Goal: Task Accomplishment & Management: Manage account settings

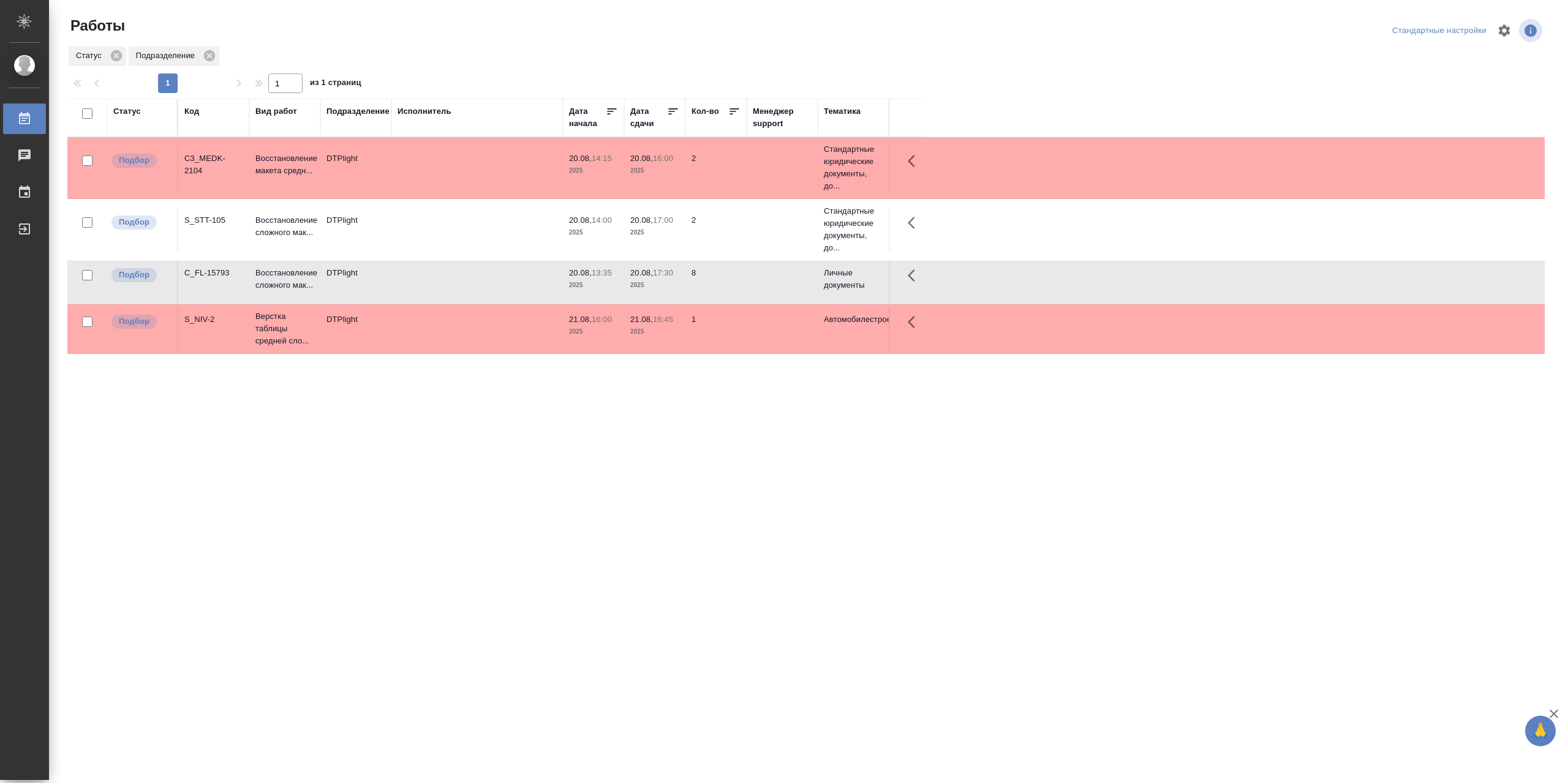
click at [457, 163] on td at bounding box center [477, 168] width 171 height 43
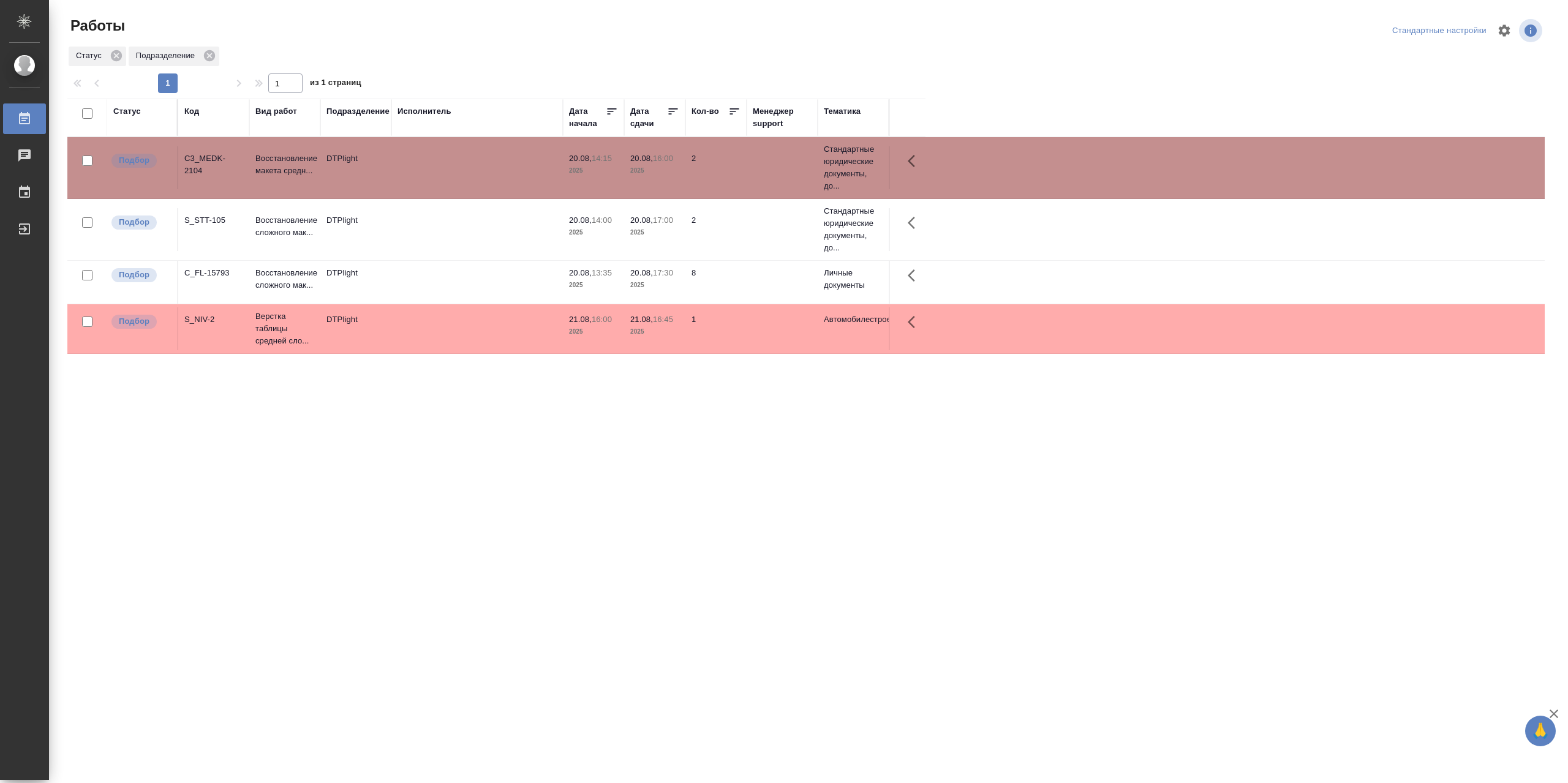
click at [457, 163] on td at bounding box center [477, 168] width 171 height 43
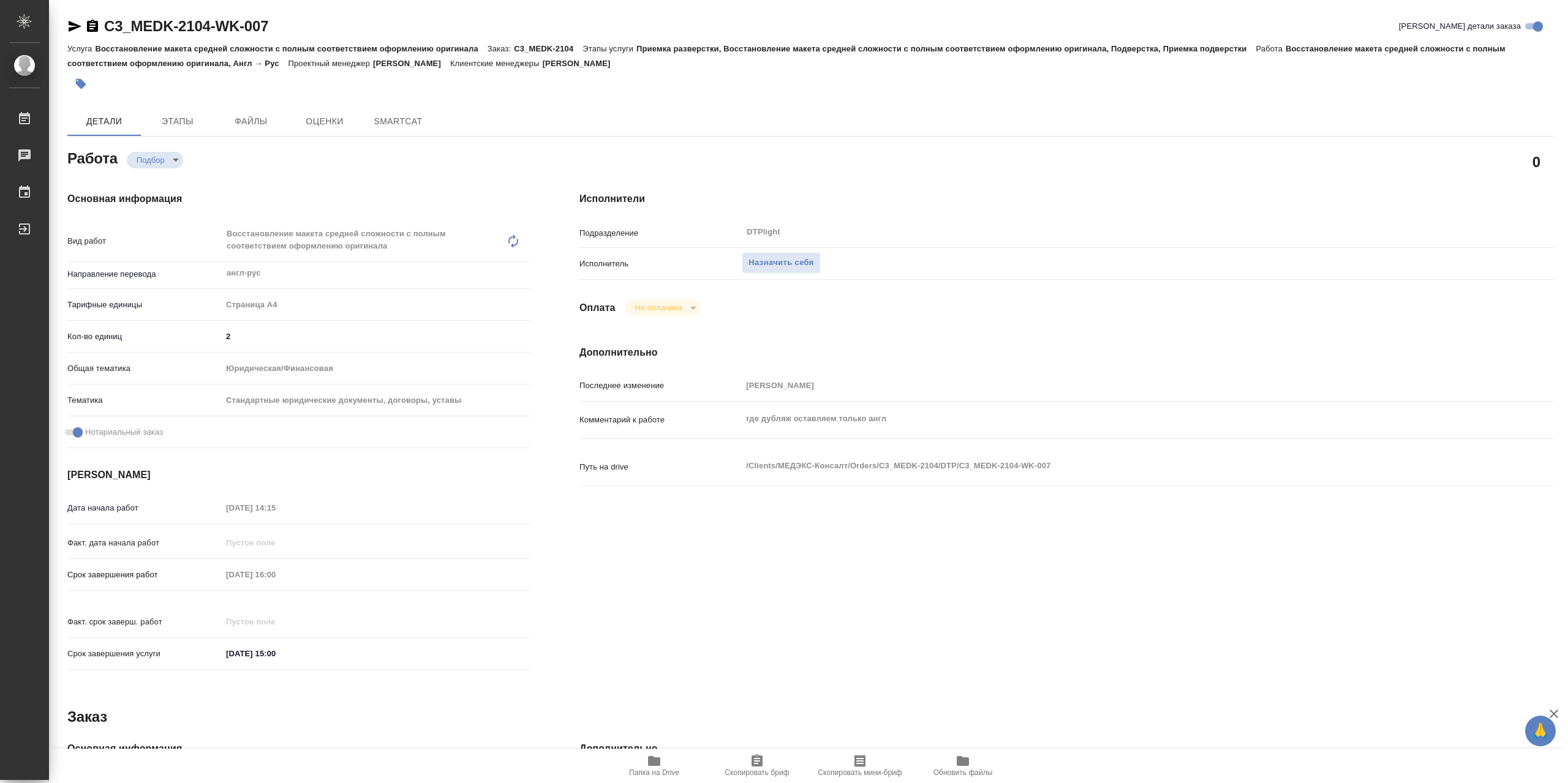
type textarea "x"
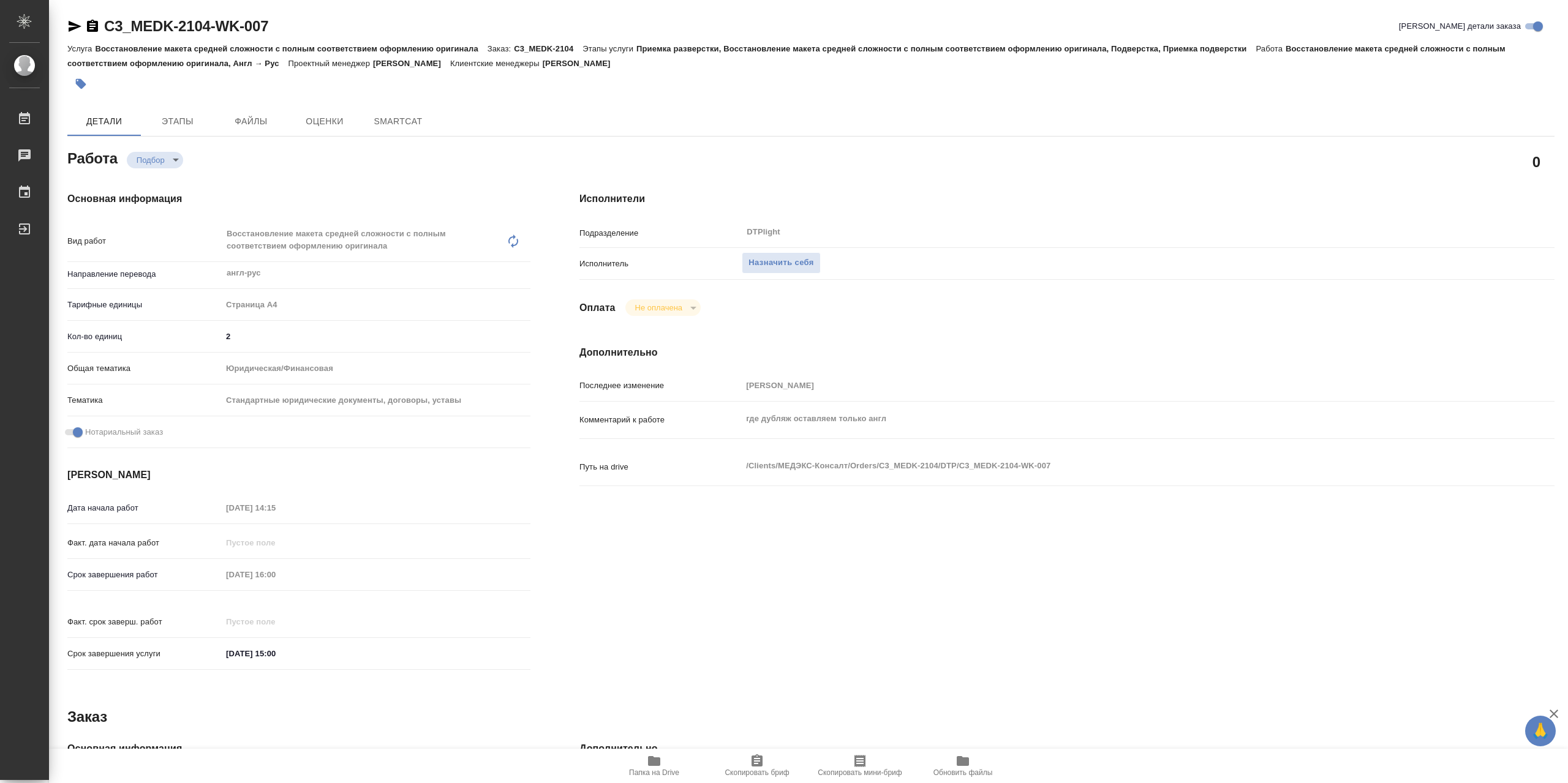
type textarea "x"
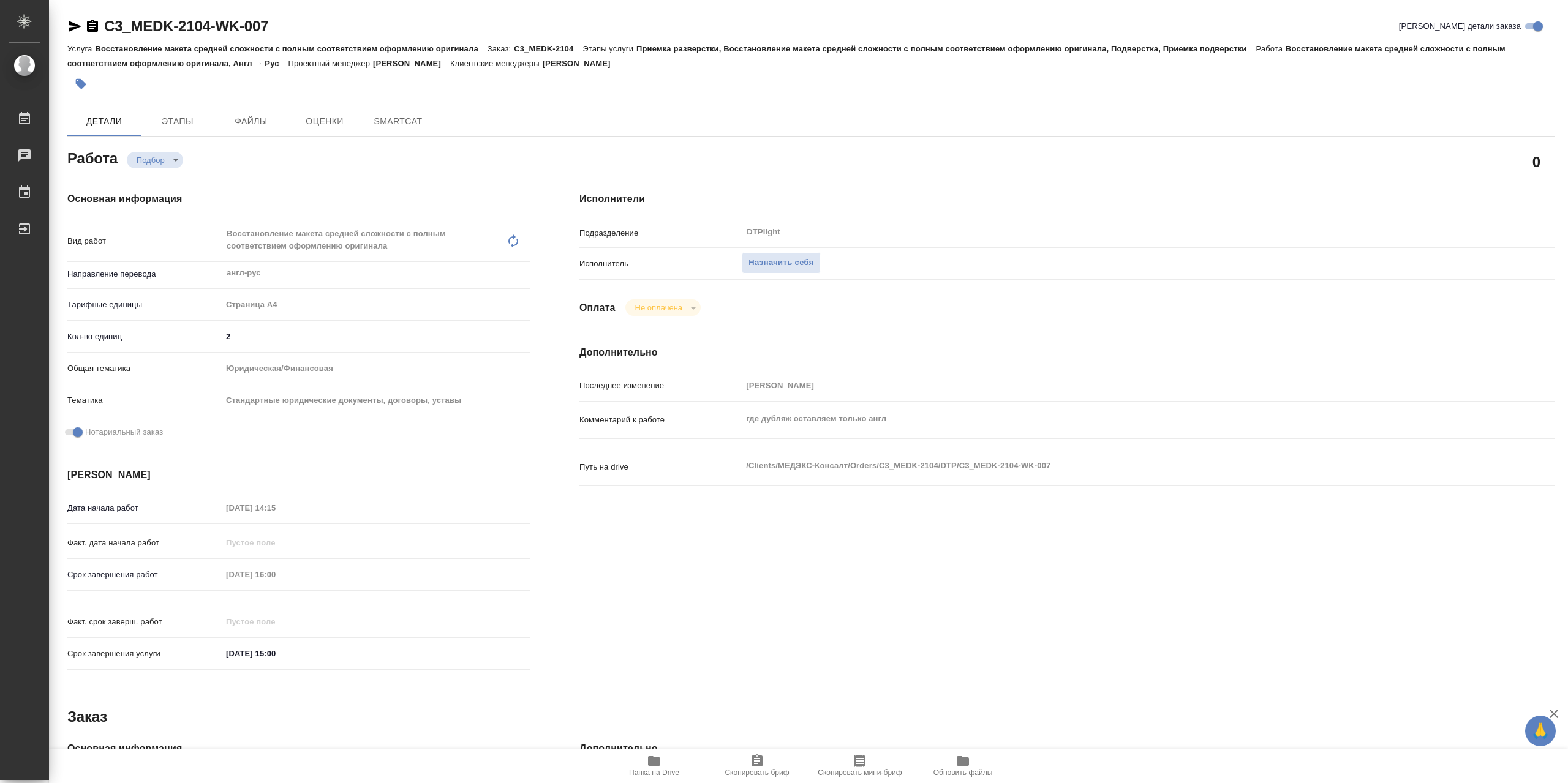
type textarea "x"
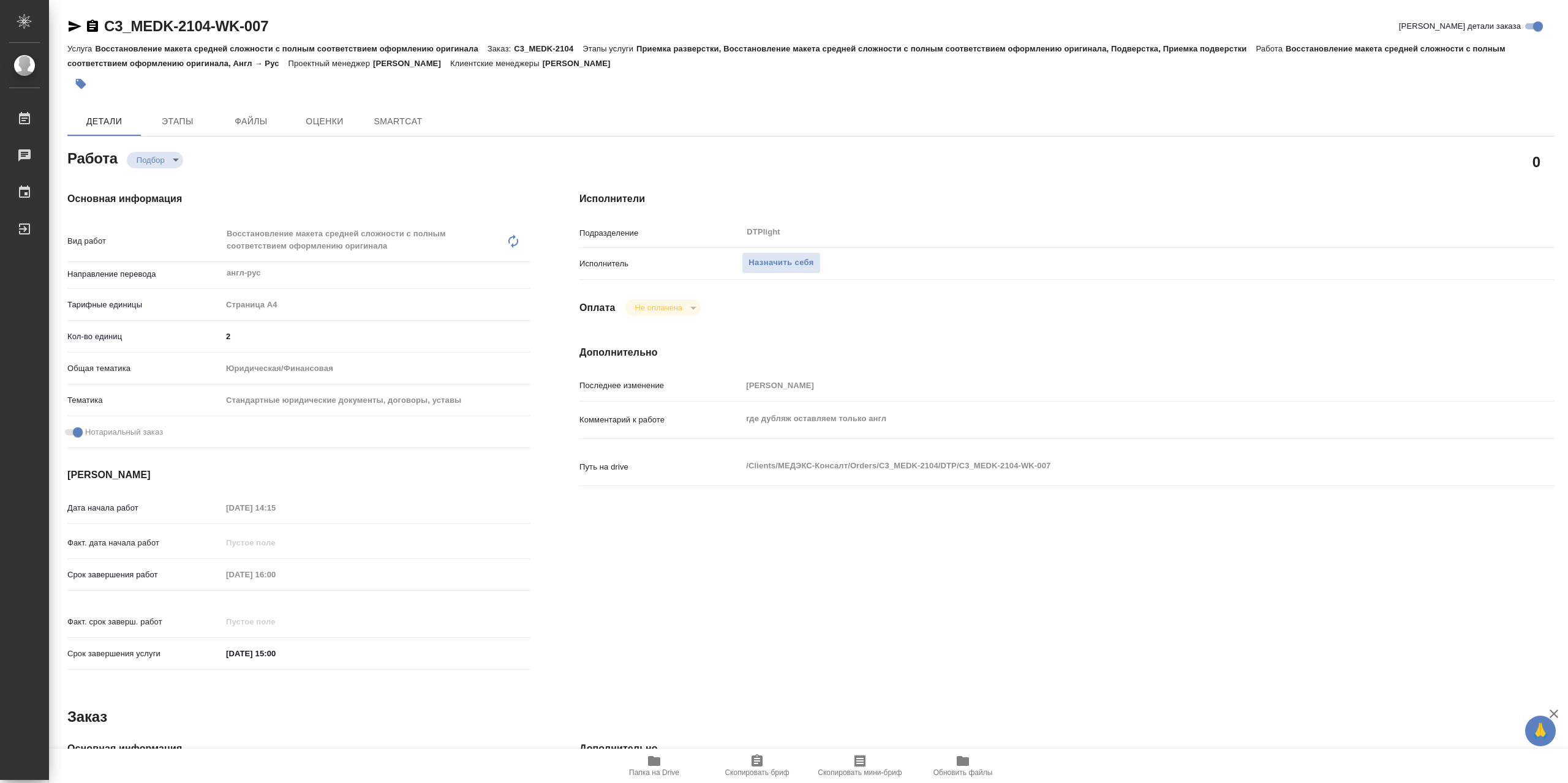
type textarea "x"
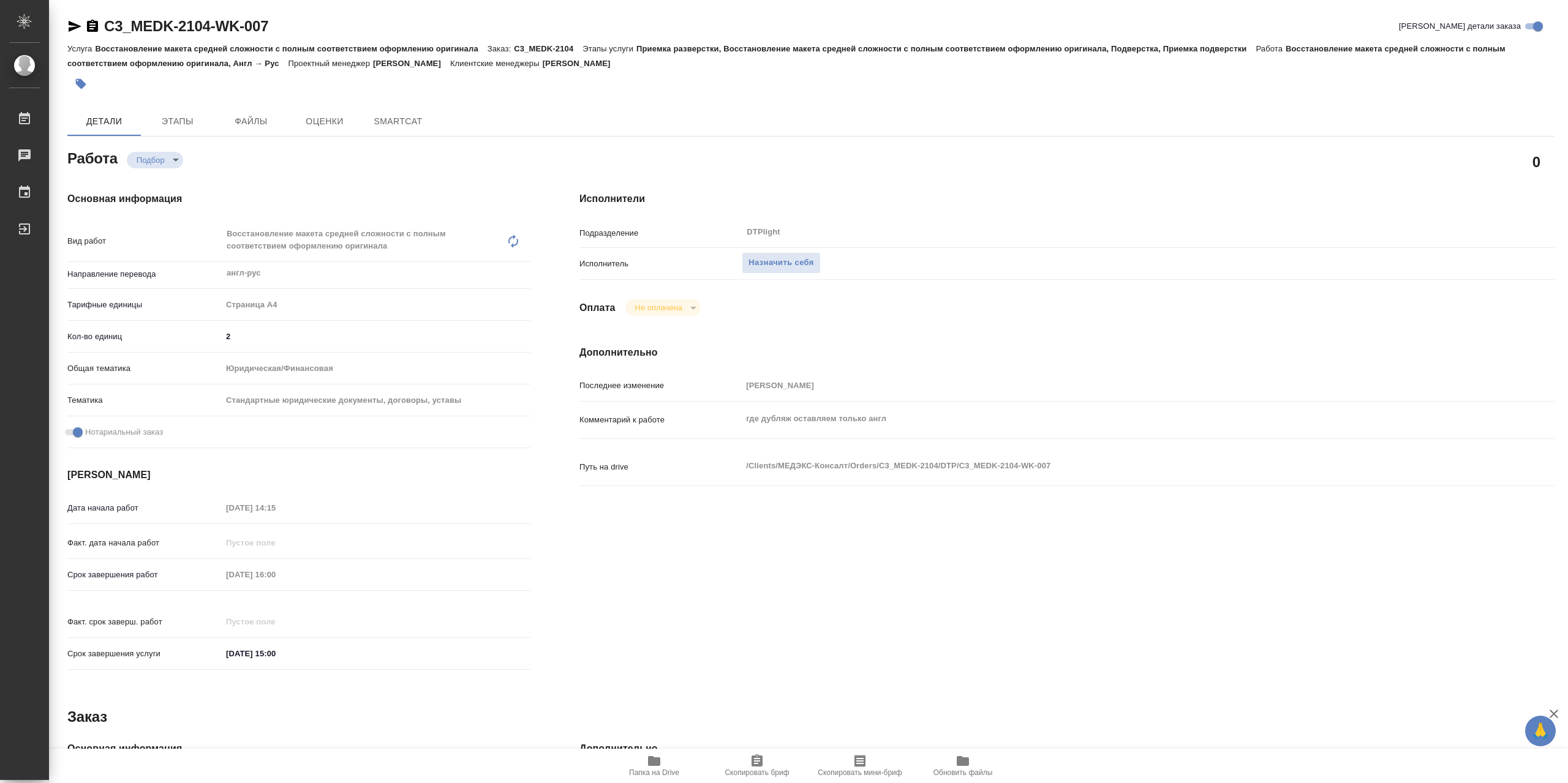
type textarea "x"
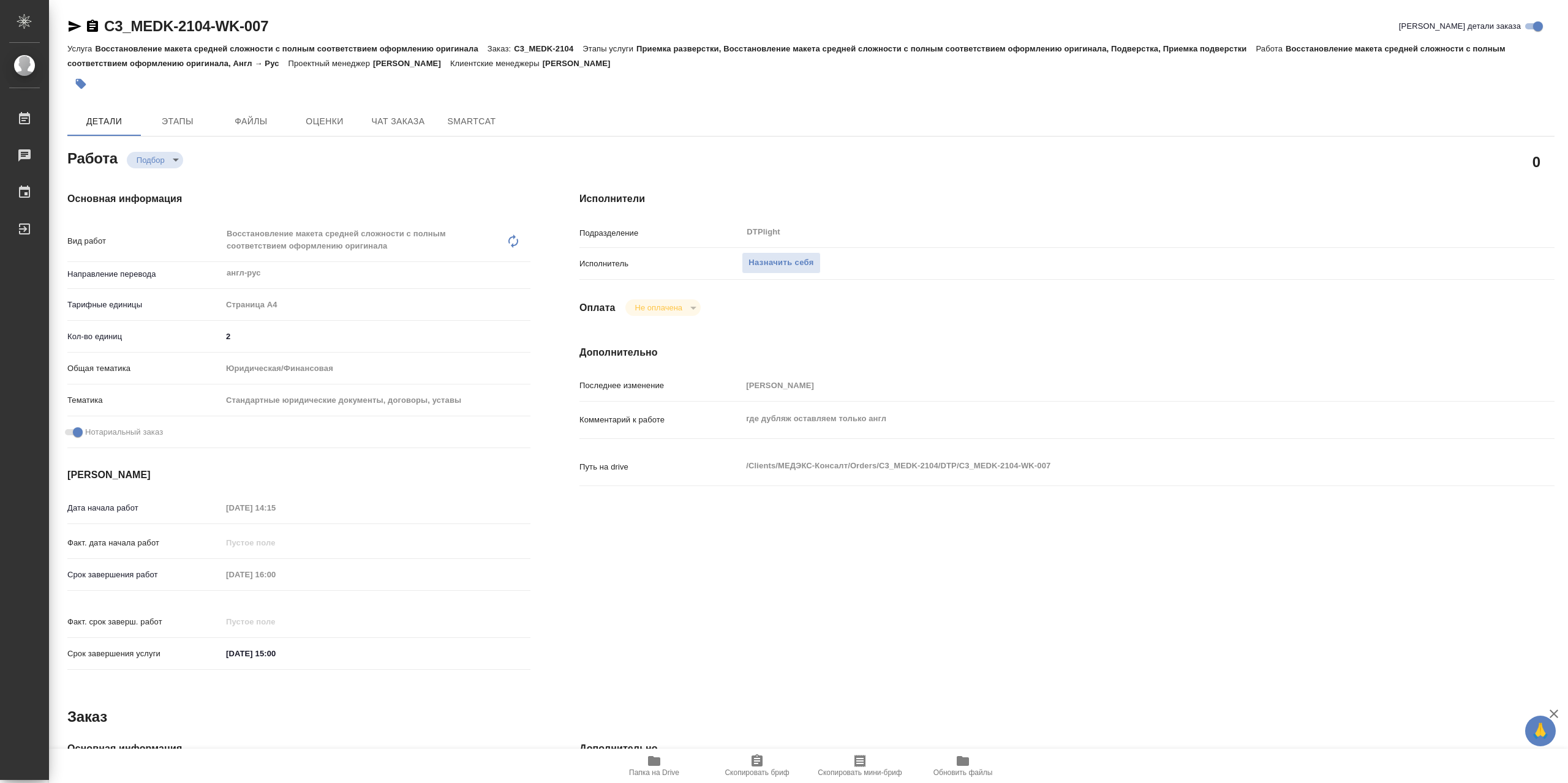
click at [638, 763] on span "Папка на Drive" at bounding box center [653, 766] width 88 height 23
type textarea "x"
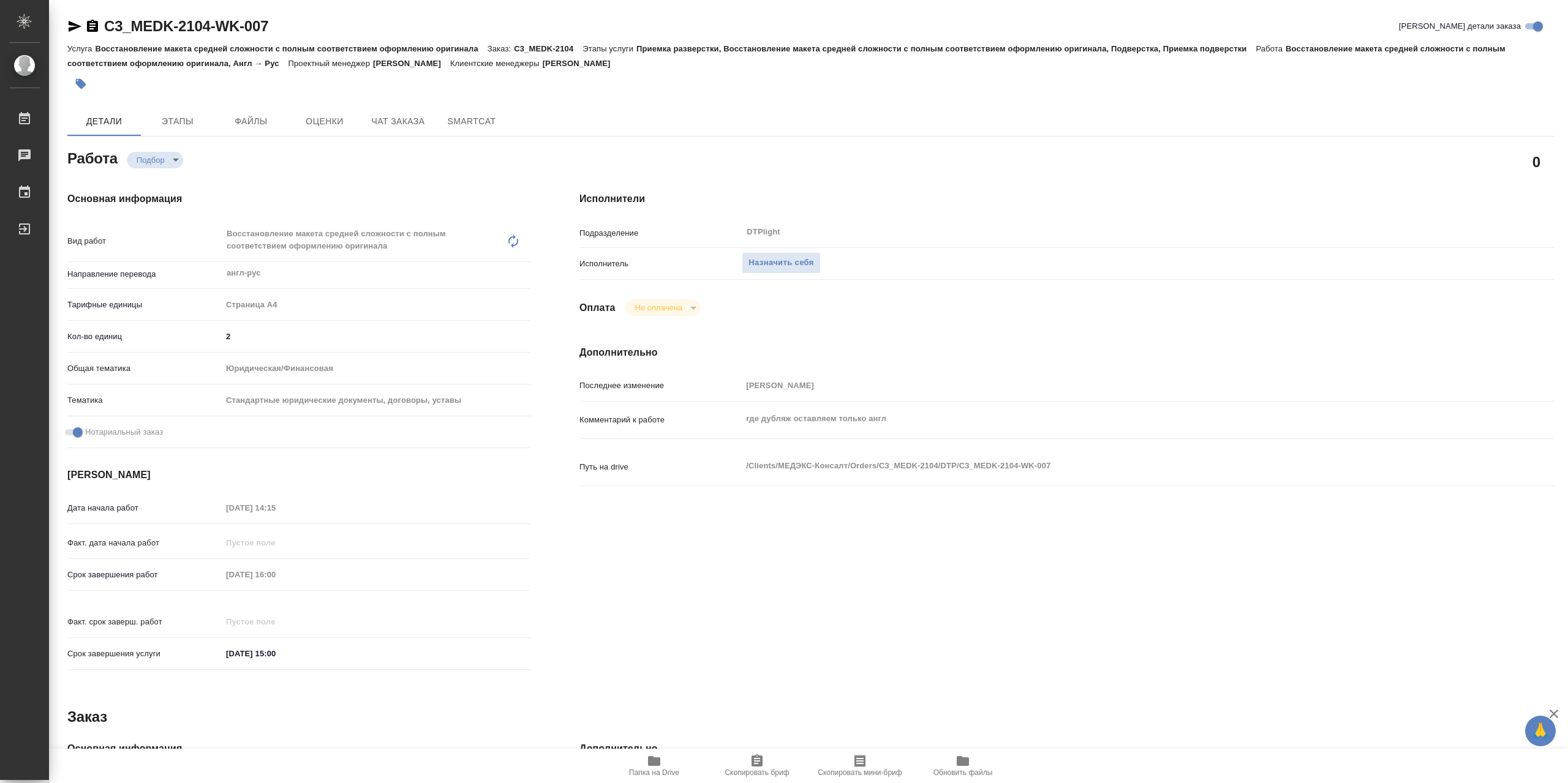
type textarea "x"
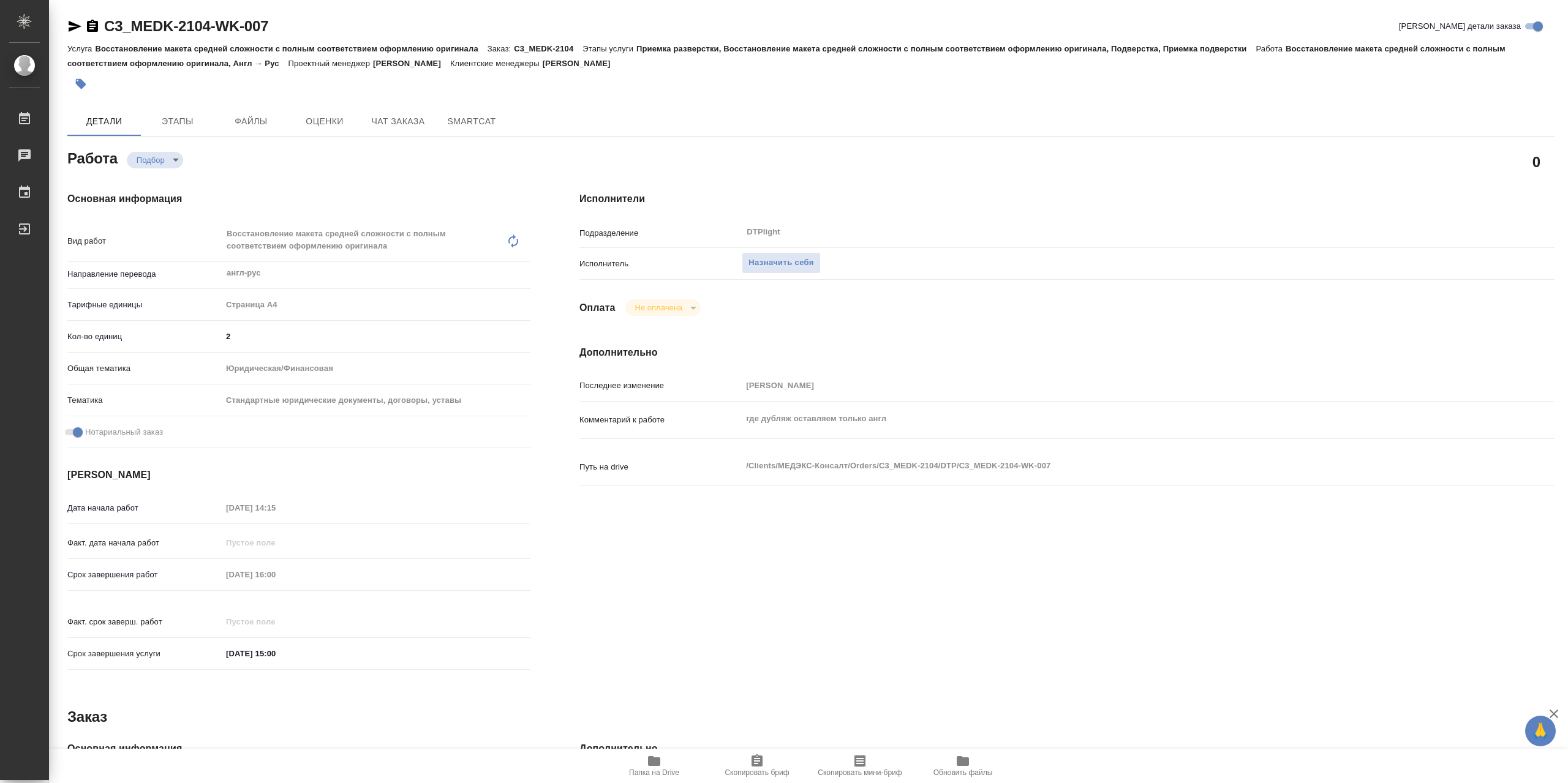
type textarea "x"
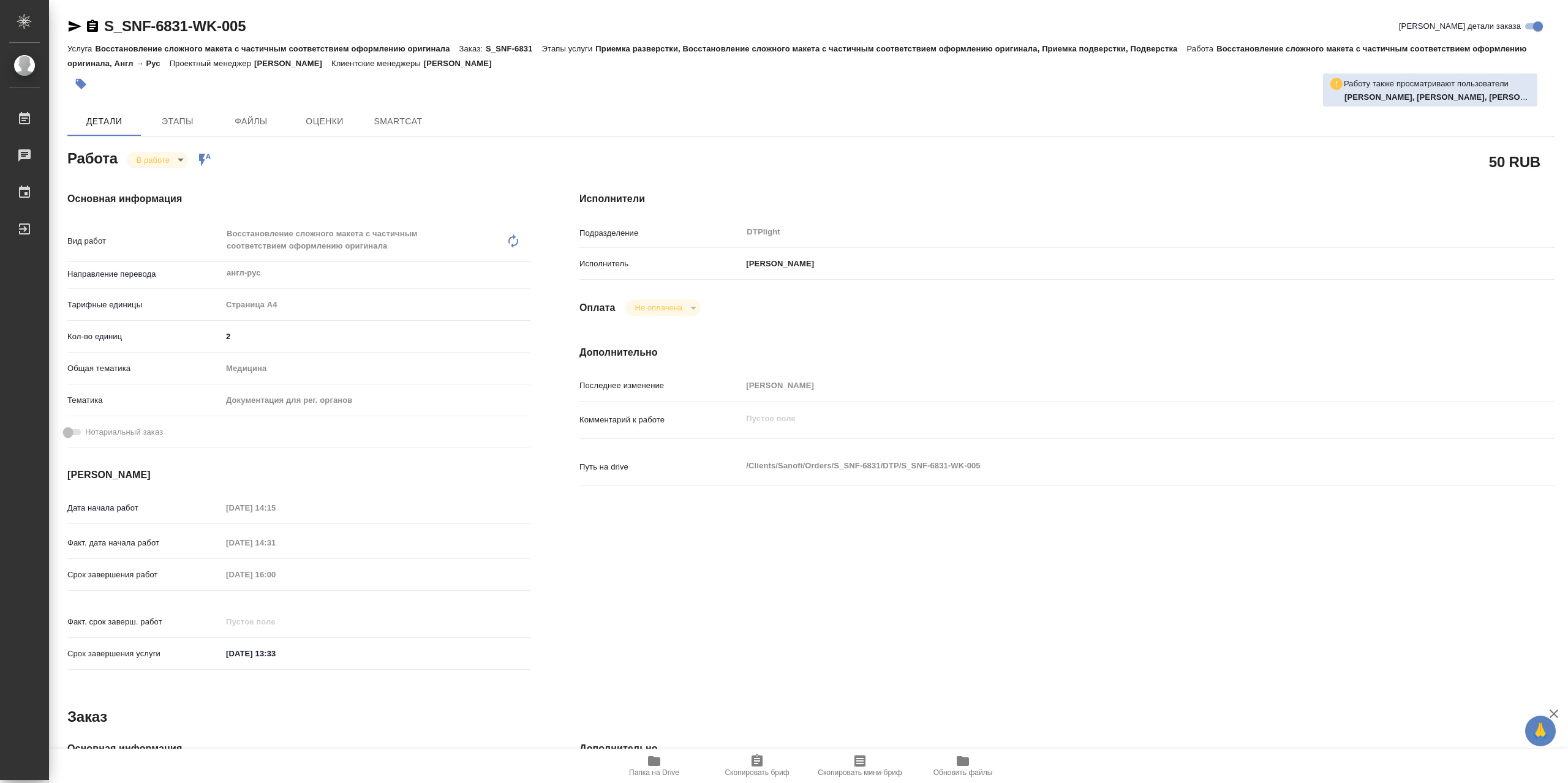
type textarea "x"
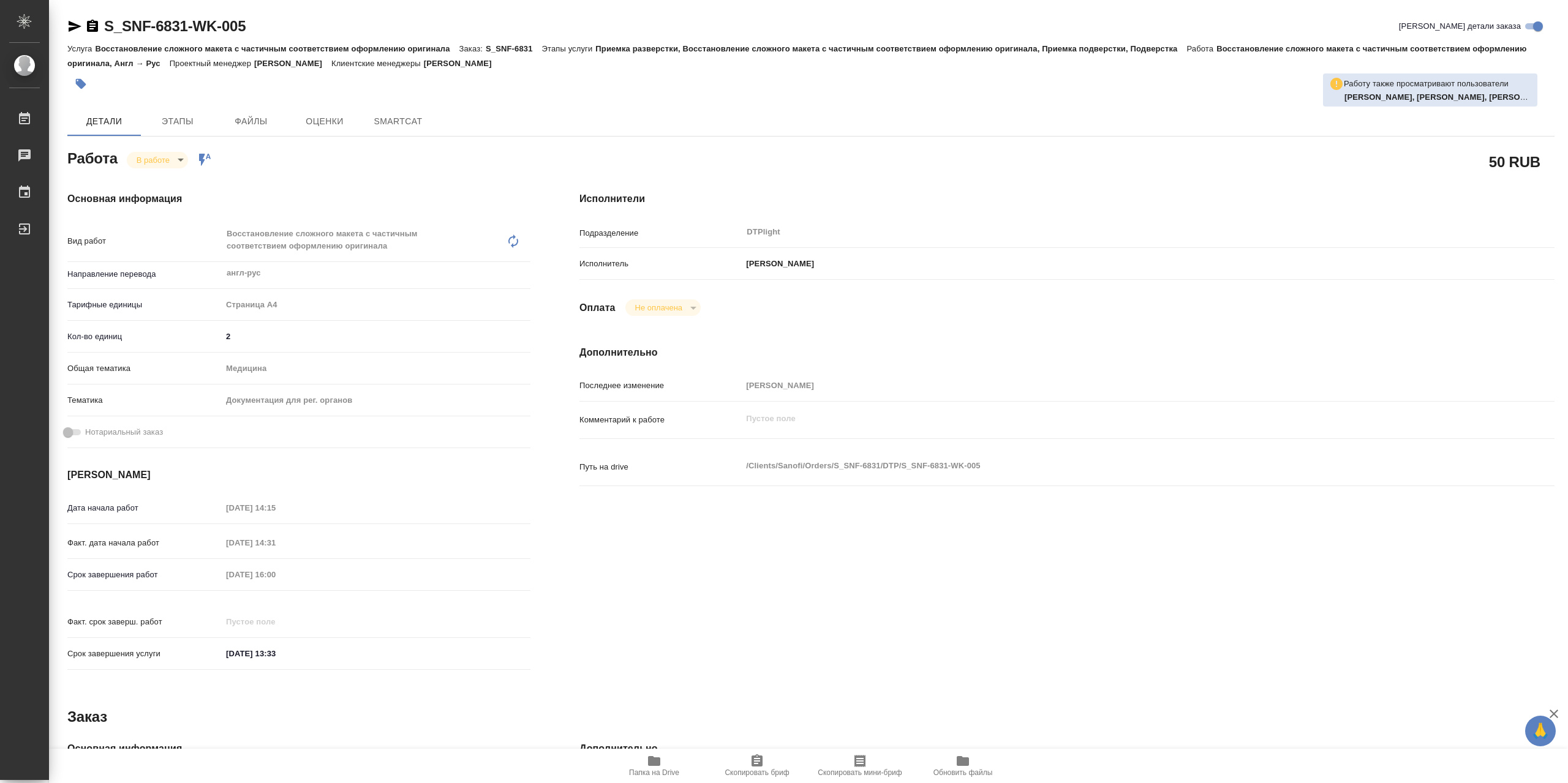
type textarea "x"
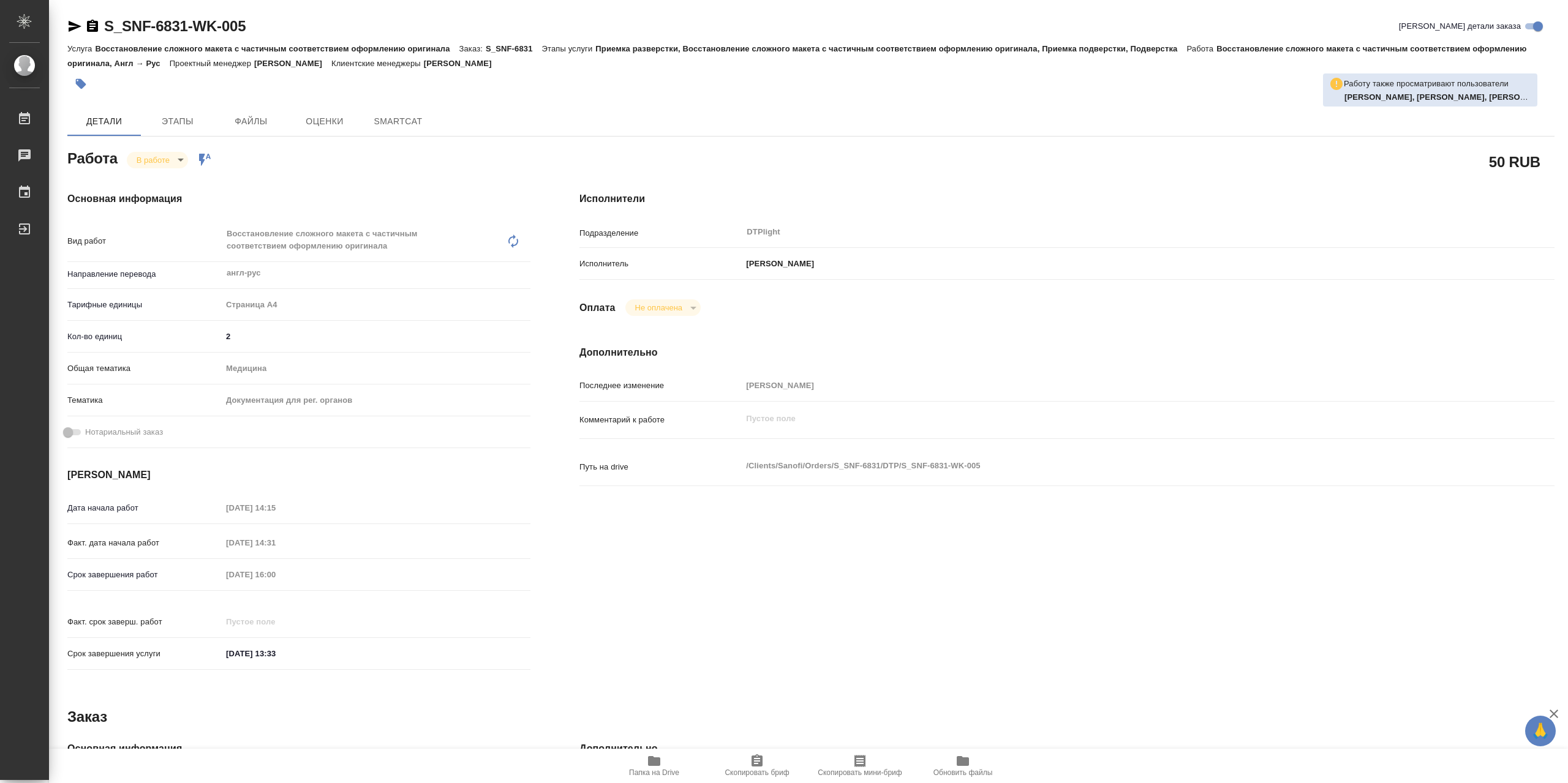
type textarea "x"
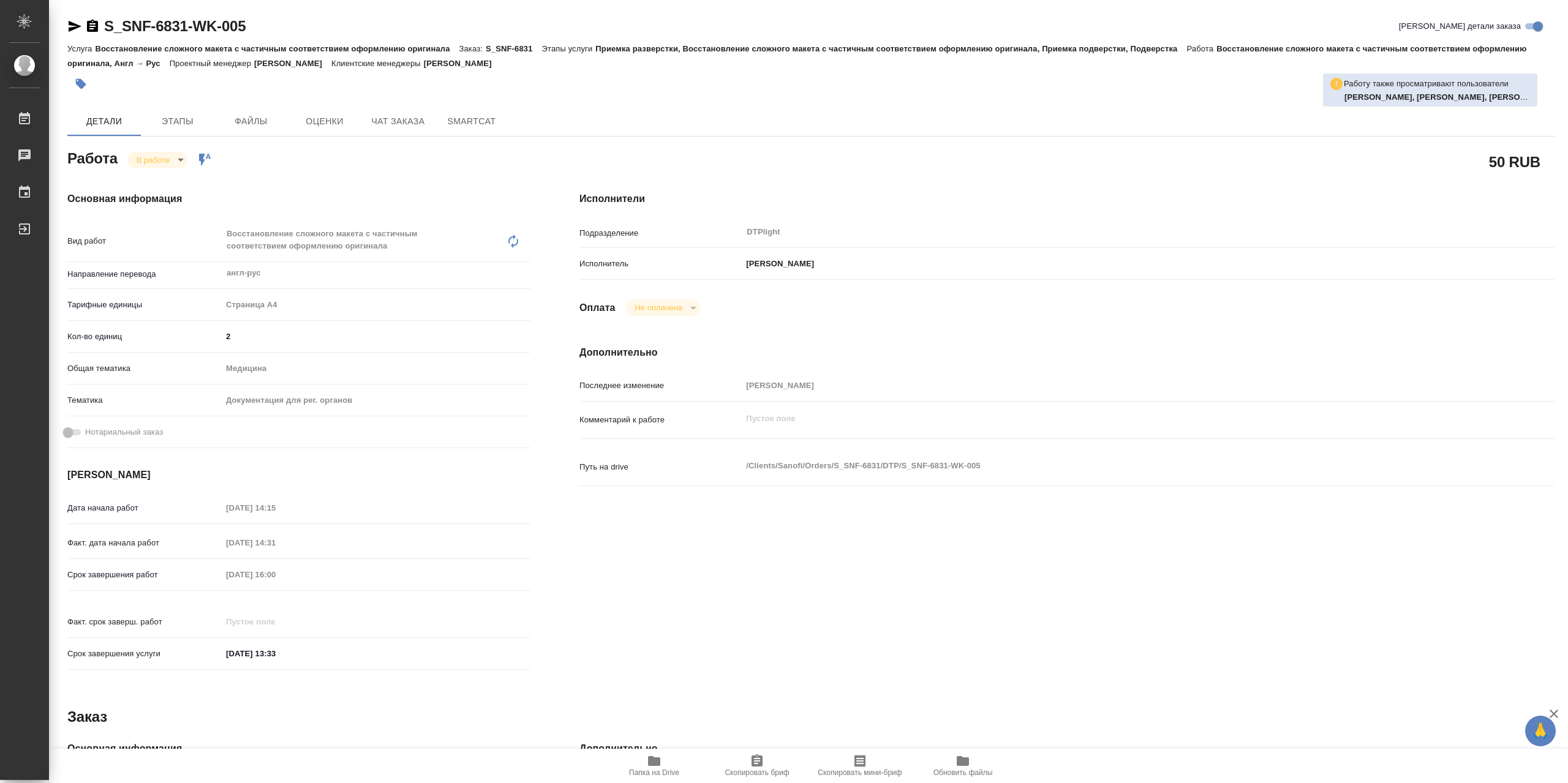
type textarea "x"
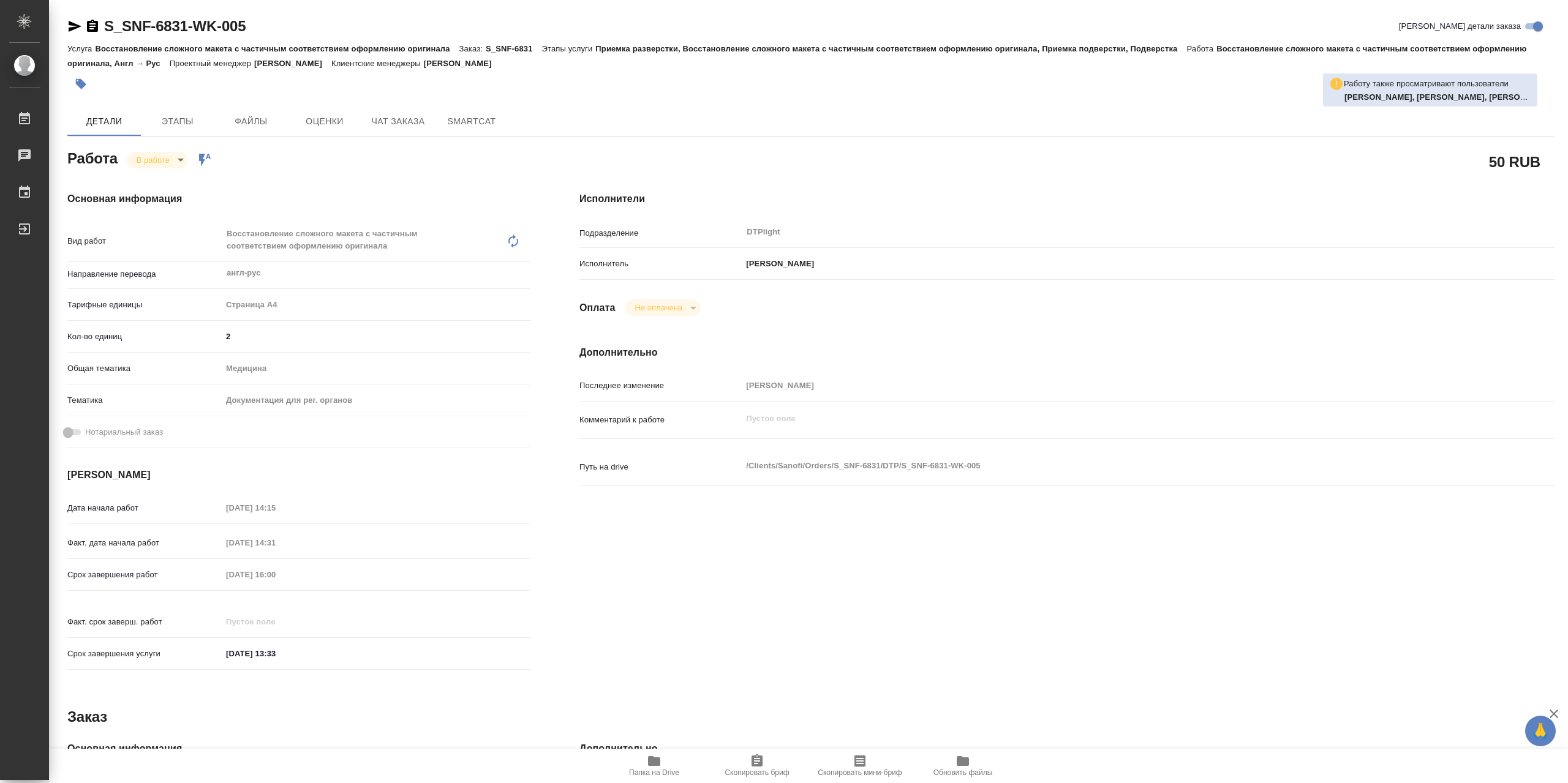
type textarea "x"
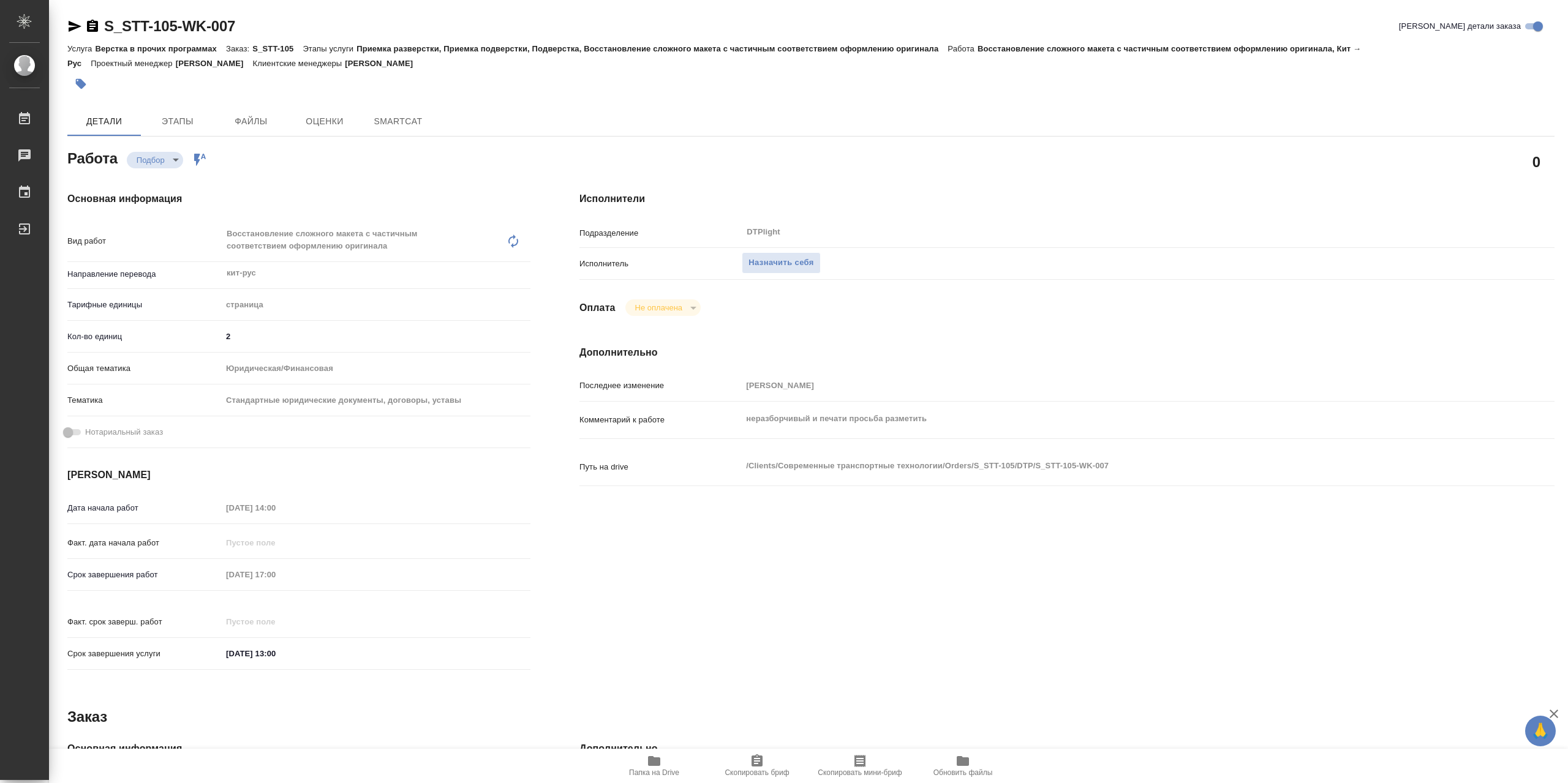
type textarea "x"
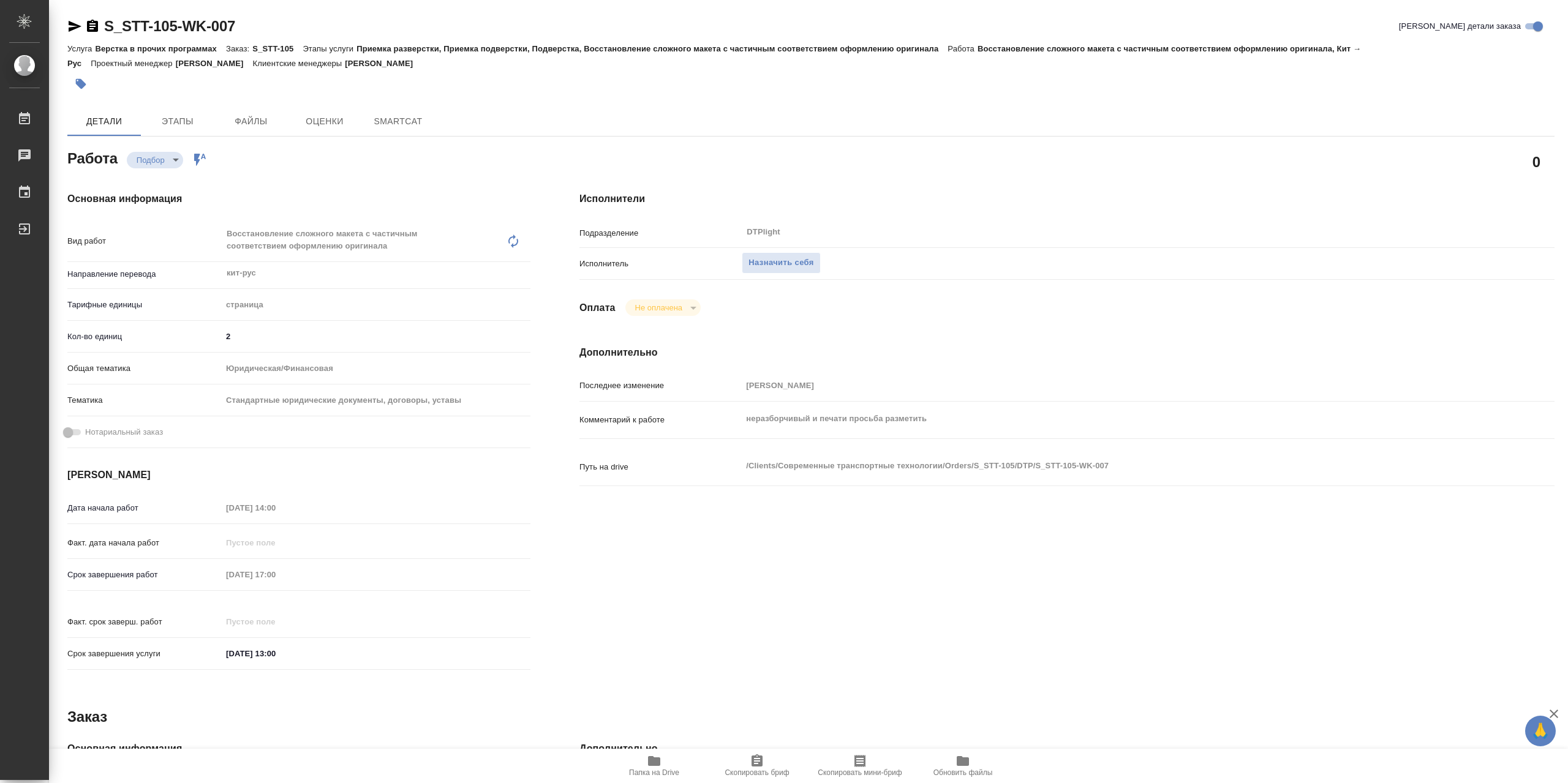
type textarea "x"
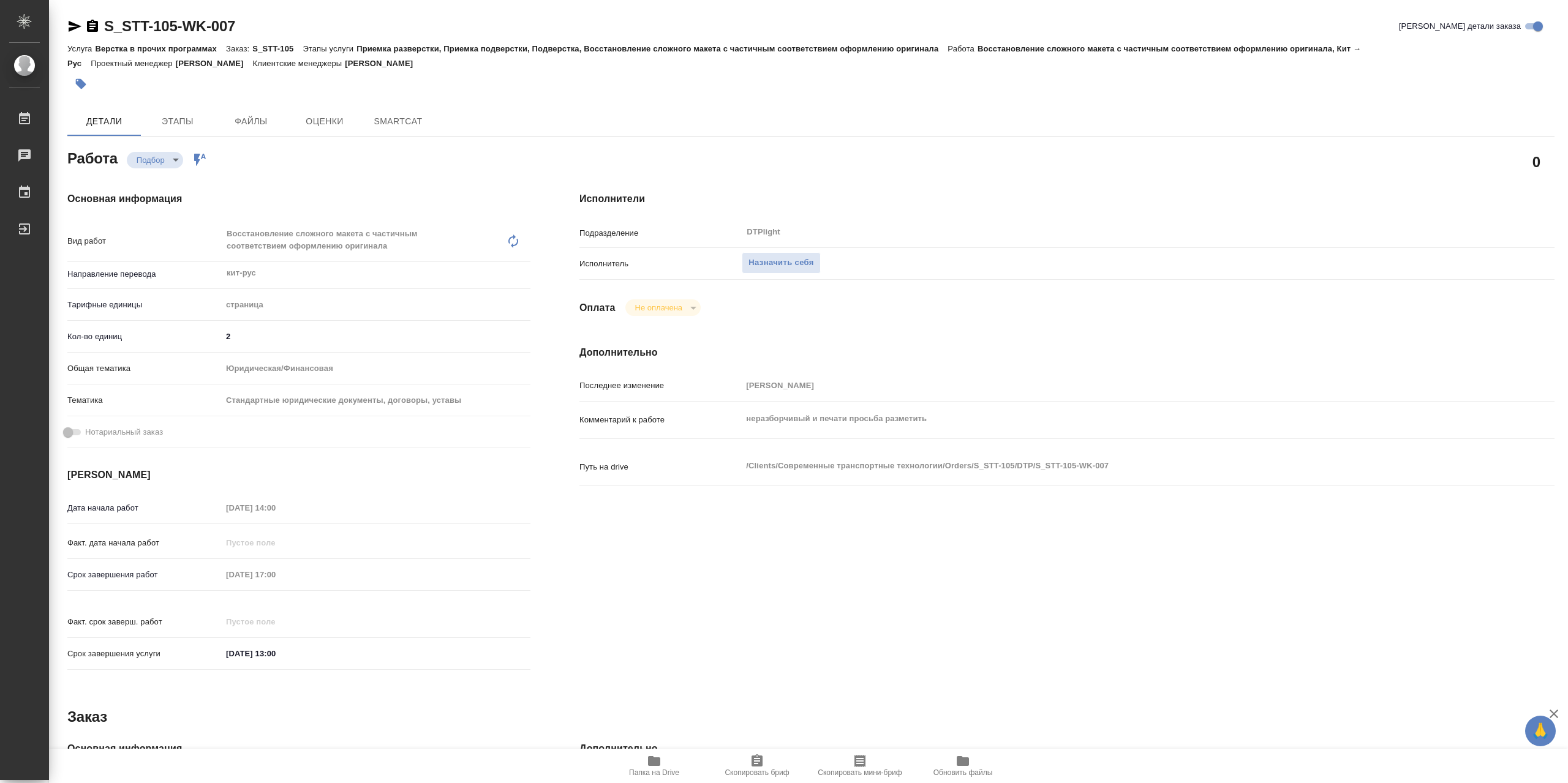
type textarea "x"
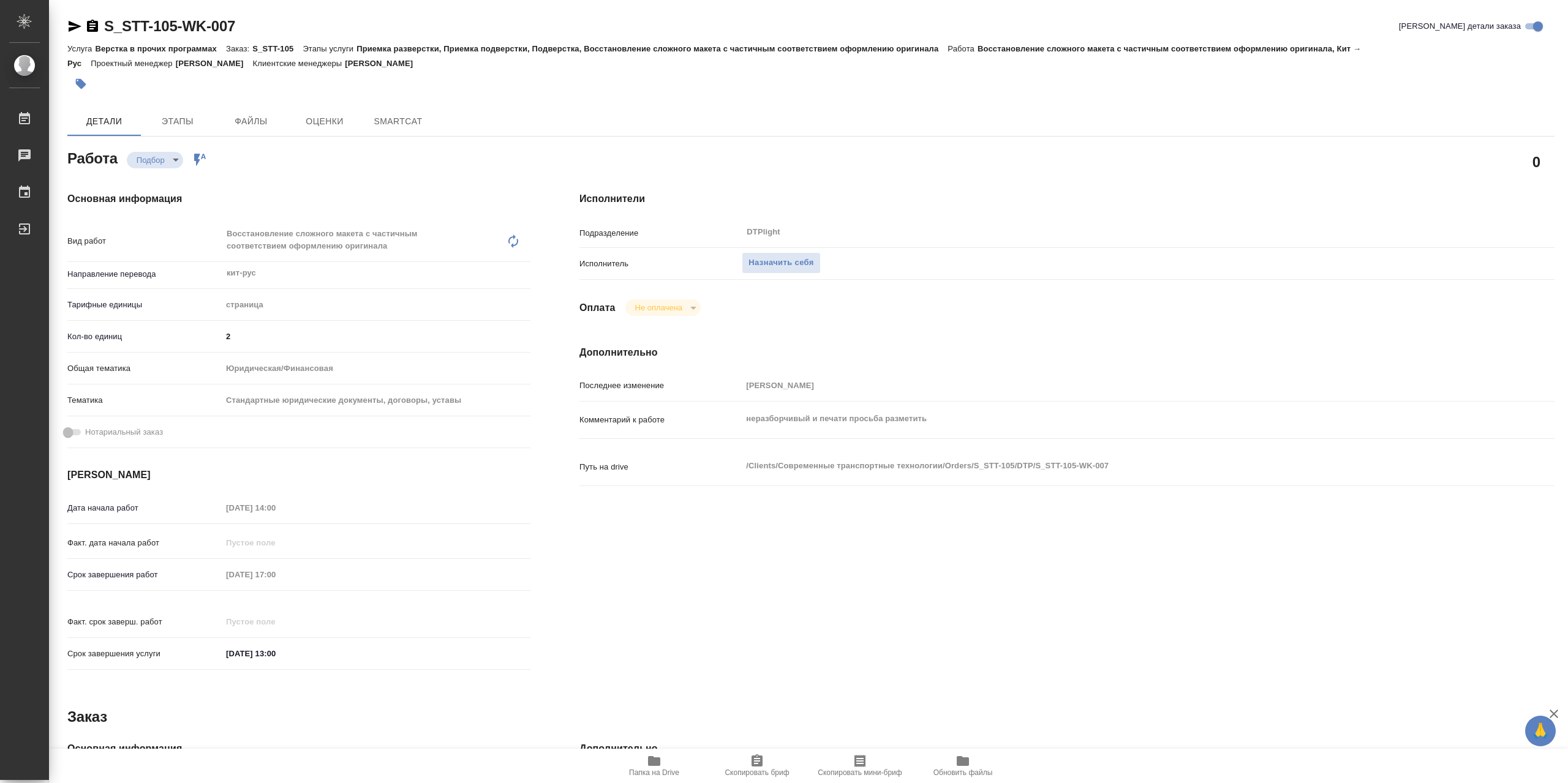
type textarea "x"
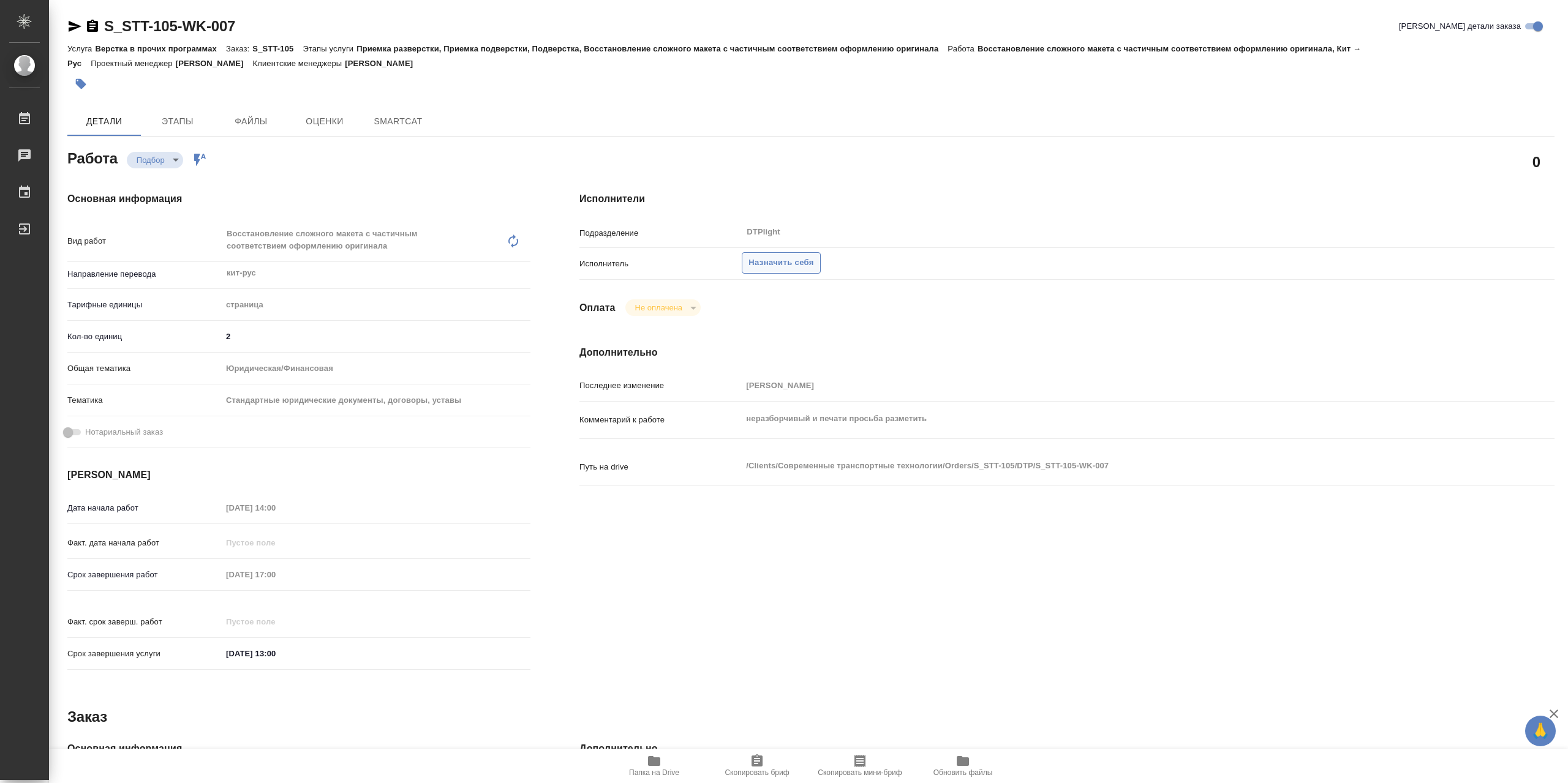
type textarea "x"
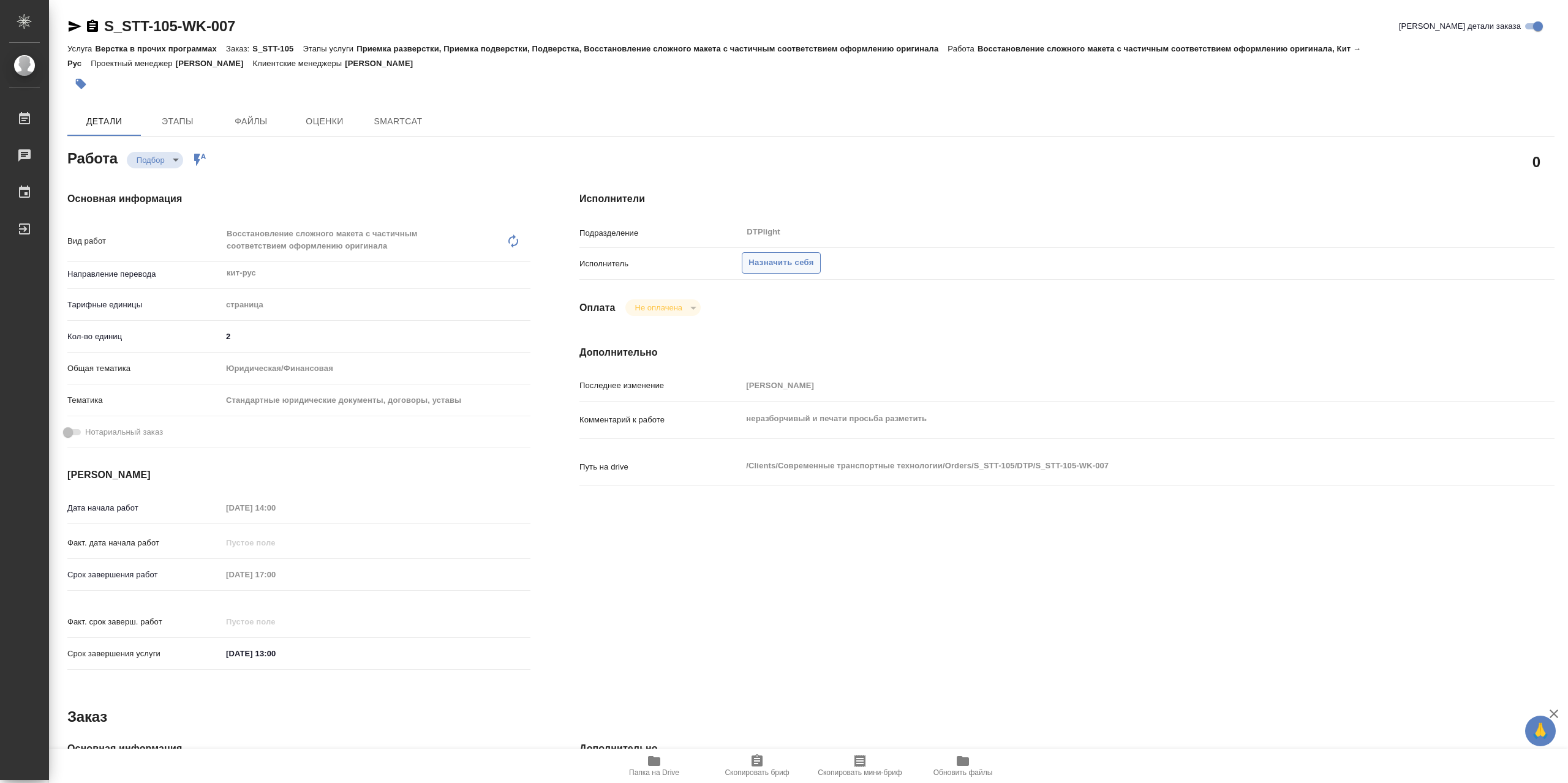
type textarea "x"
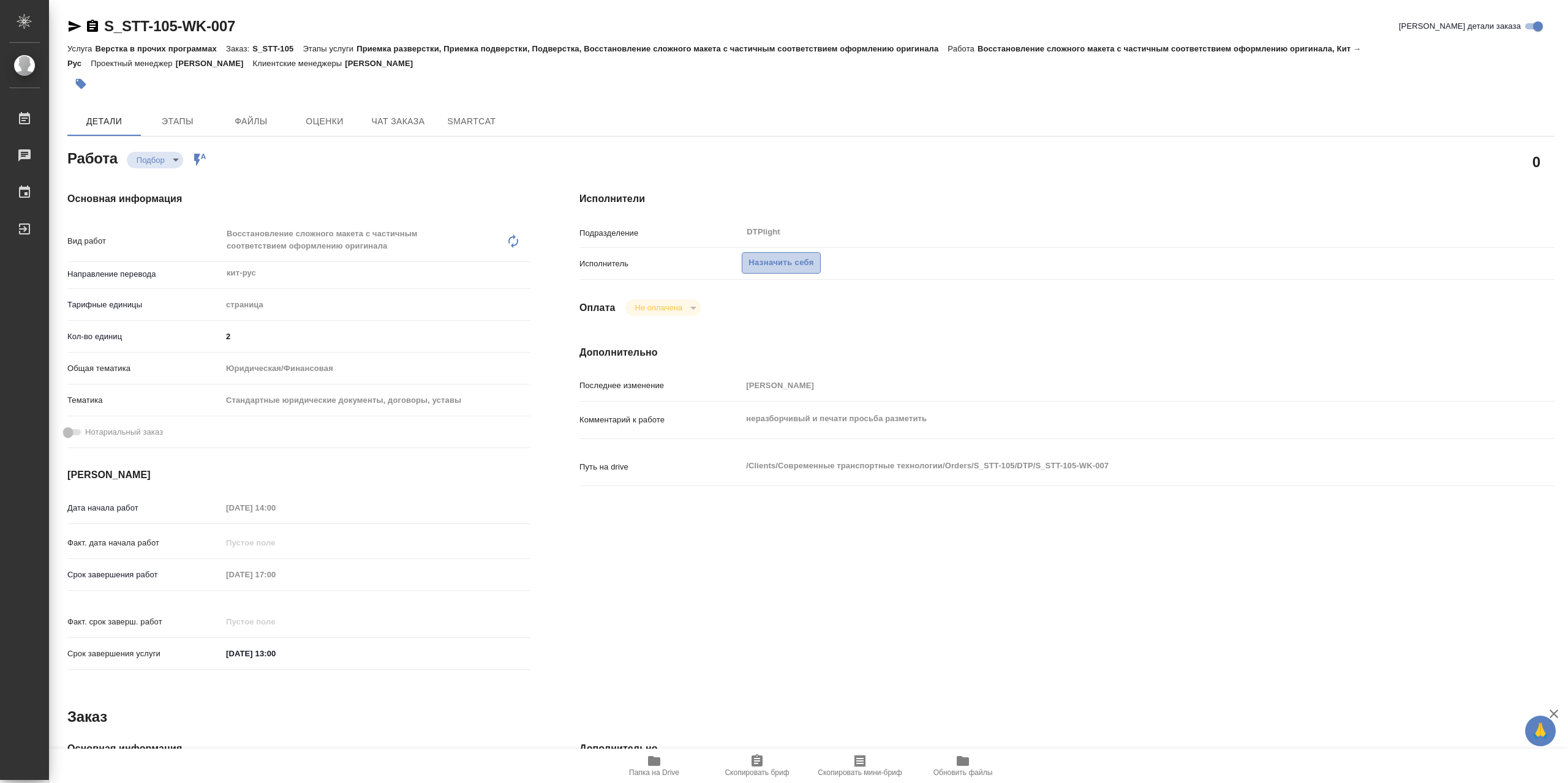
click at [813, 268] on span "Назначить себя" at bounding box center [780, 263] width 65 height 14
type textarea "x"
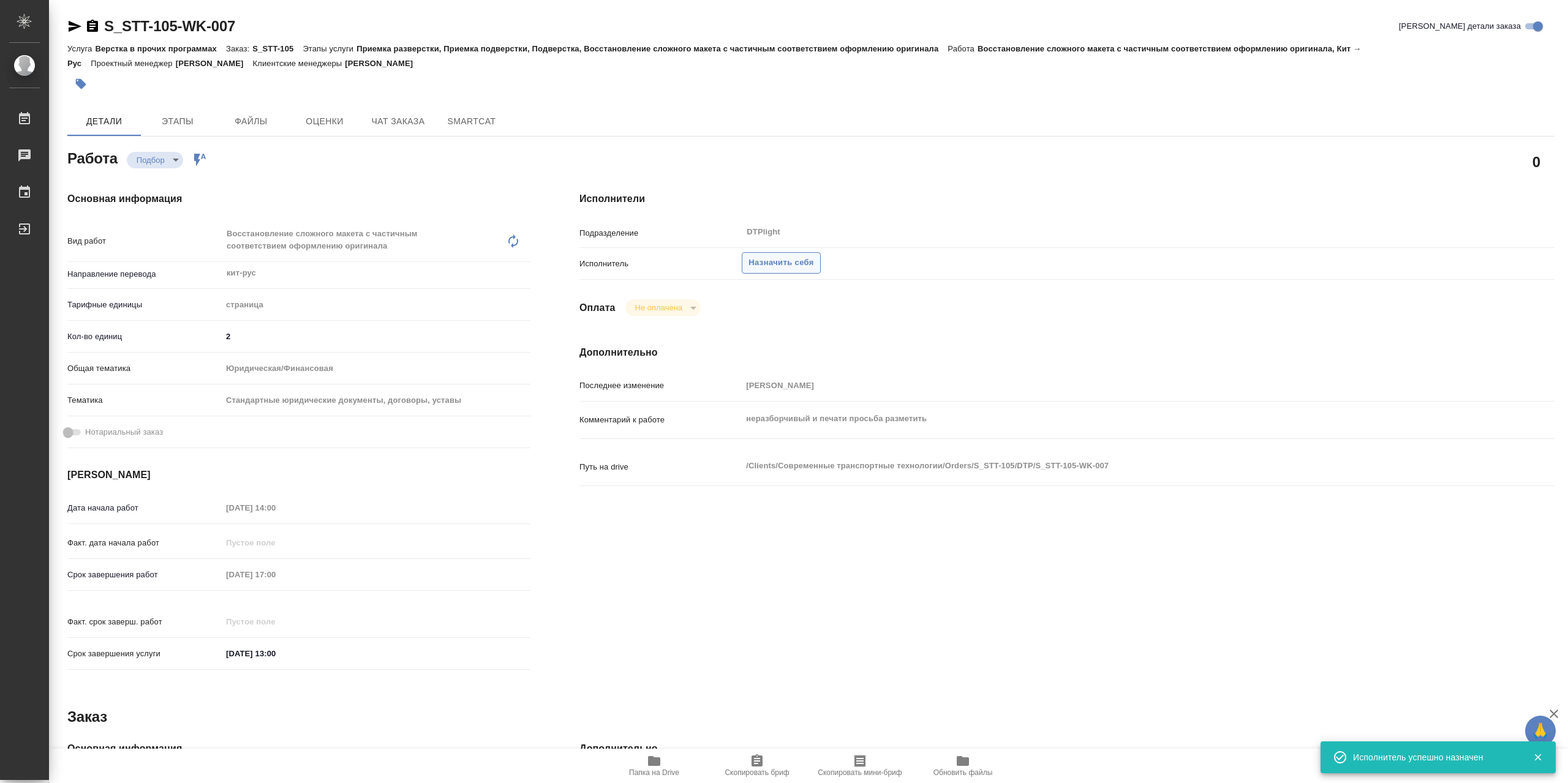
type textarea "x"
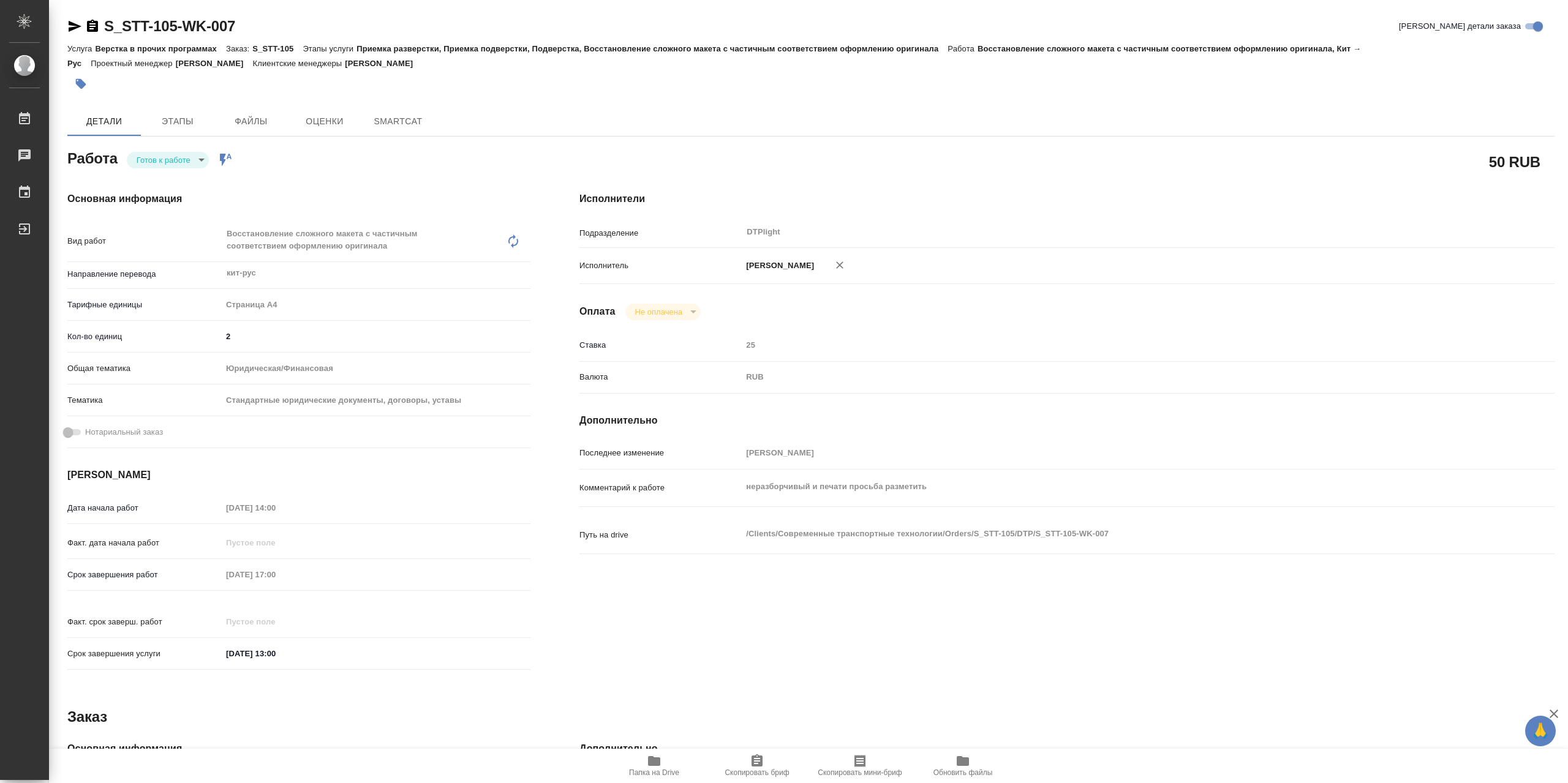
type textarea "x"
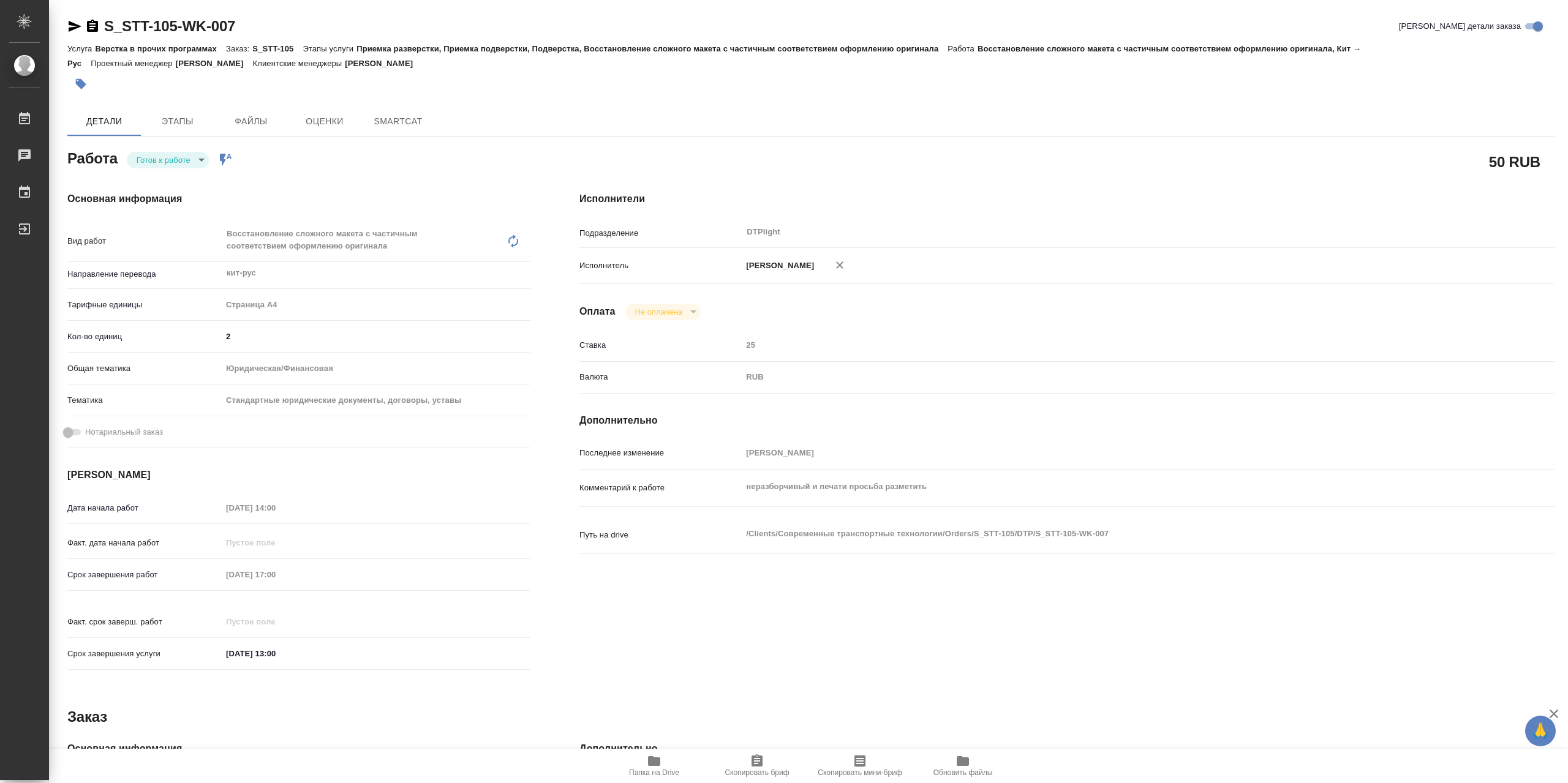
type textarea "x"
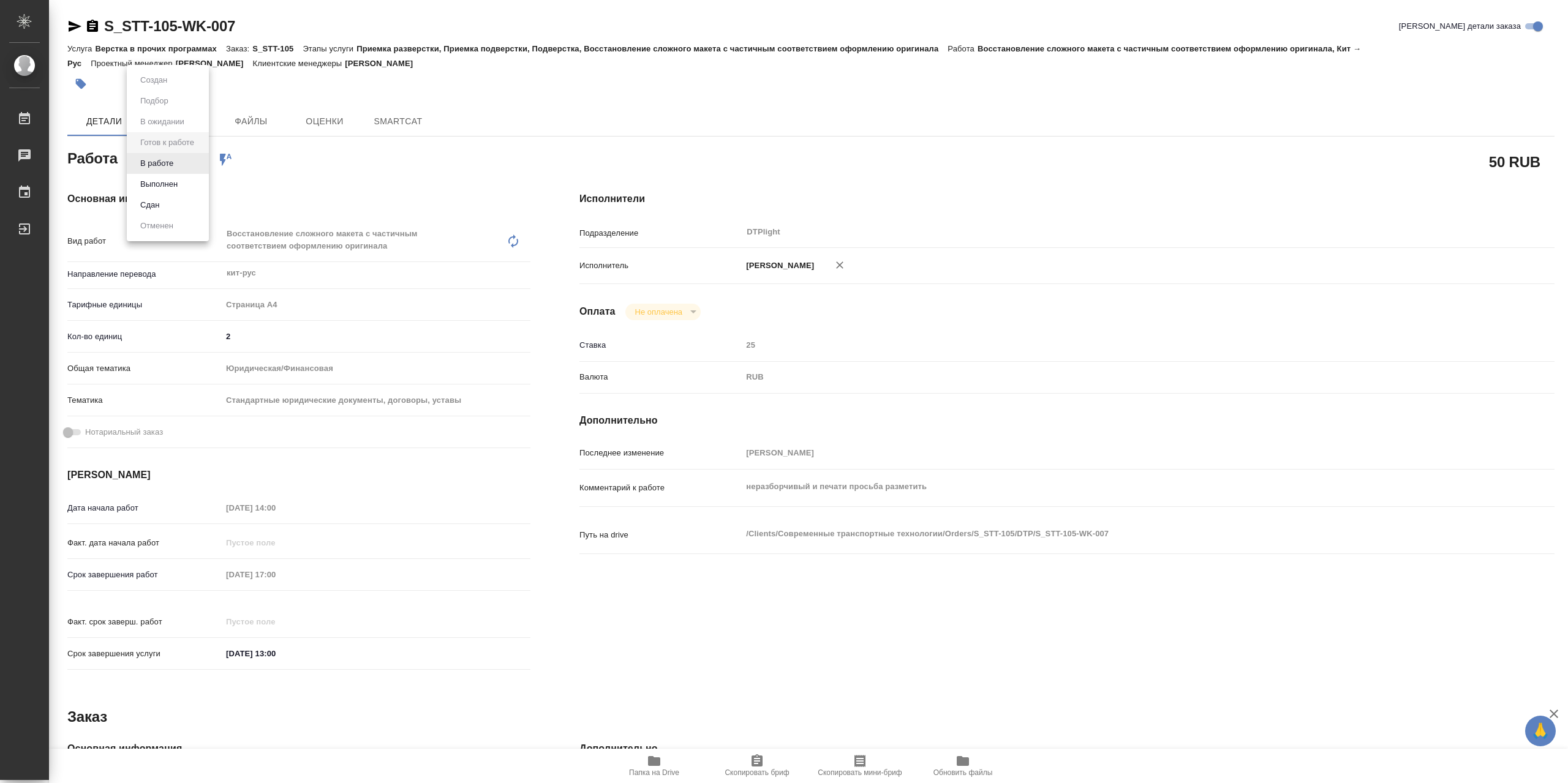
click at [179, 171] on body "🙏 .cls-1 fill:#fff; AWATERA Сархатов [PERSON_NAME] Работы Чаты График Выйти S_S…" at bounding box center [784, 391] width 1568 height 783
type textarea "x"
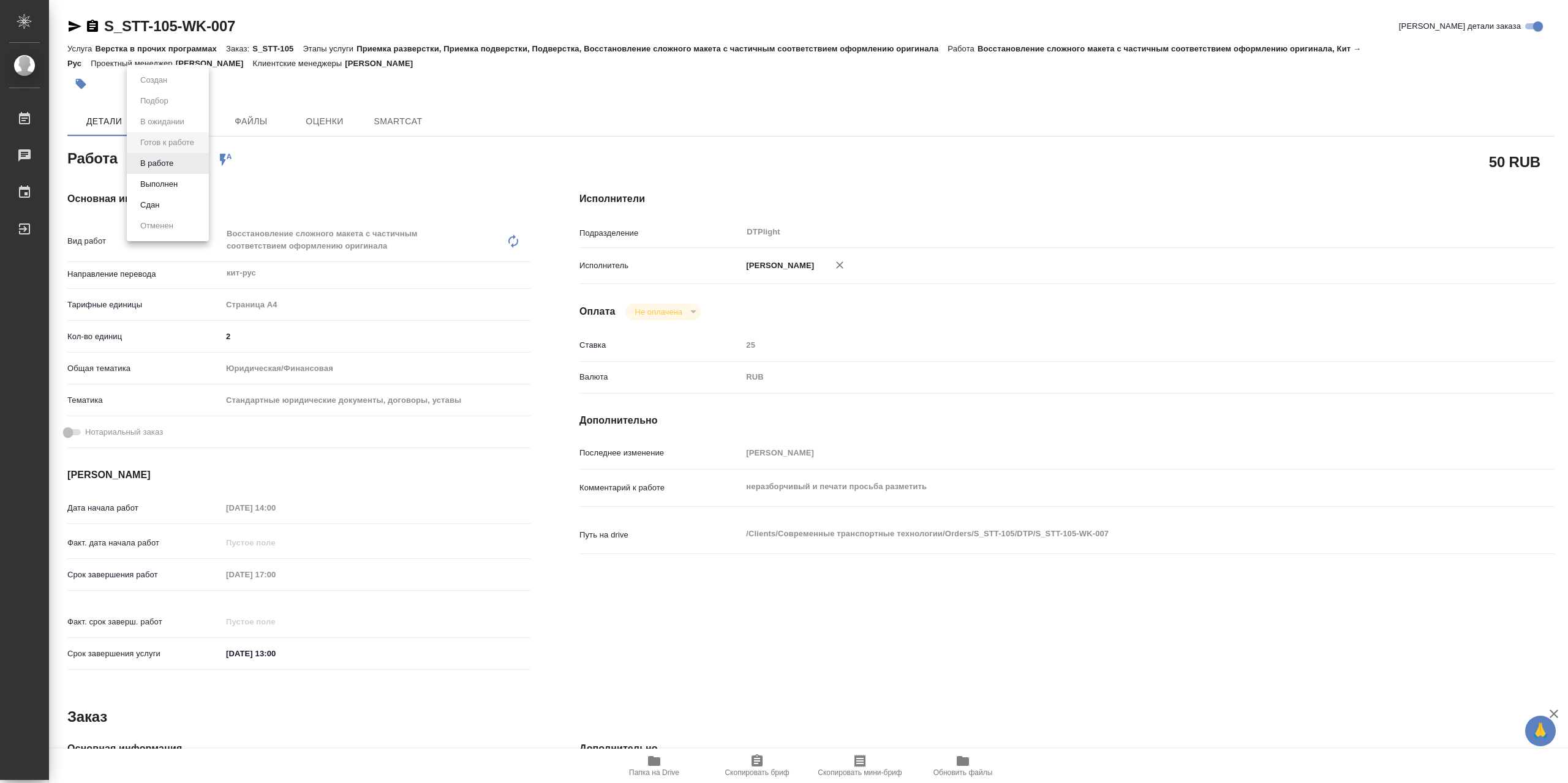
type textarea "x"
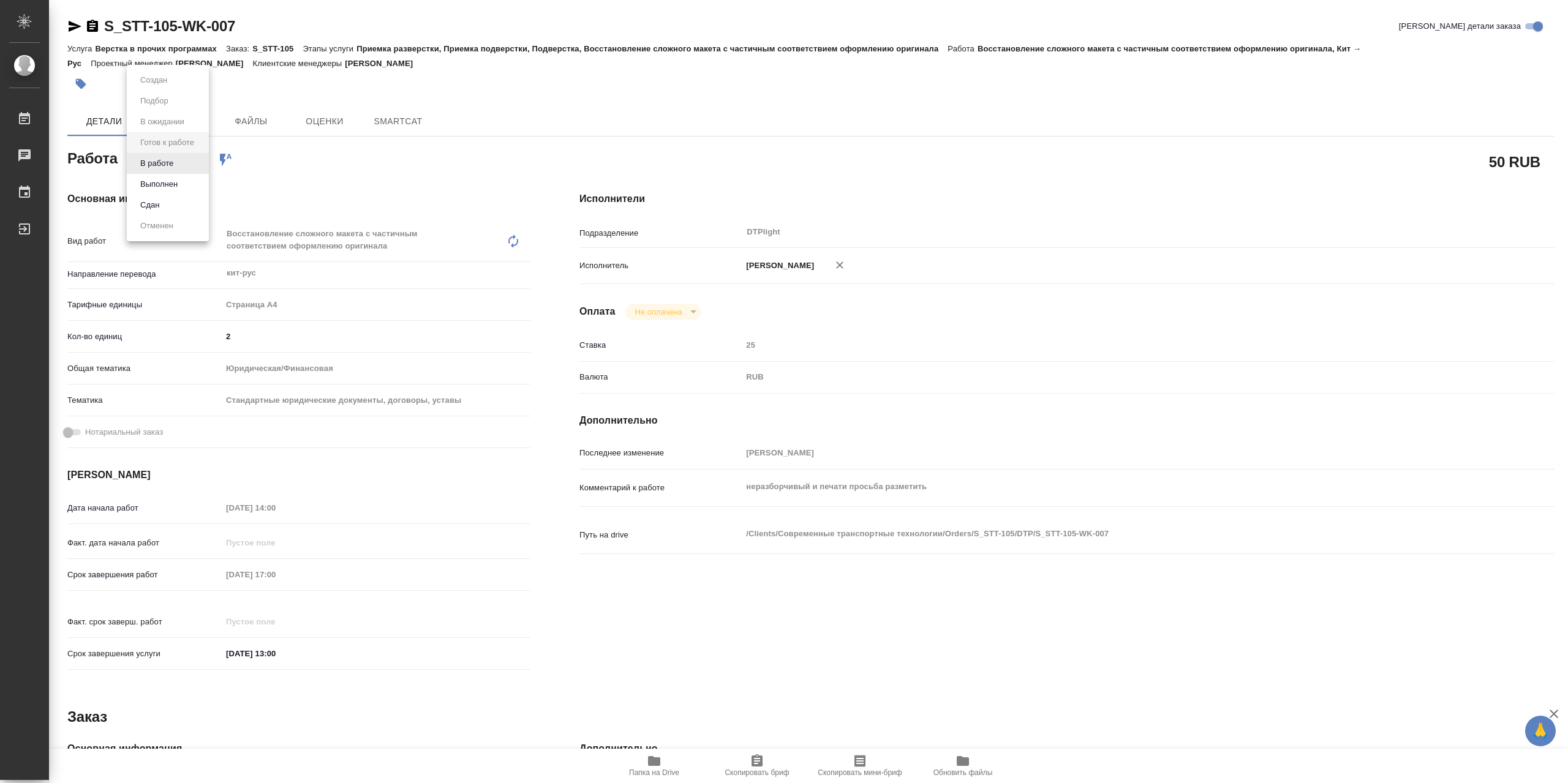
type textarea "x"
click at [182, 167] on li "В работе" at bounding box center [168, 163] width 82 height 21
type textarea "x"
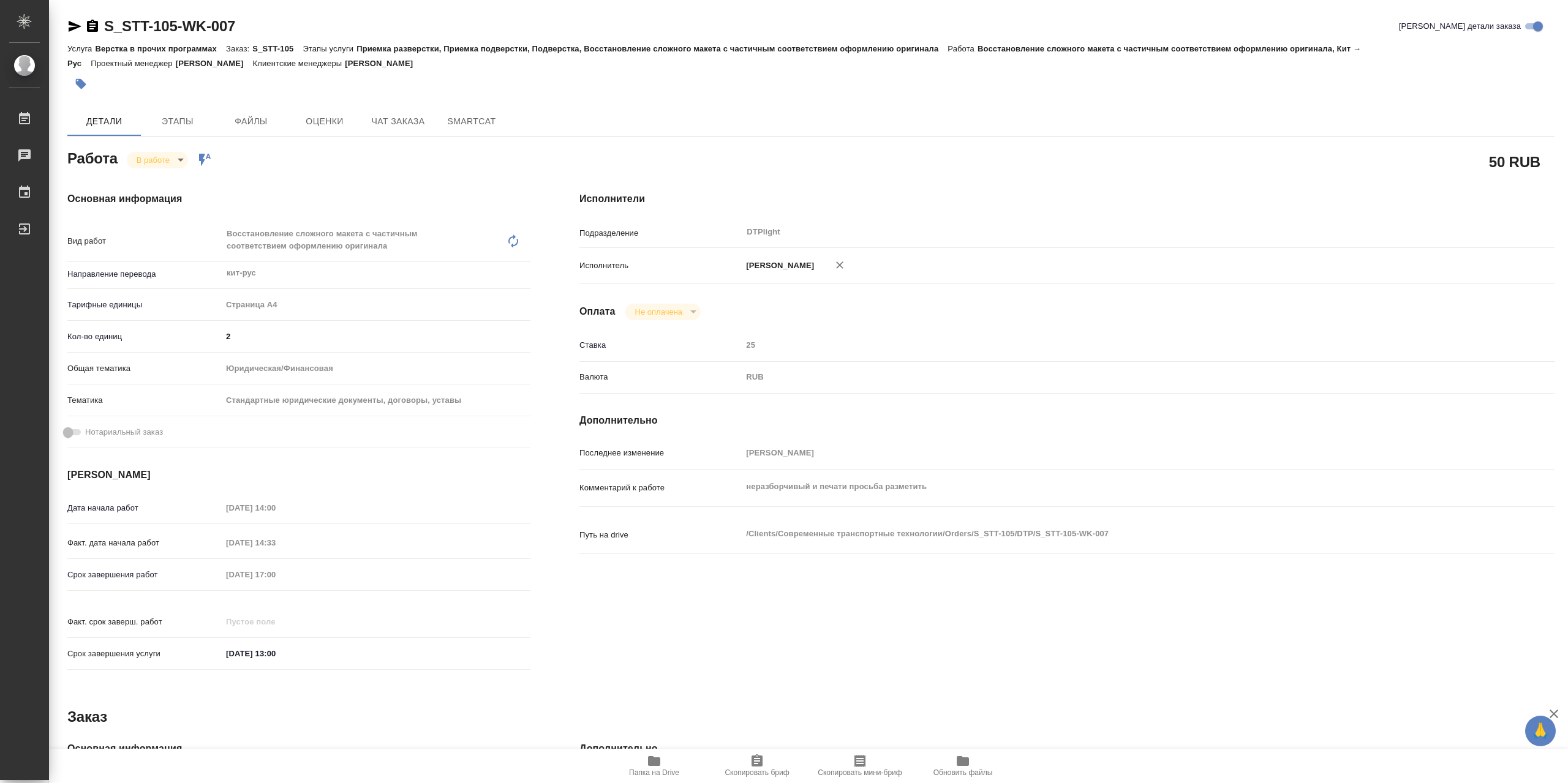
type textarea "x"
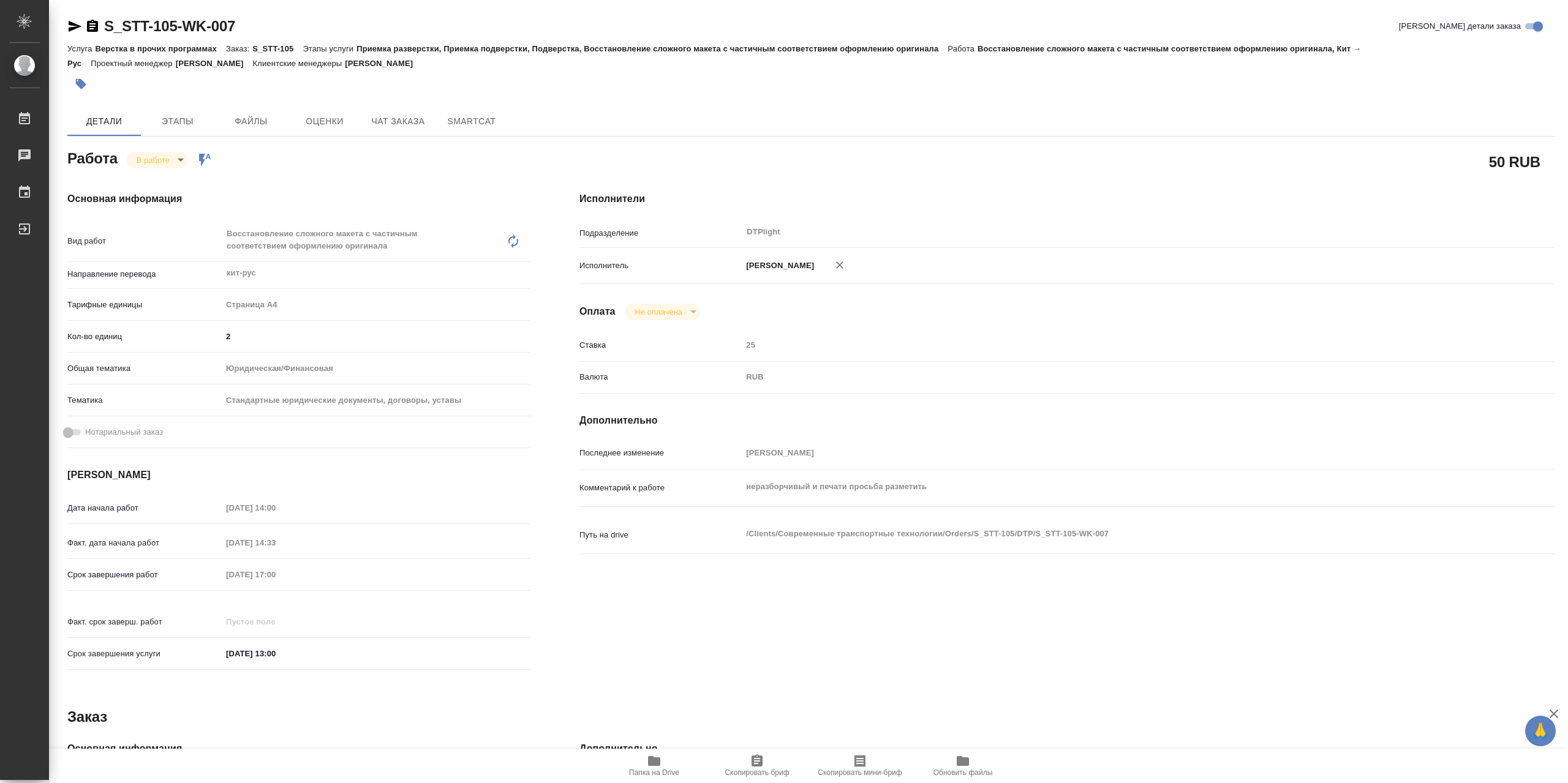
type textarea "x"
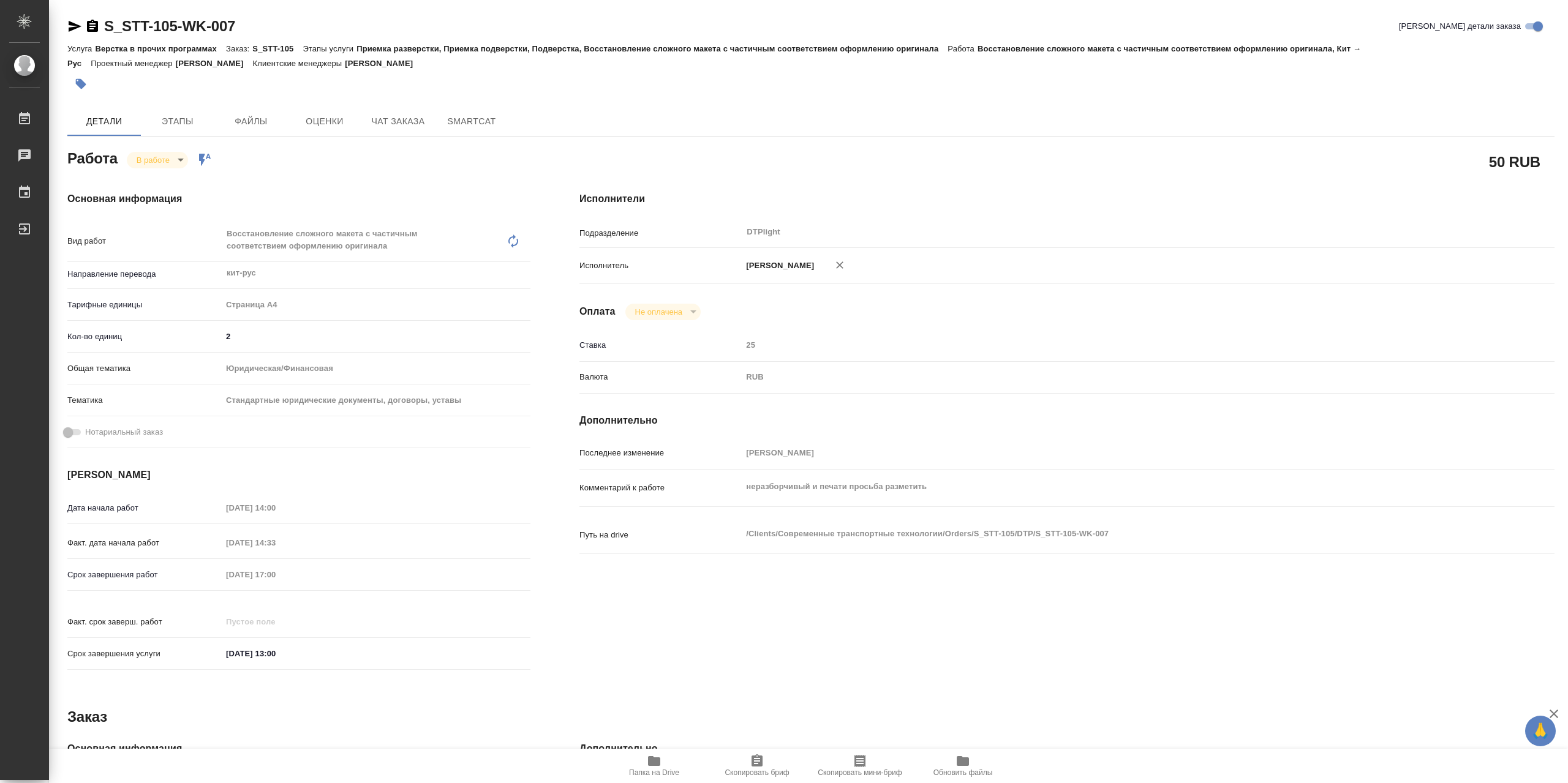
type textarea "x"
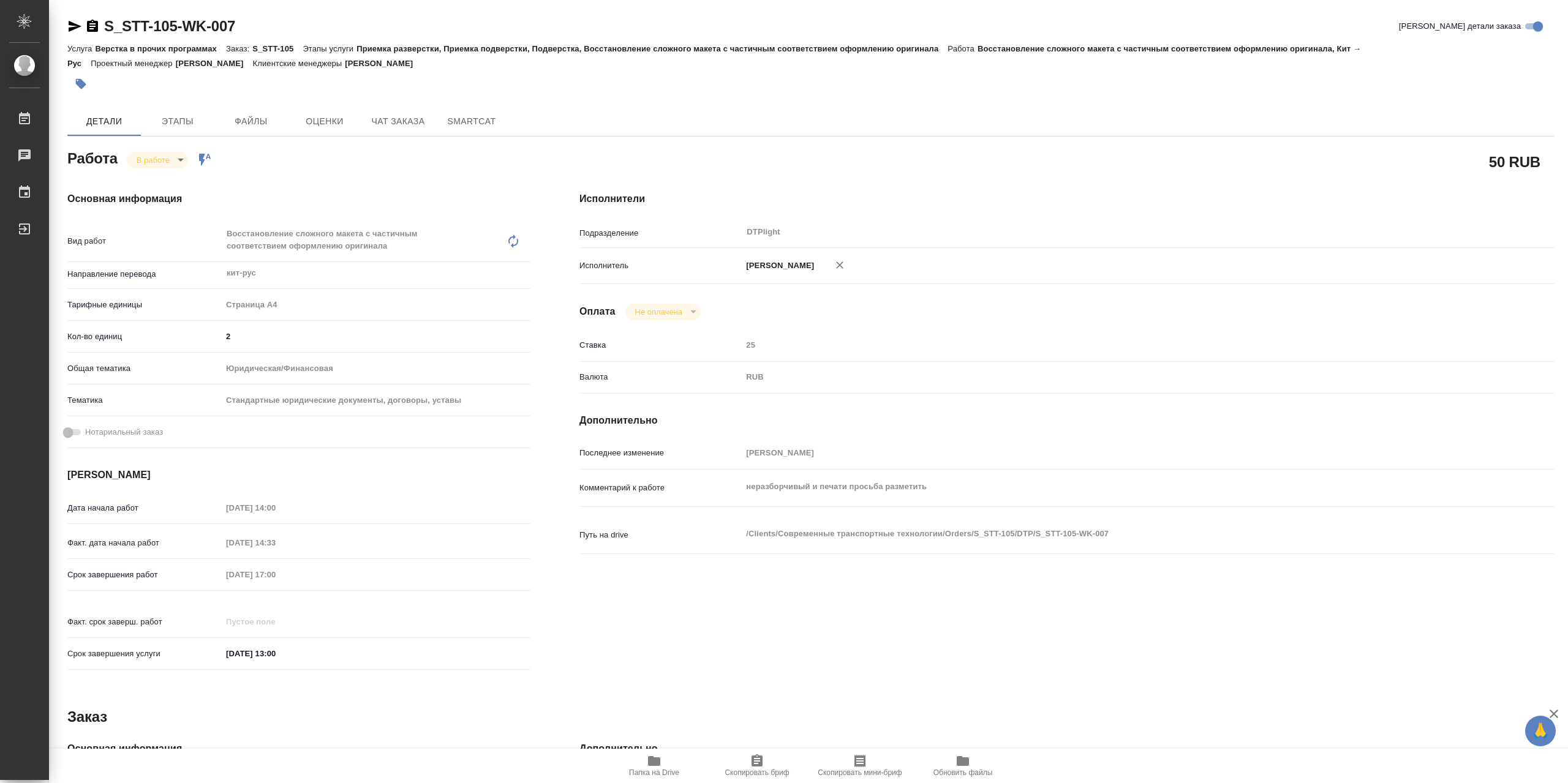
type textarea "x"
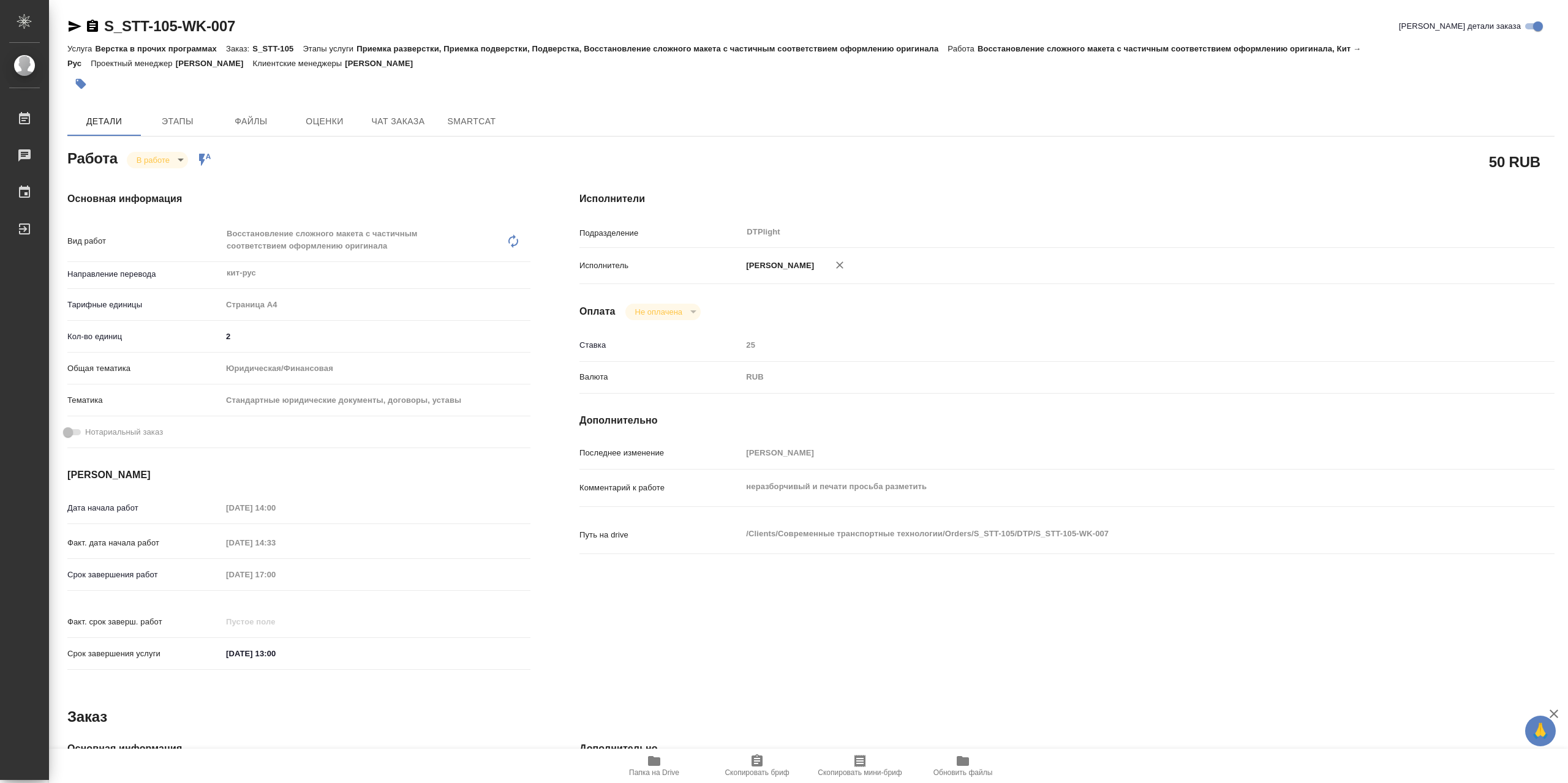
type textarea "x"
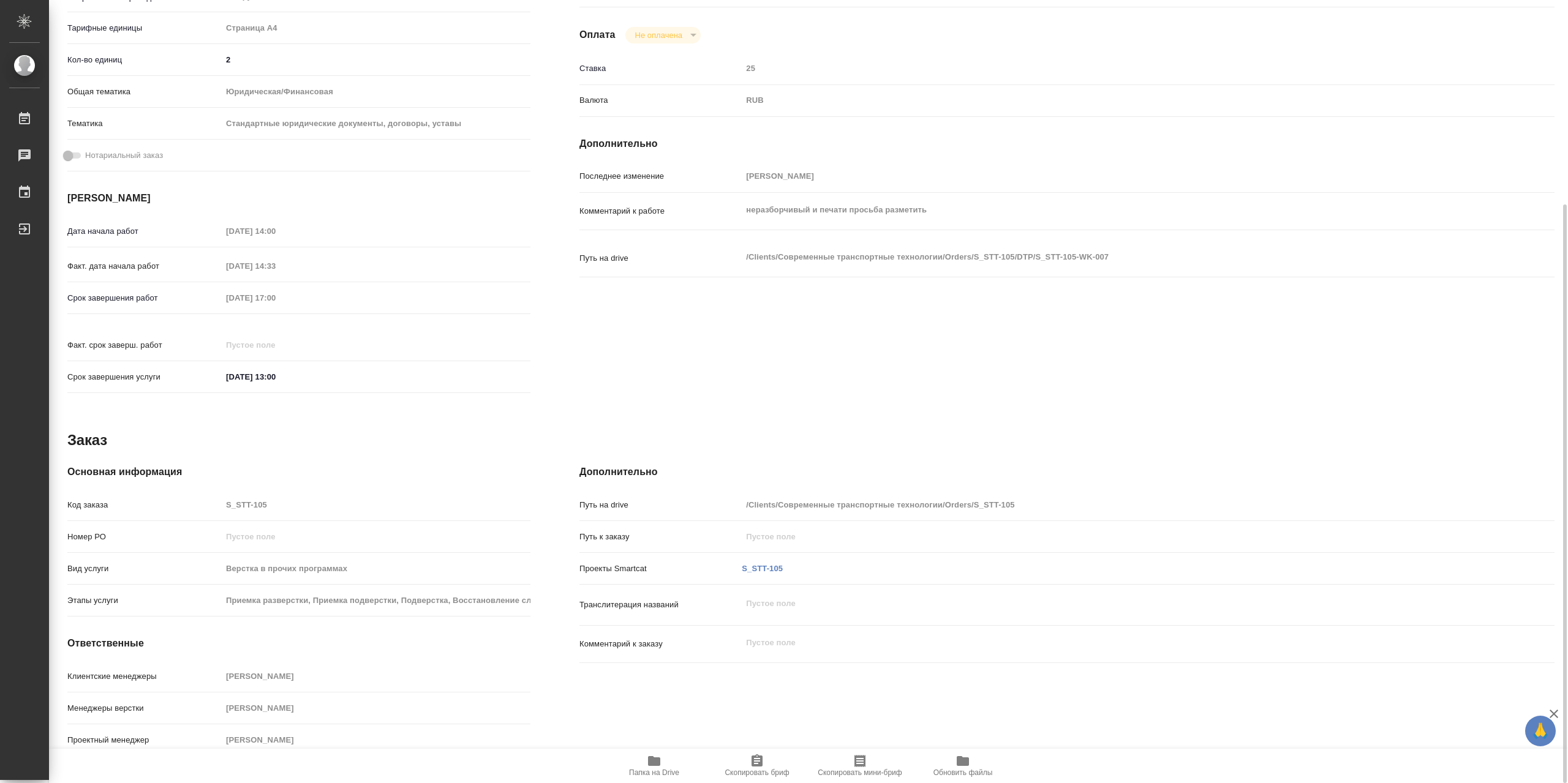
click at [648, 757] on icon "button" at bounding box center [654, 761] width 12 height 9
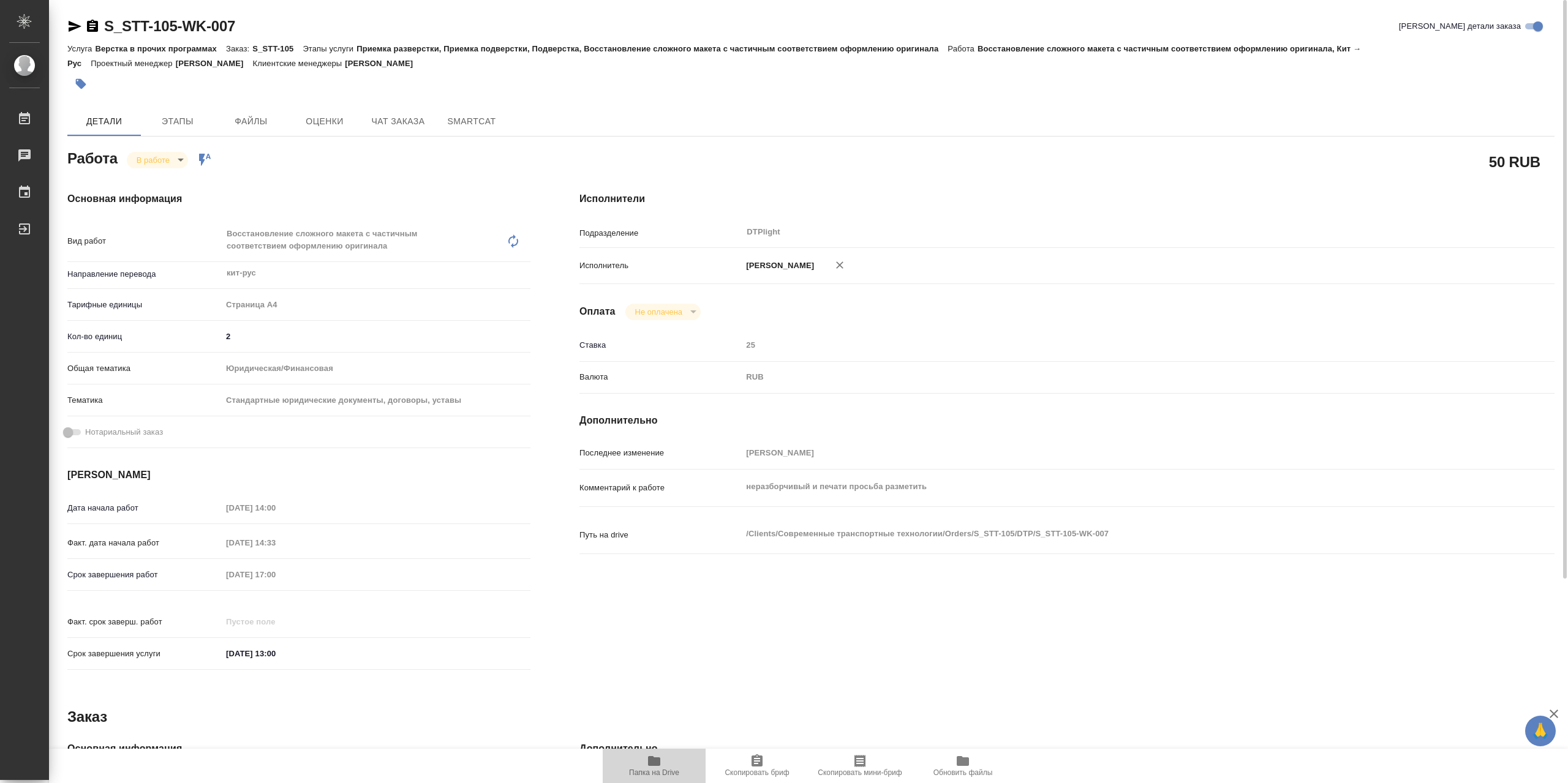
click at [659, 772] on span "Папка на Drive" at bounding box center [653, 773] width 50 height 9
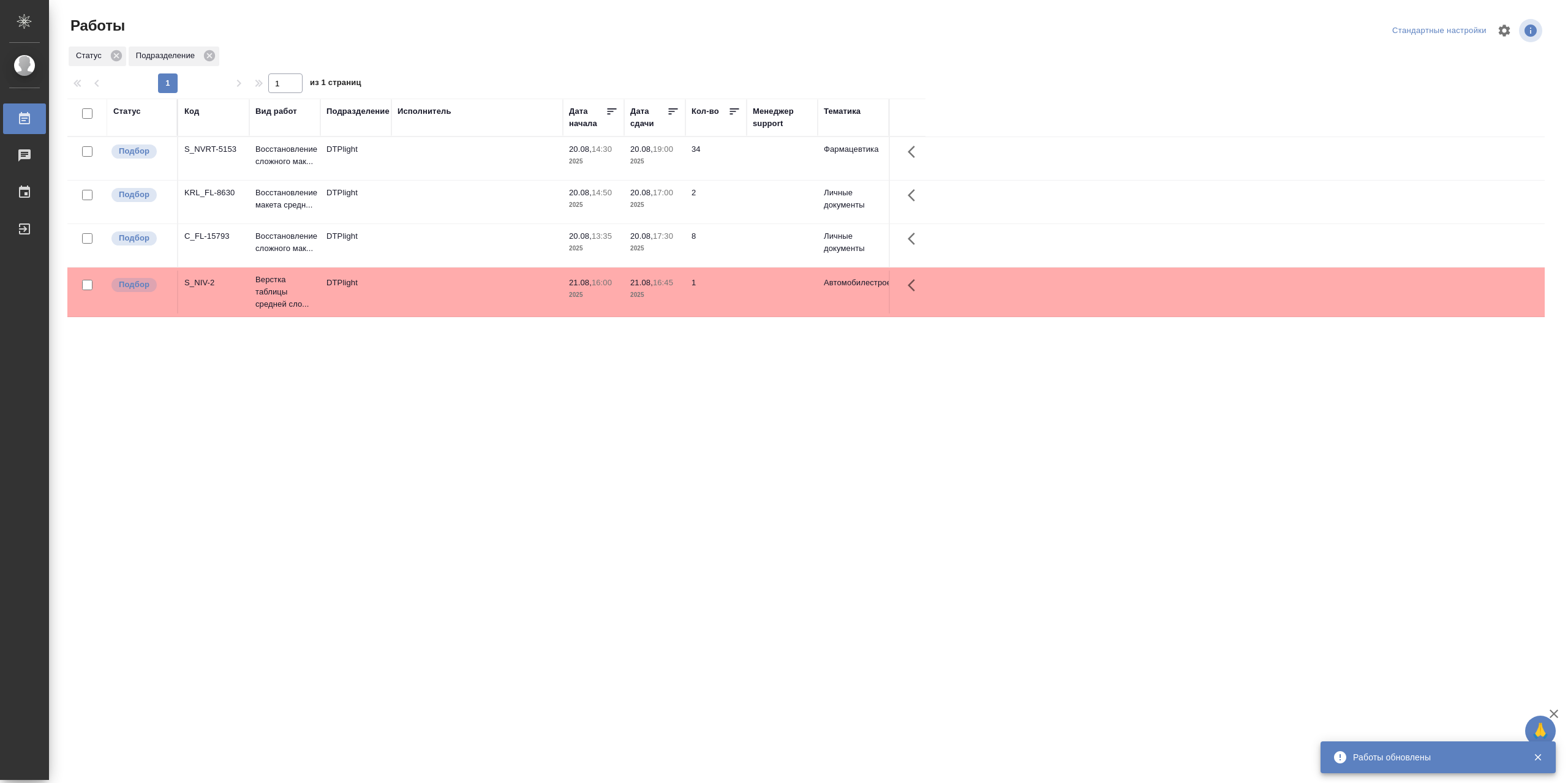
click at [431, 152] on td at bounding box center [477, 158] width 171 height 43
click at [430, 154] on td at bounding box center [477, 158] width 171 height 43
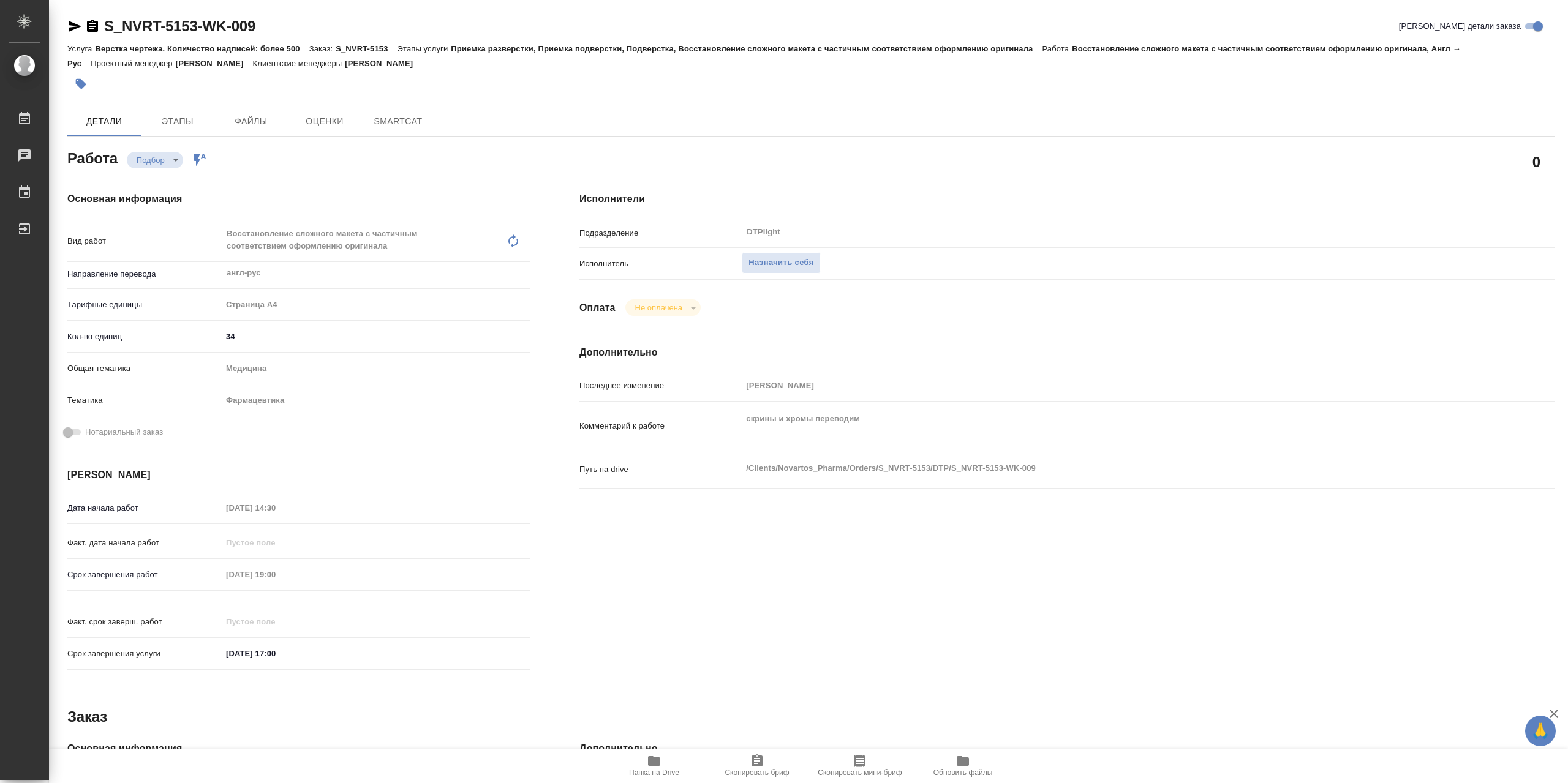
type textarea "x"
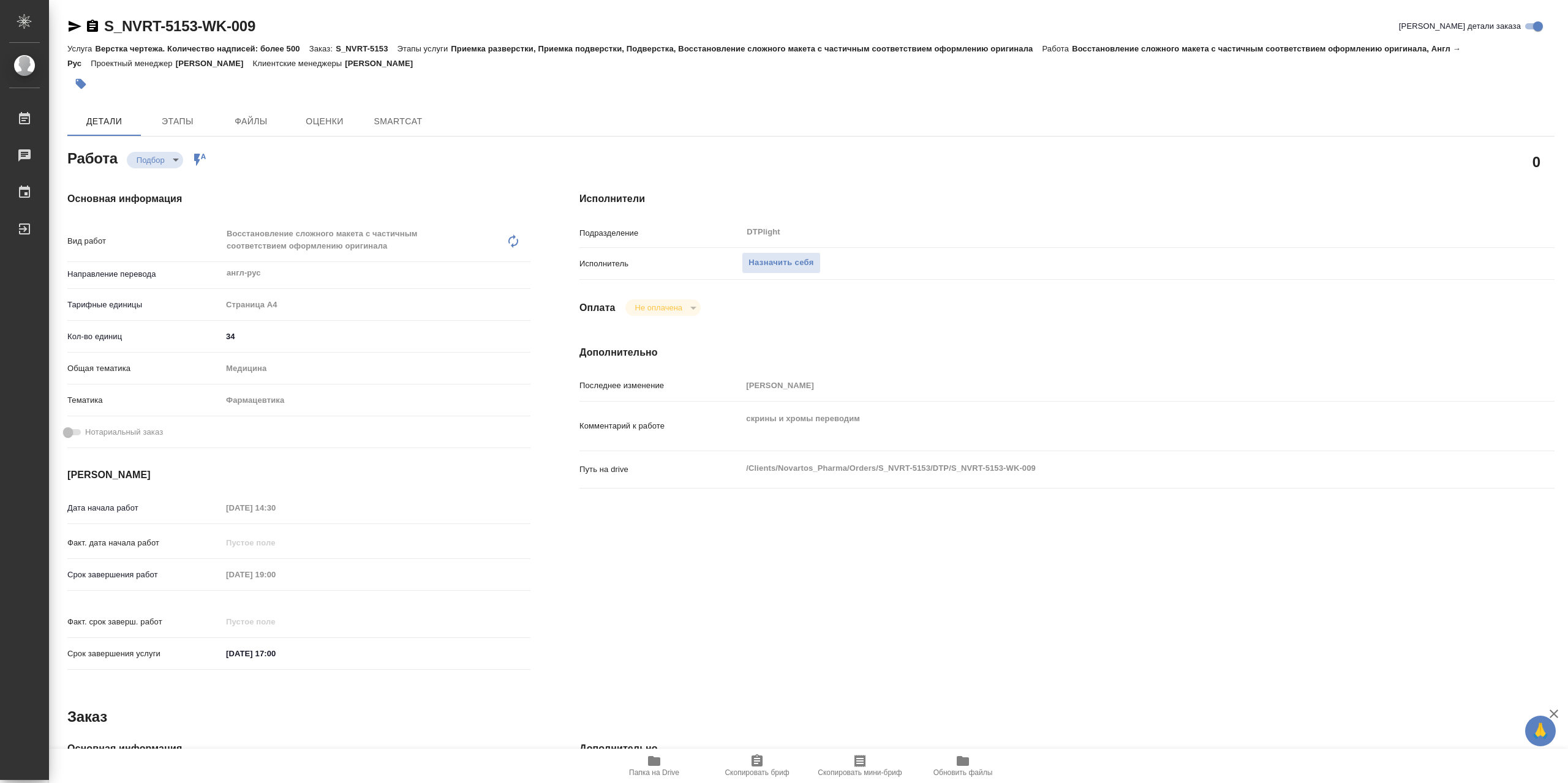
type textarea "x"
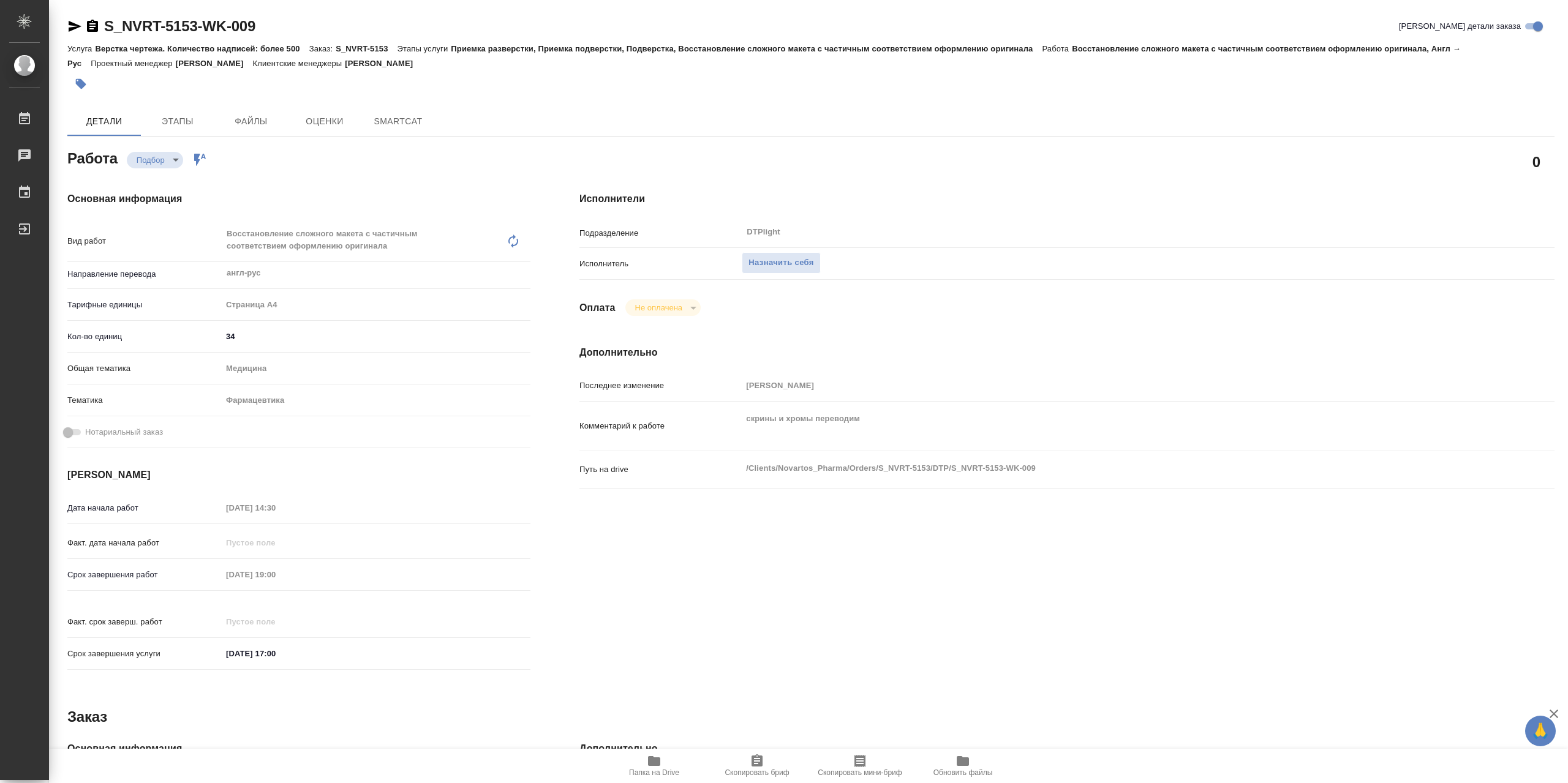
type textarea "x"
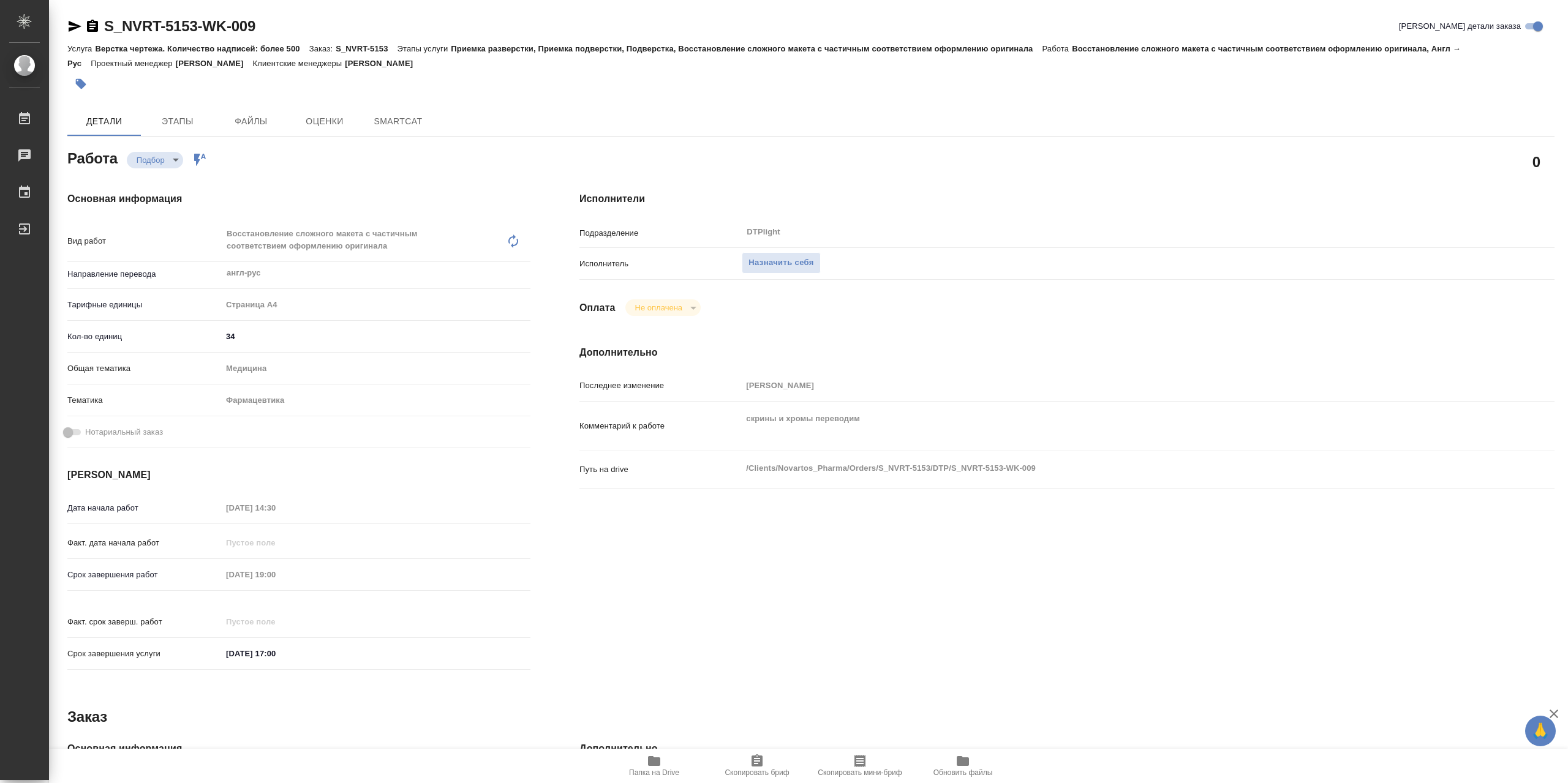
type textarea "x"
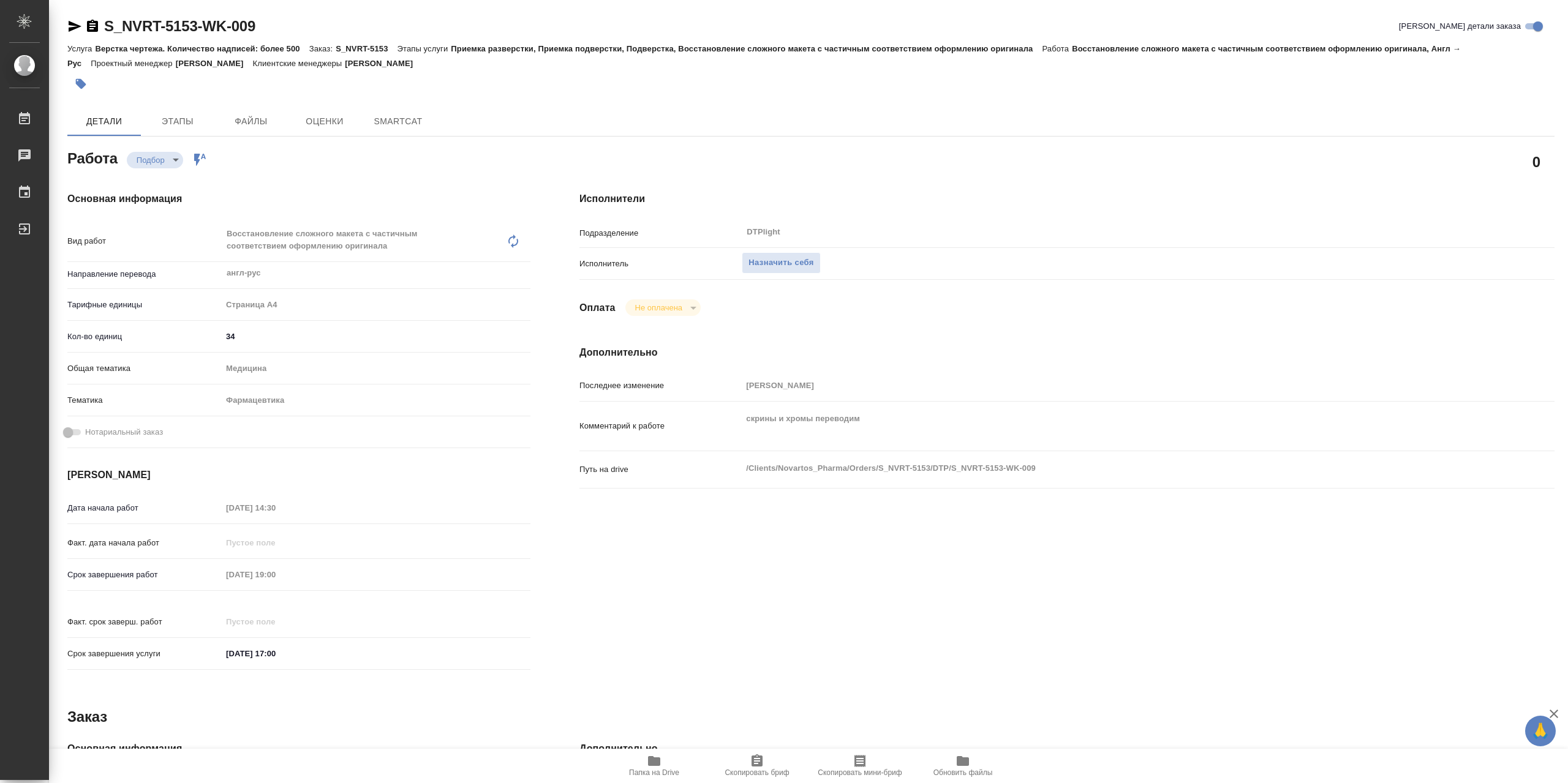
type textarea "x"
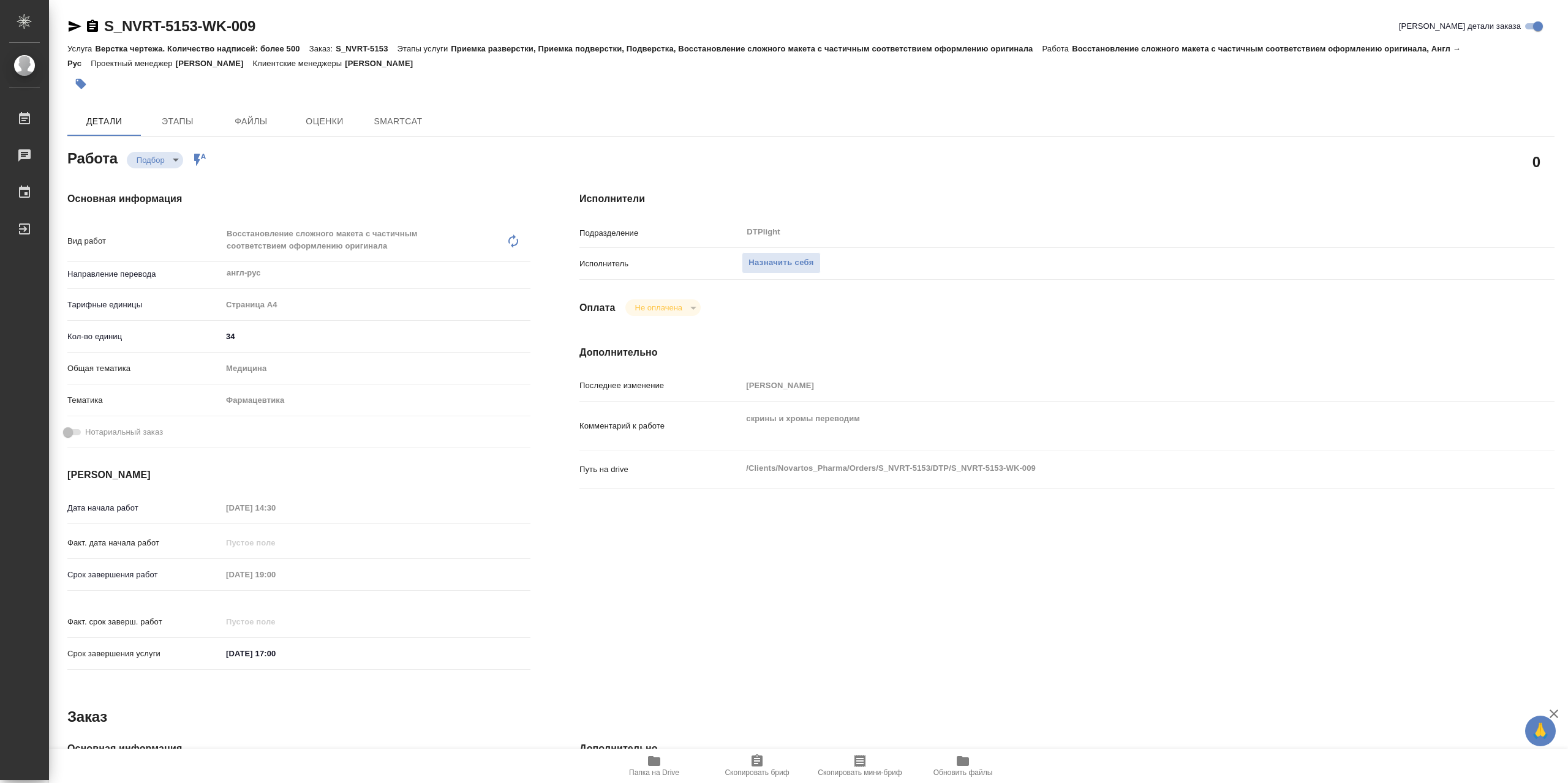
type textarea "x"
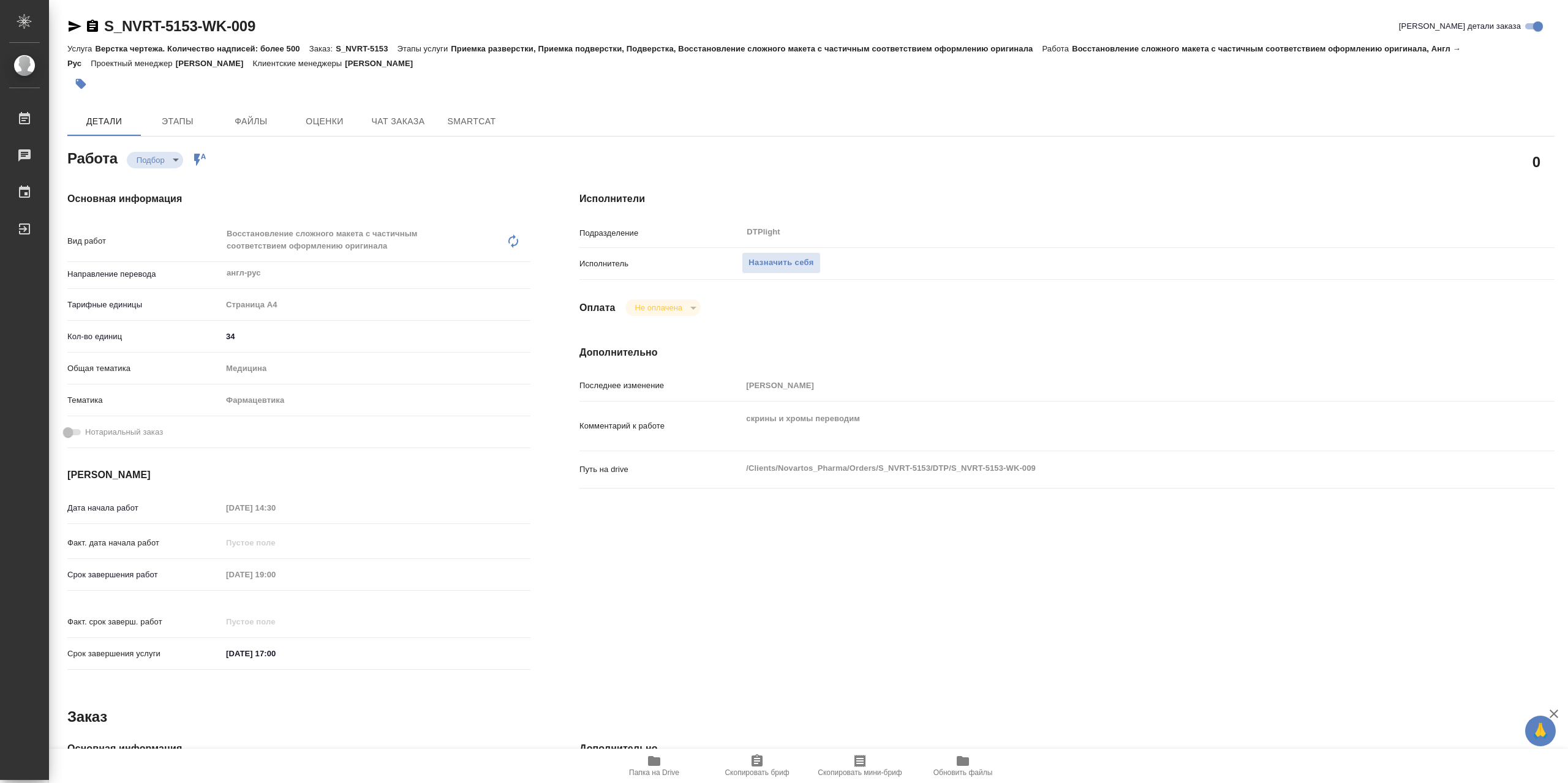
click at [644, 769] on span "Папка на Drive" at bounding box center [653, 773] width 50 height 9
type textarea "x"
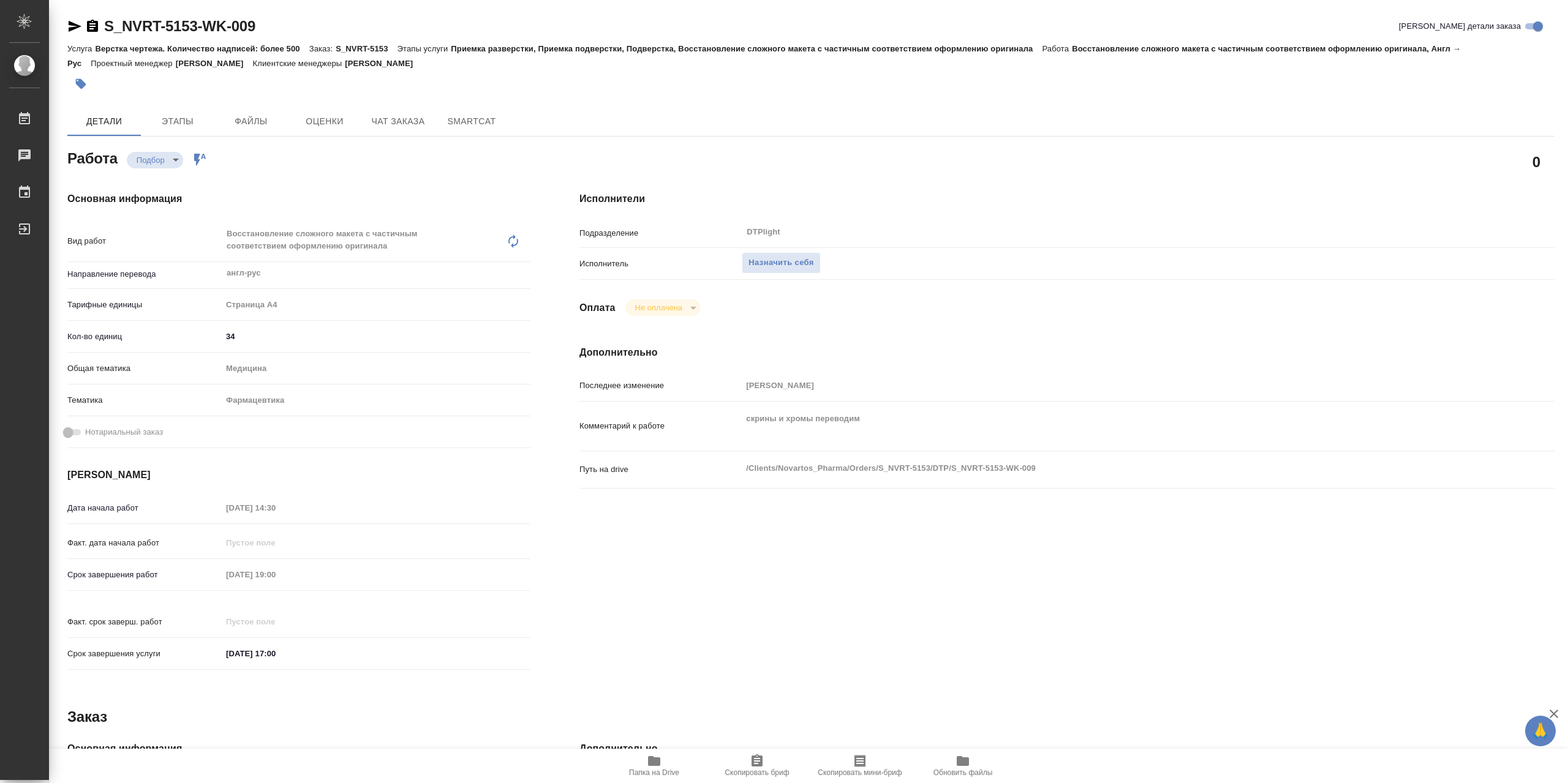
type textarea "x"
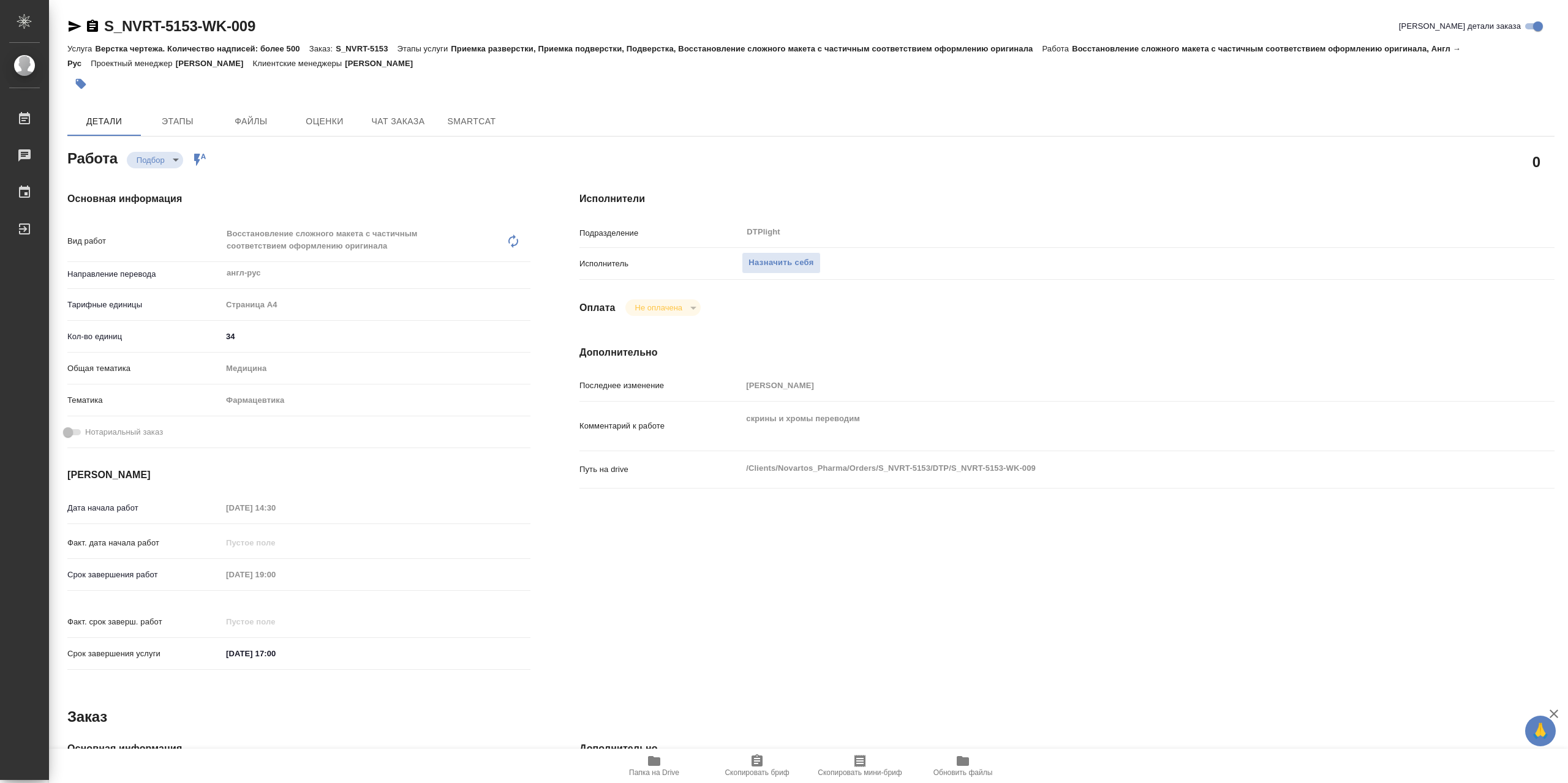
type textarea "x"
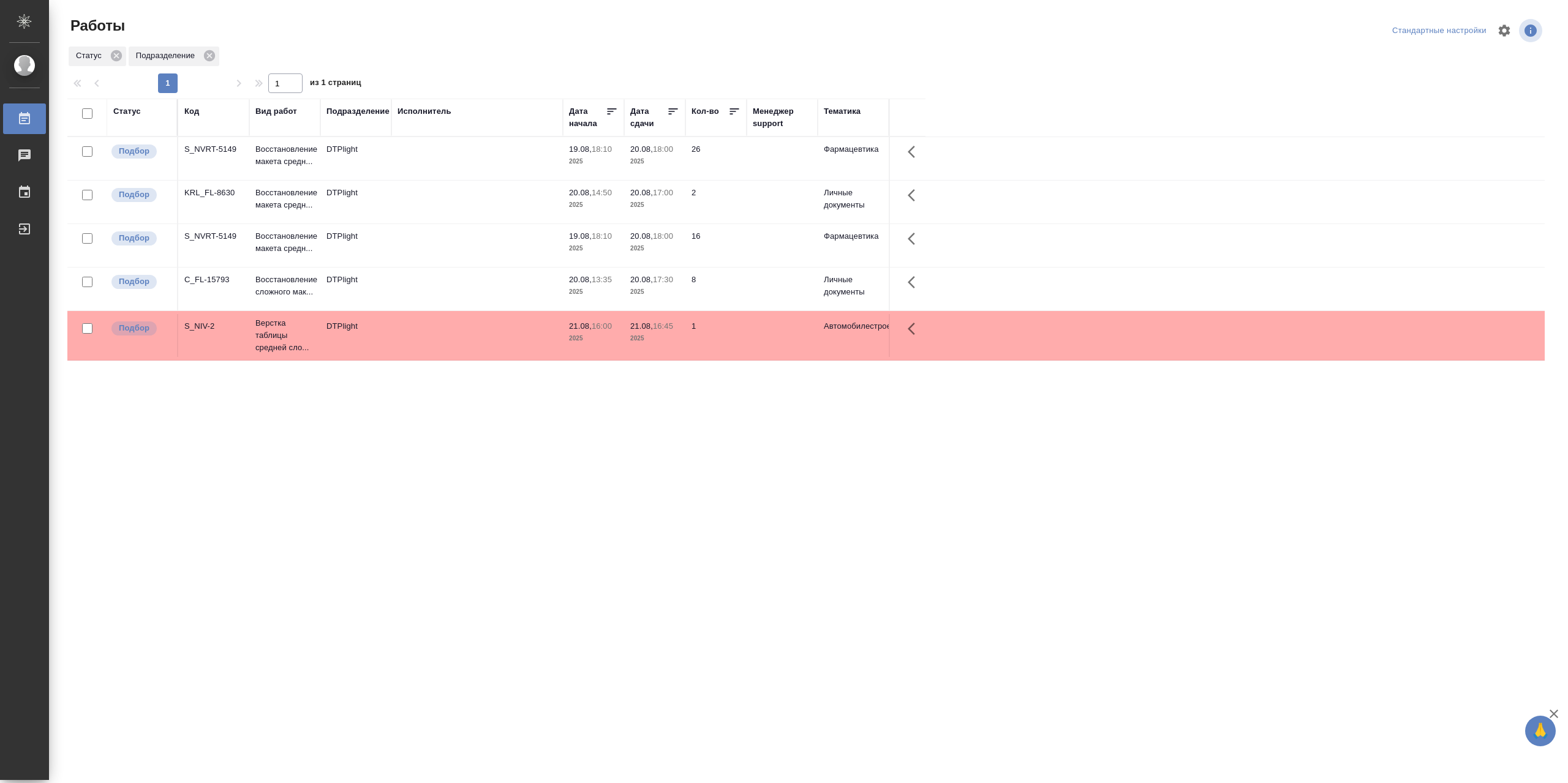
click at [460, 159] on td at bounding box center [477, 158] width 171 height 43
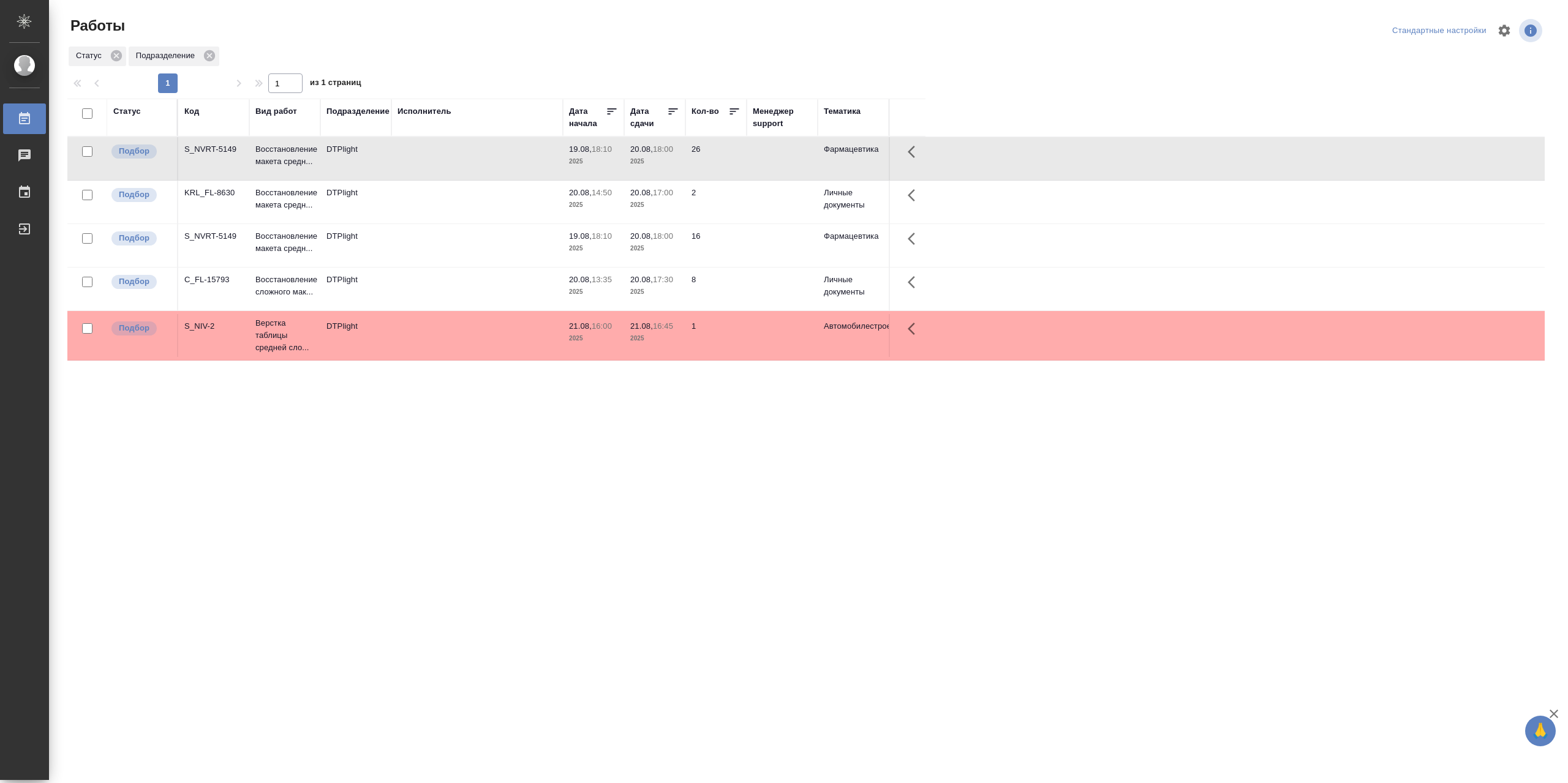
click at [460, 159] on td at bounding box center [477, 158] width 171 height 43
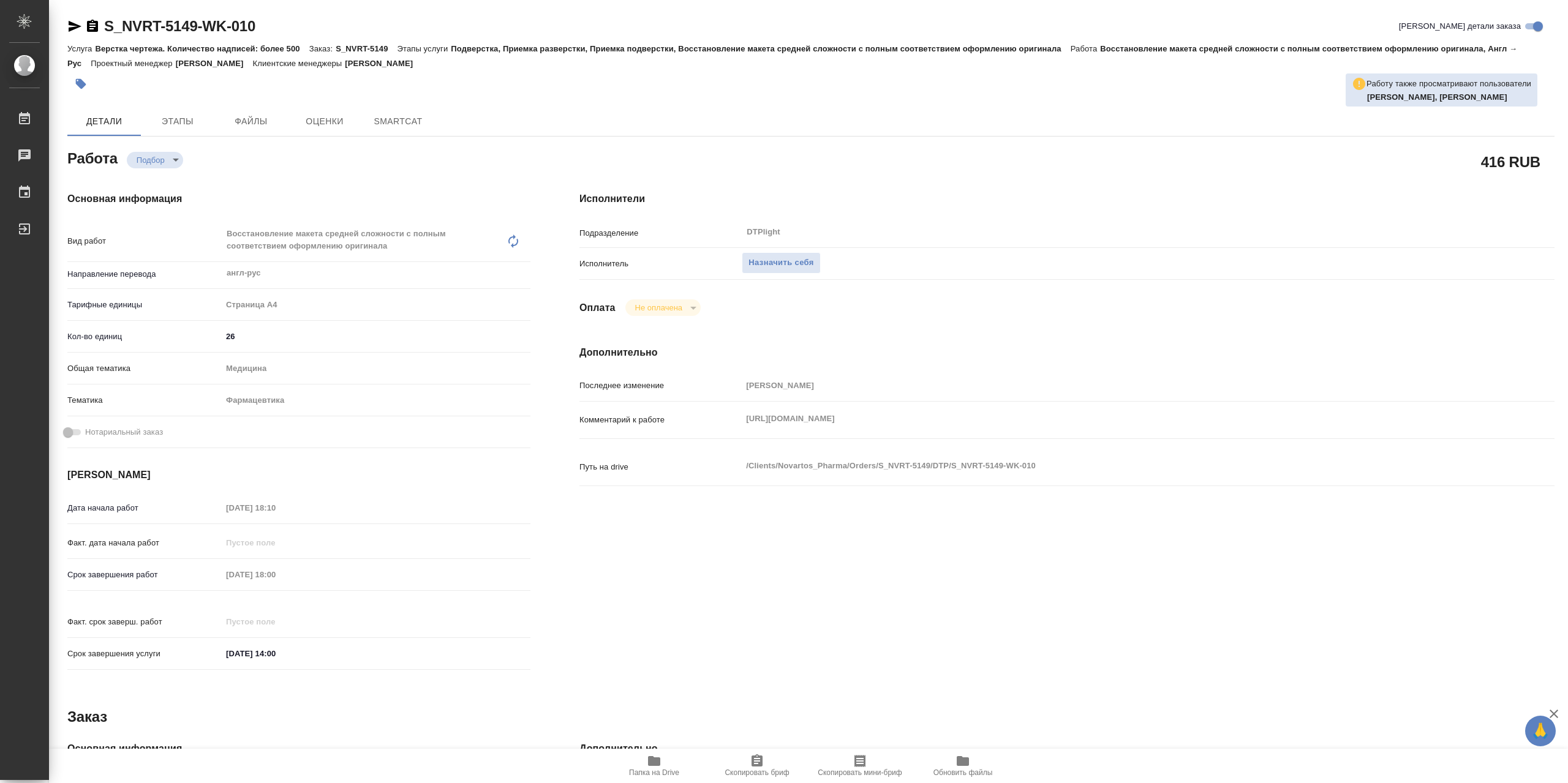
type textarea "x"
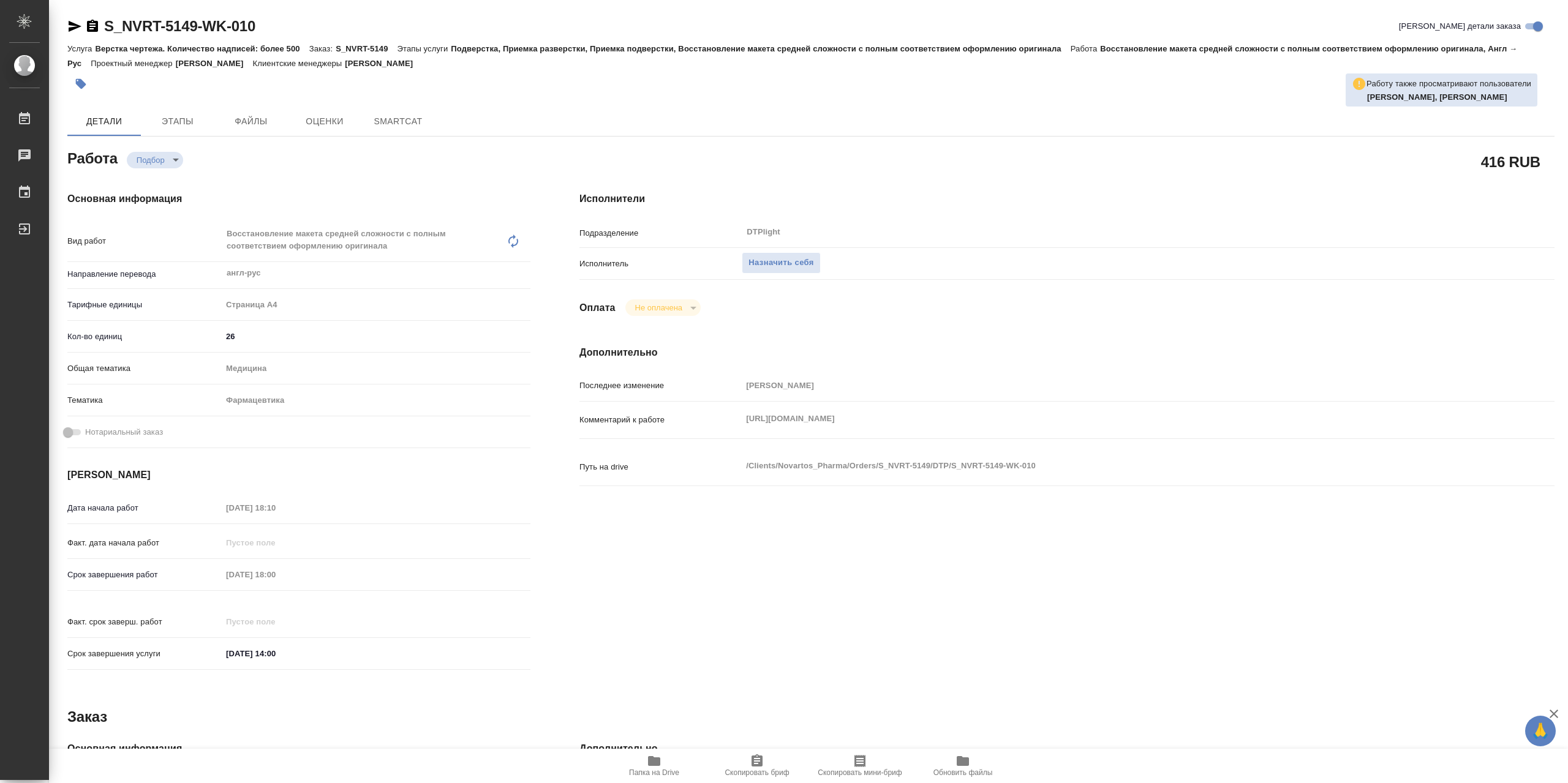
type textarea "x"
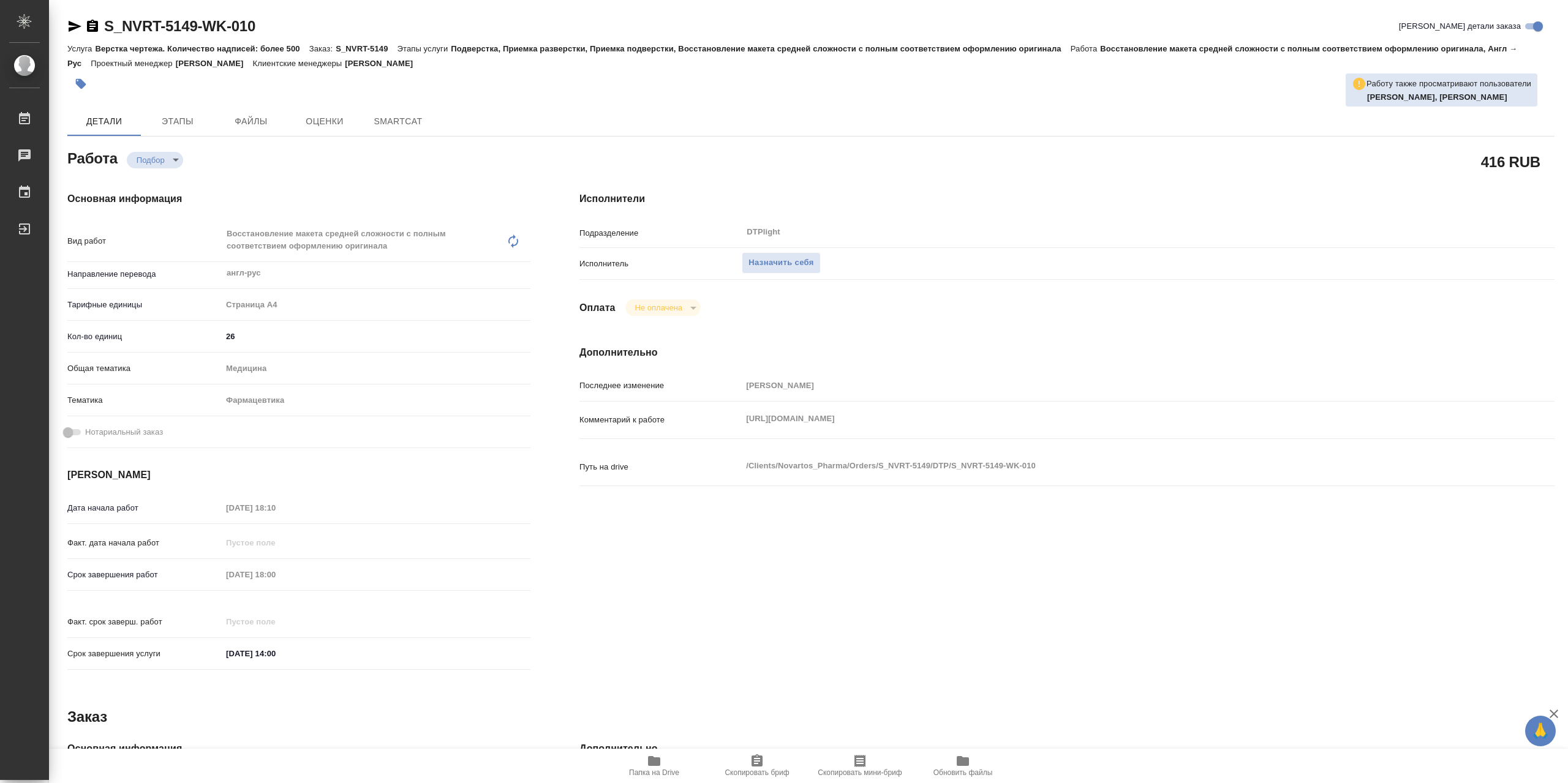
type textarea "x"
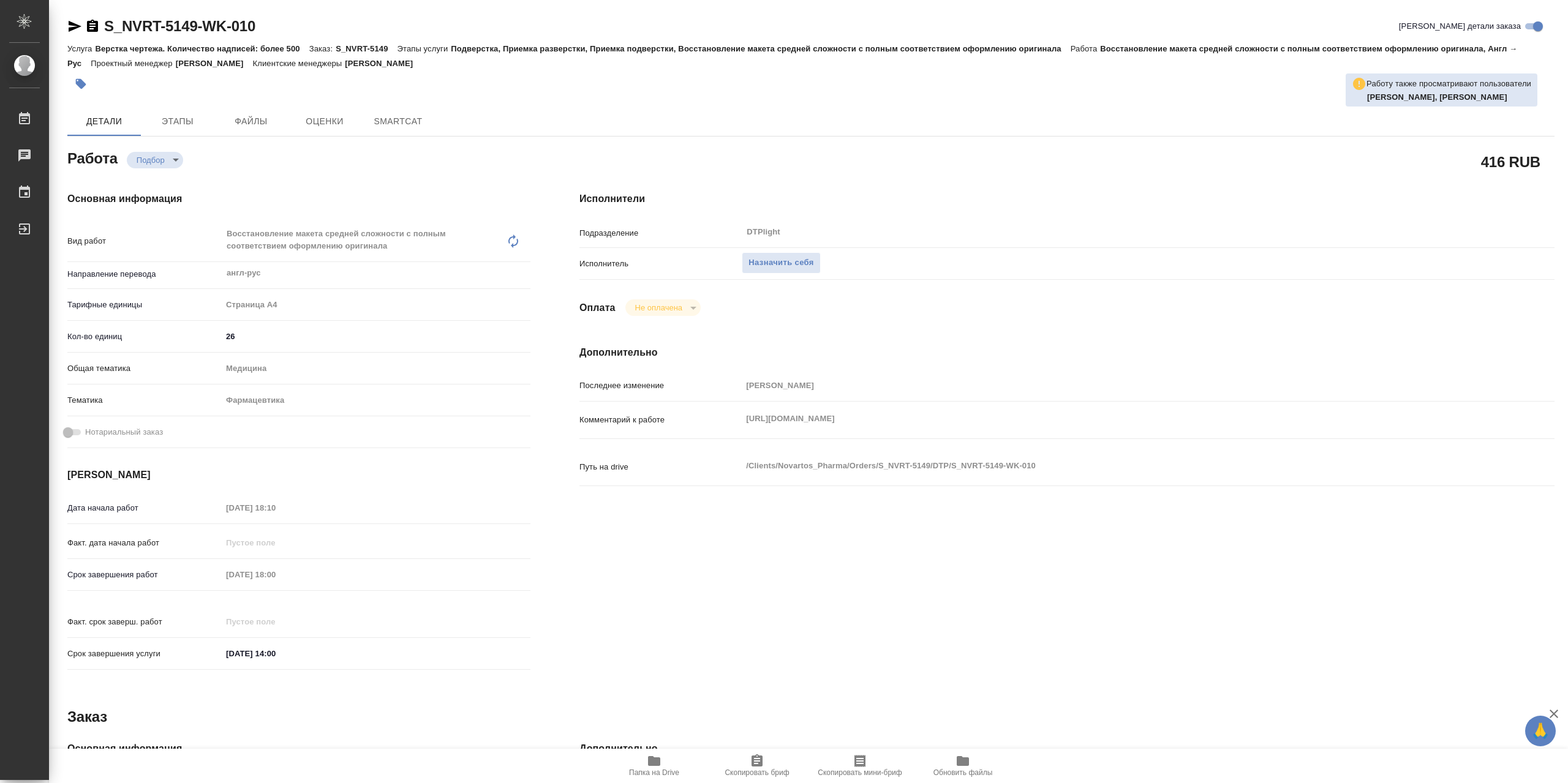
type textarea "x"
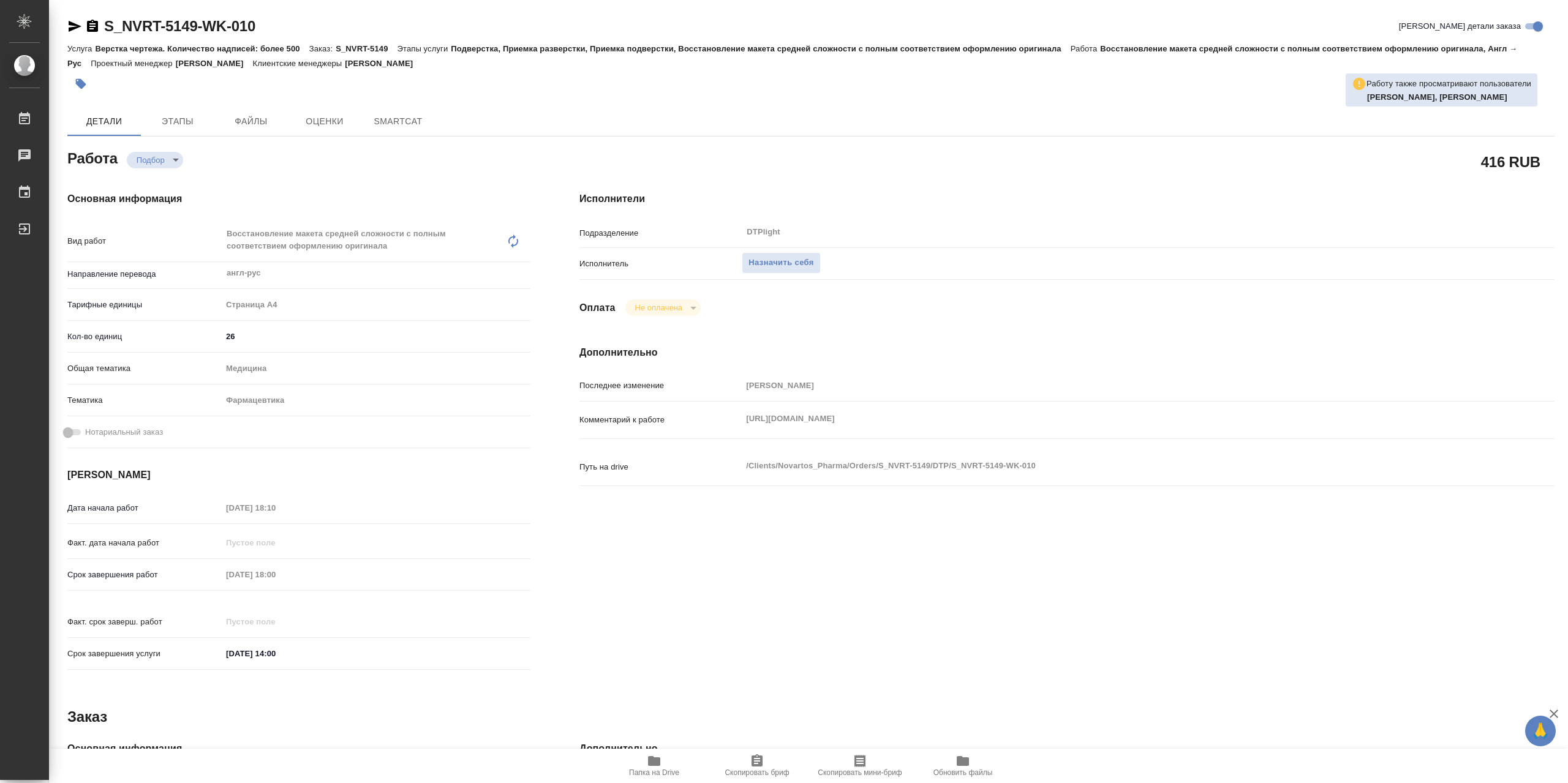
type textarea "x"
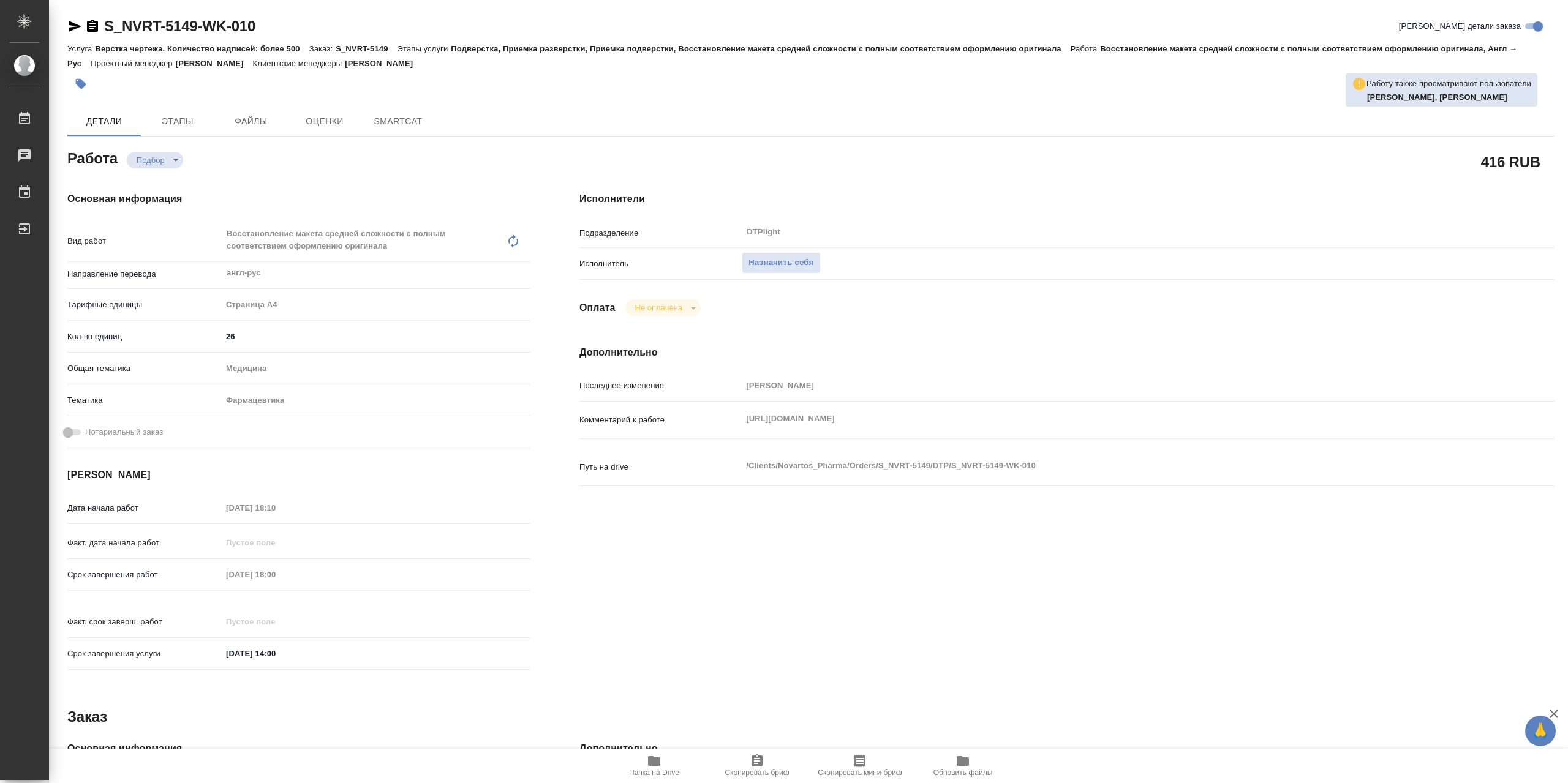
type textarea "x"
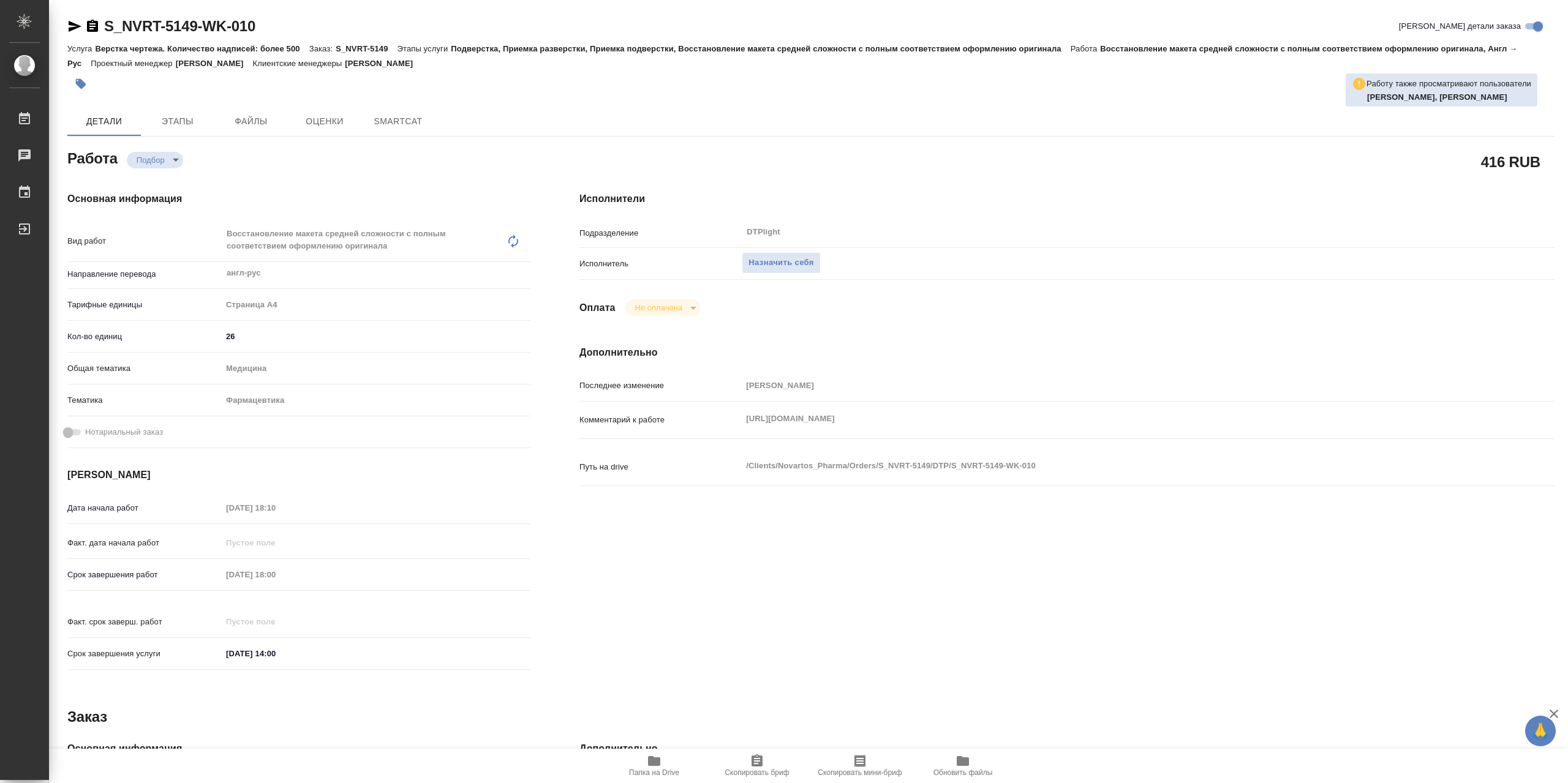
type textarea "x"
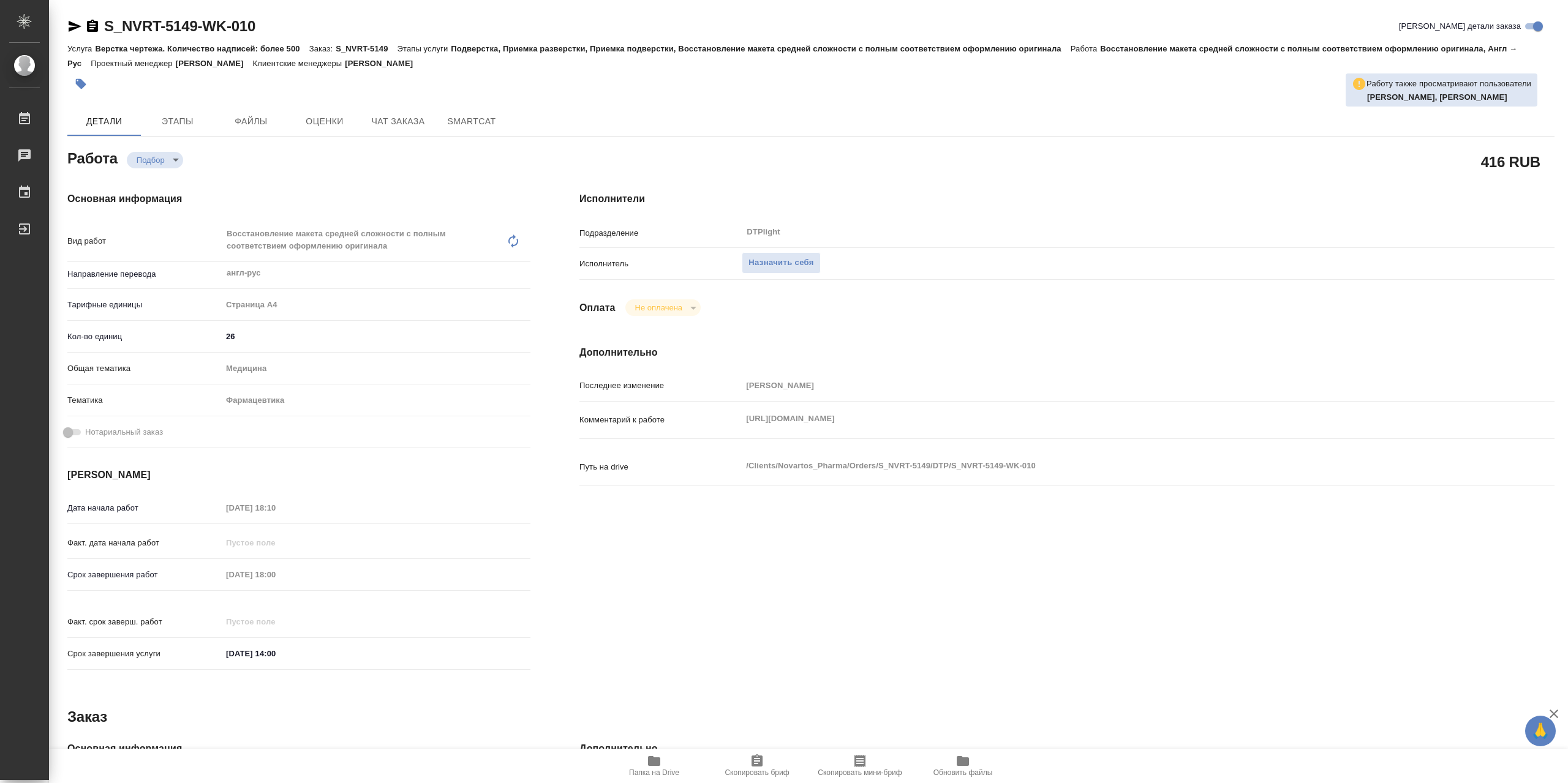
click at [656, 765] on icon "button" at bounding box center [654, 761] width 12 height 9
type textarea "x"
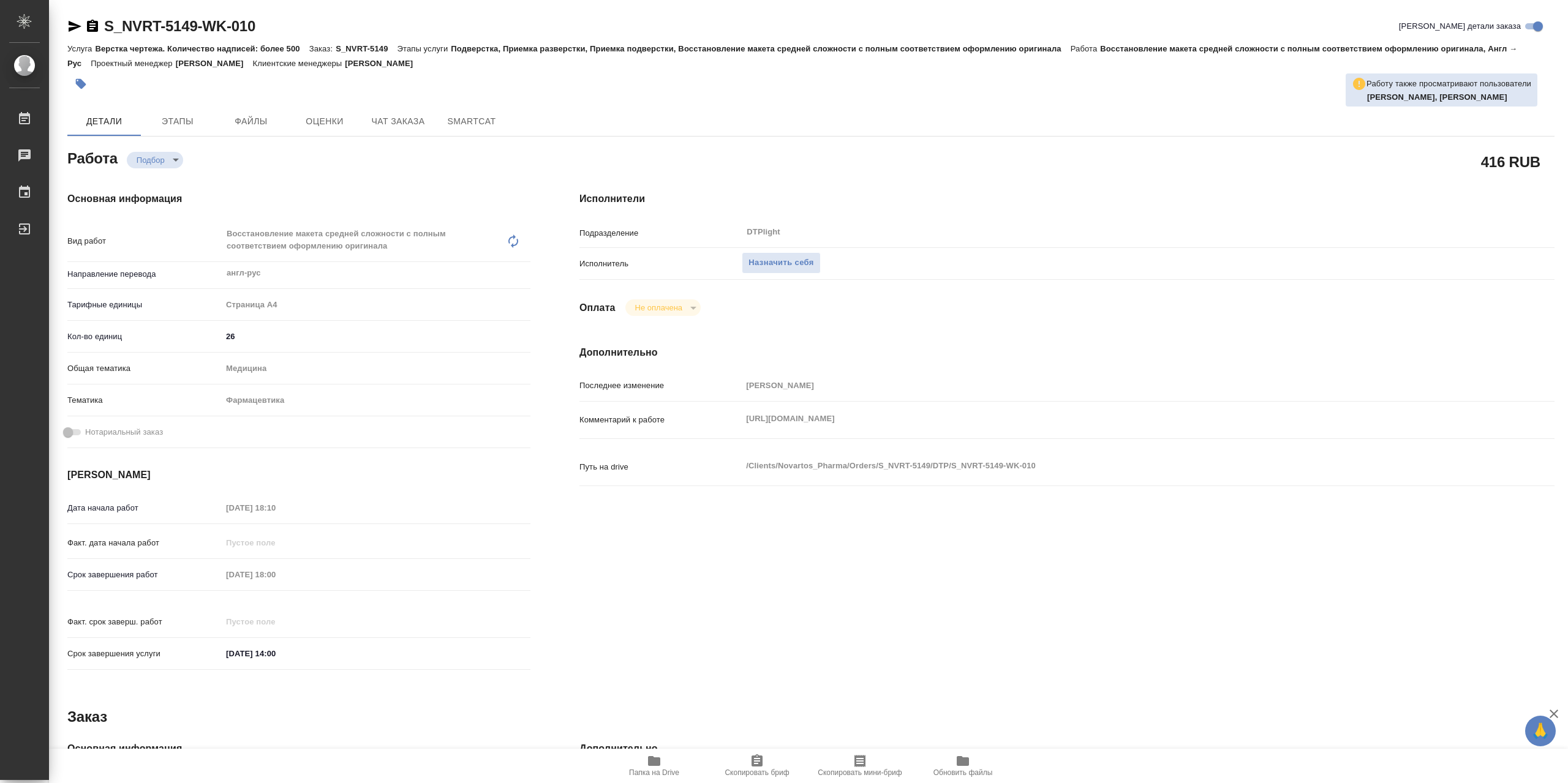
type textarea "x"
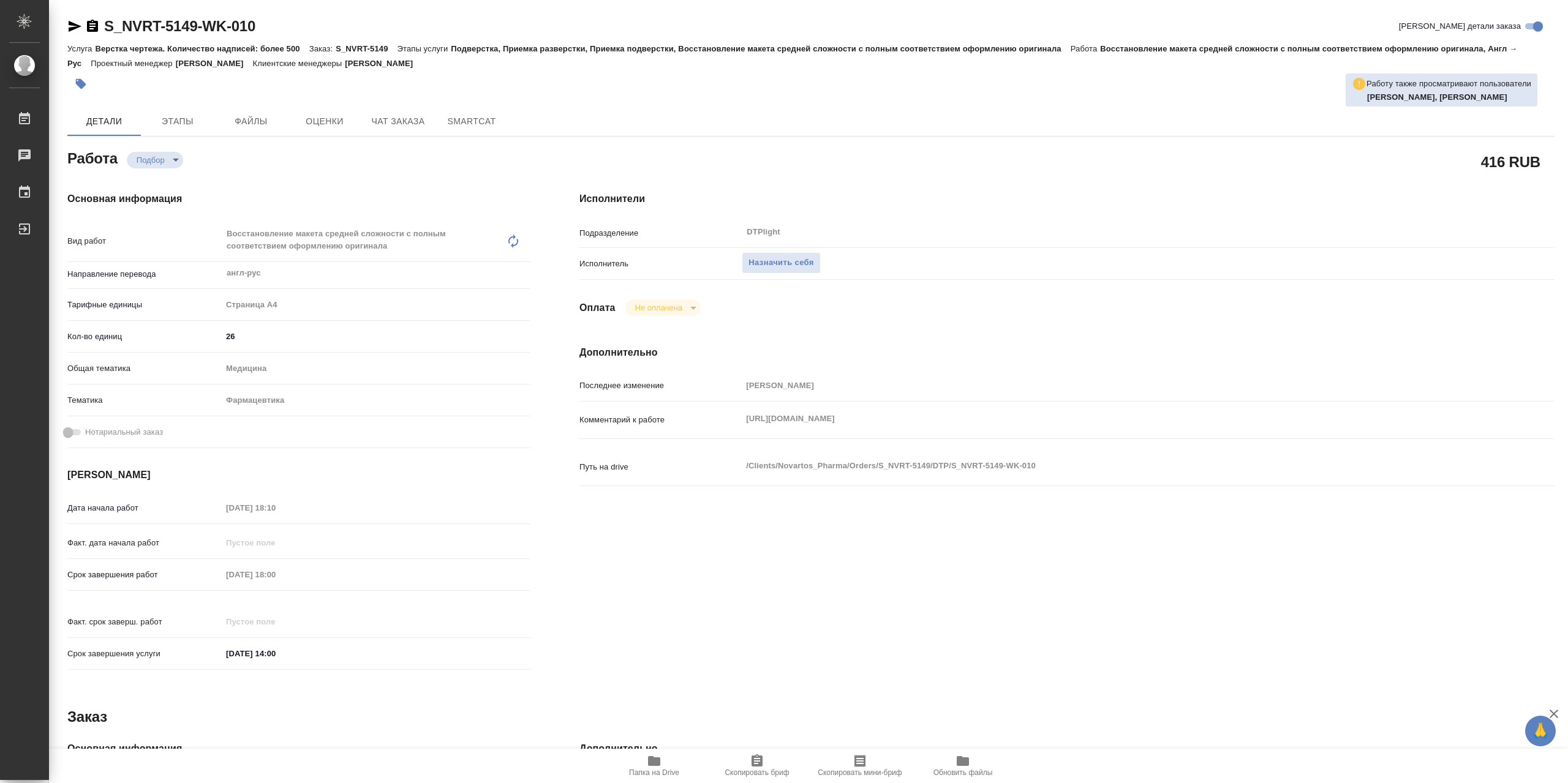
type textarea "x"
click at [813, 266] on span "Назначить себя" at bounding box center [780, 263] width 65 height 14
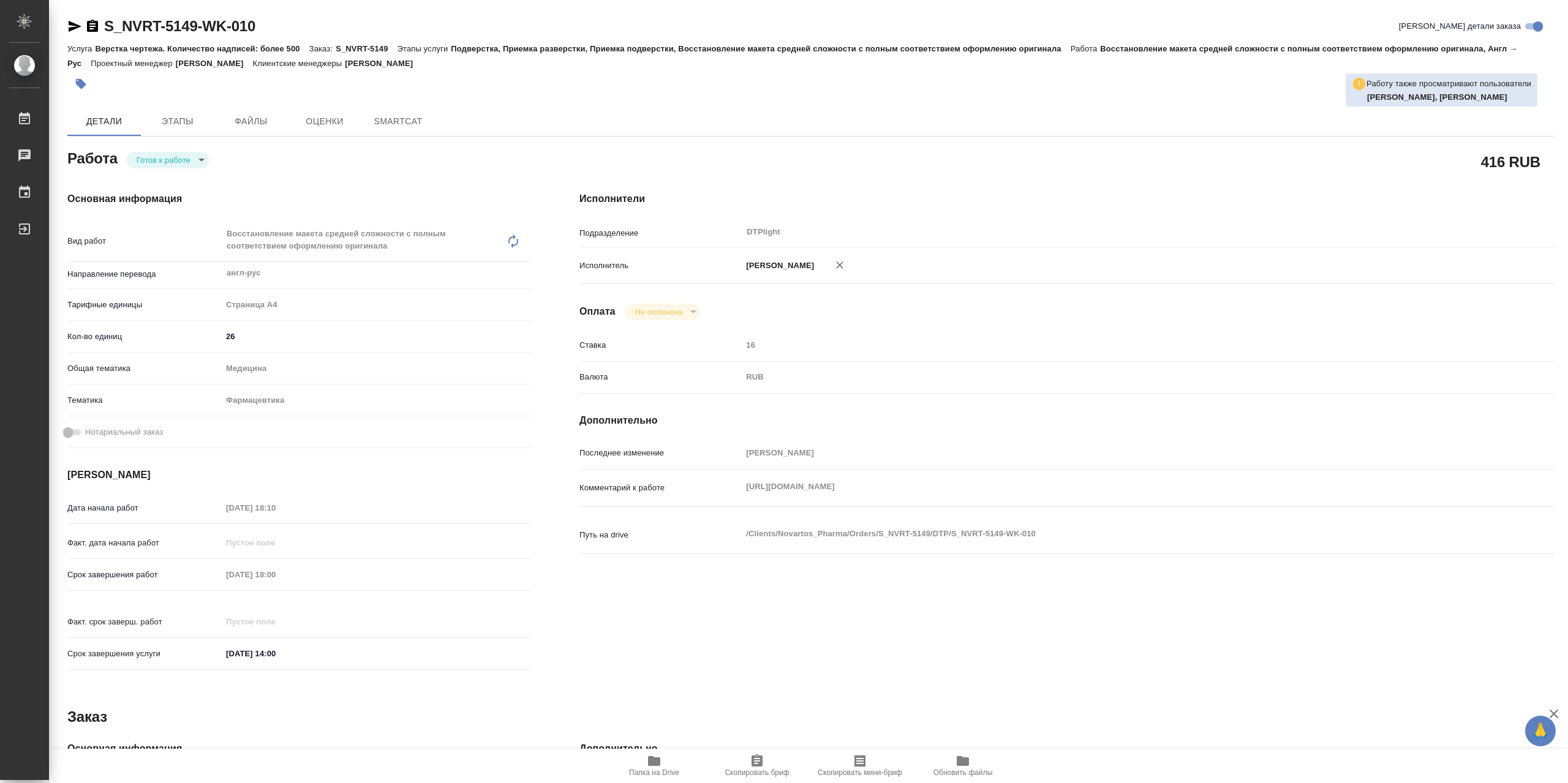
type textarea "x"
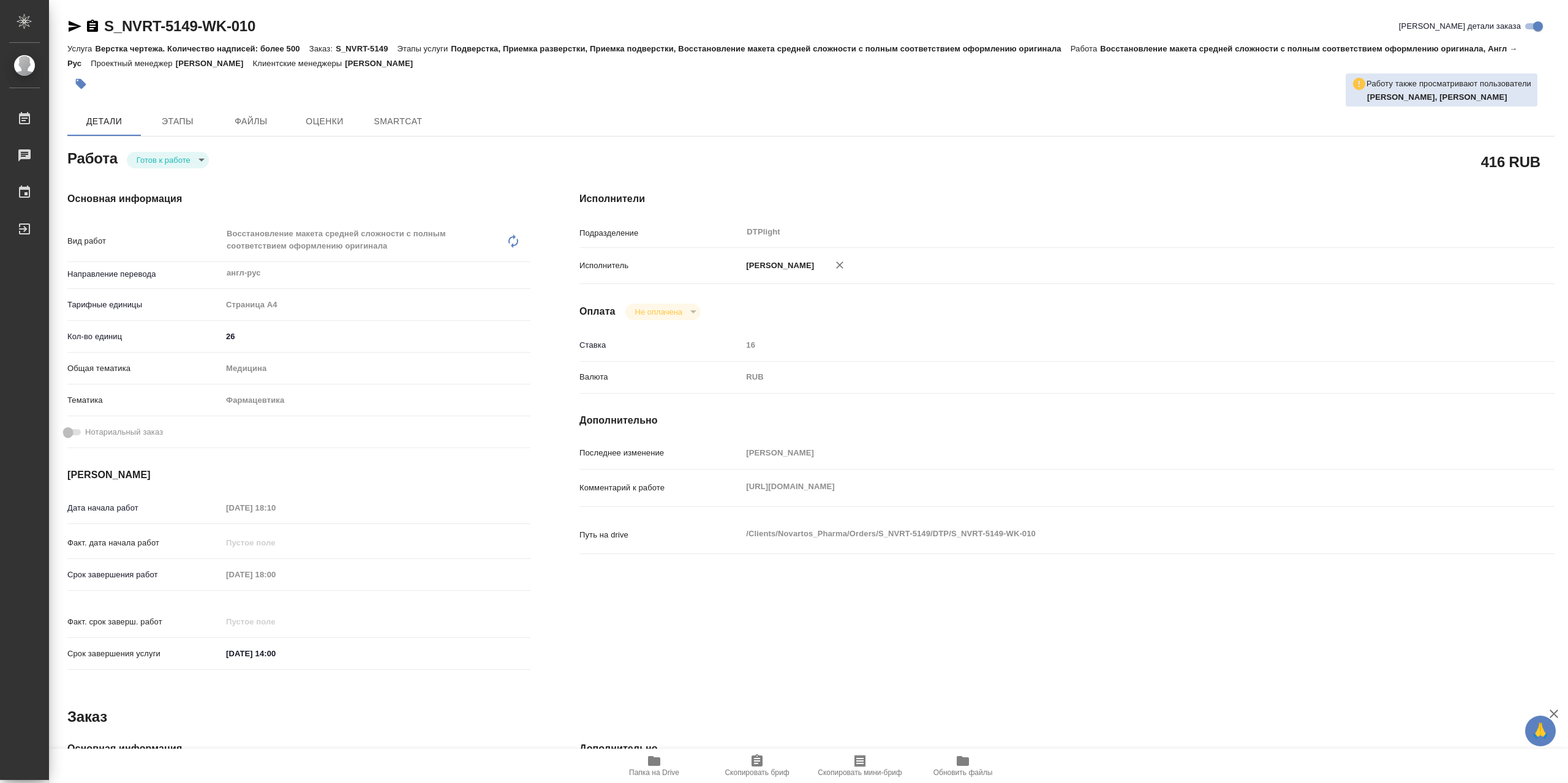
type textarea "x"
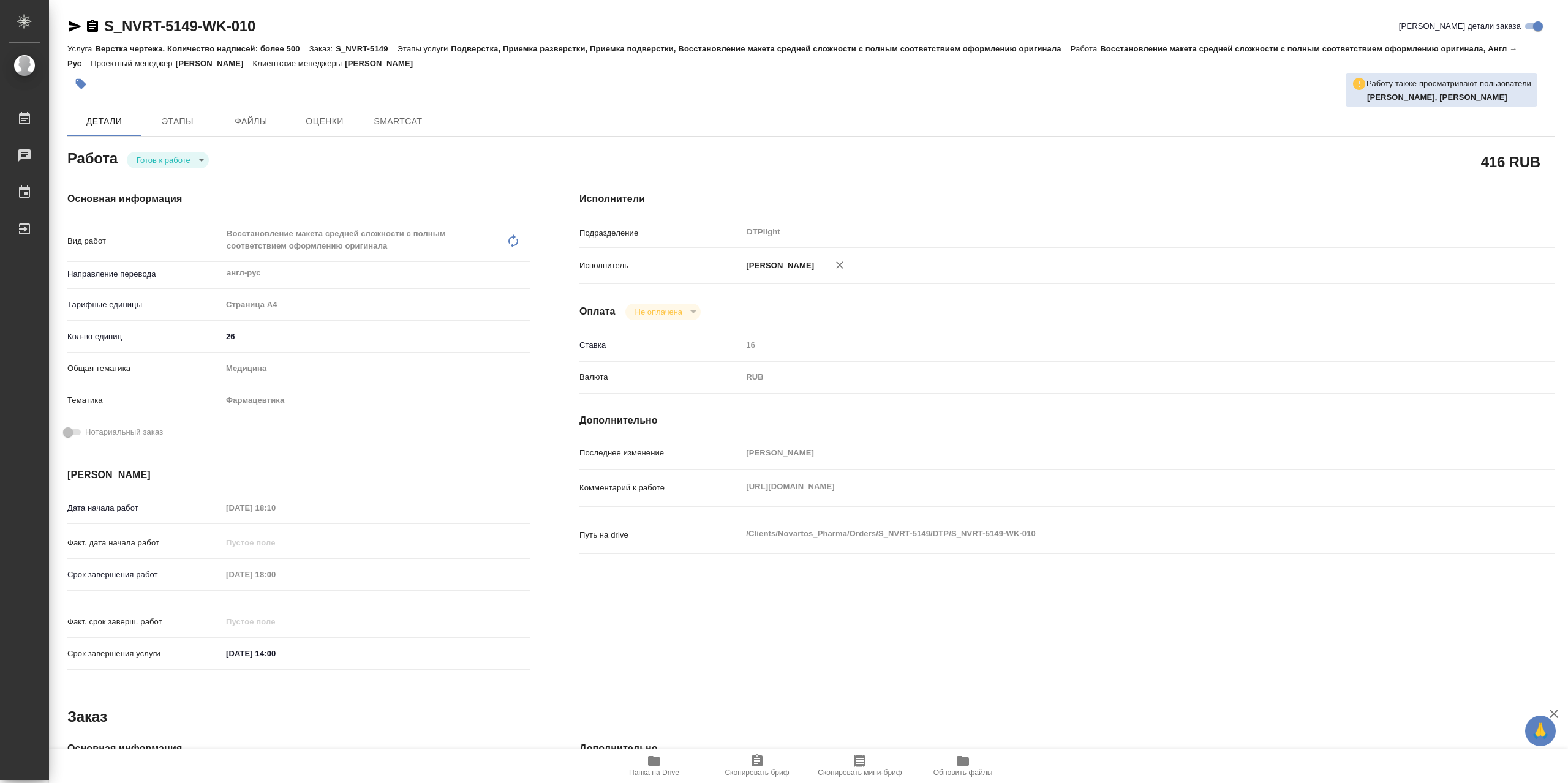
type textarea "x"
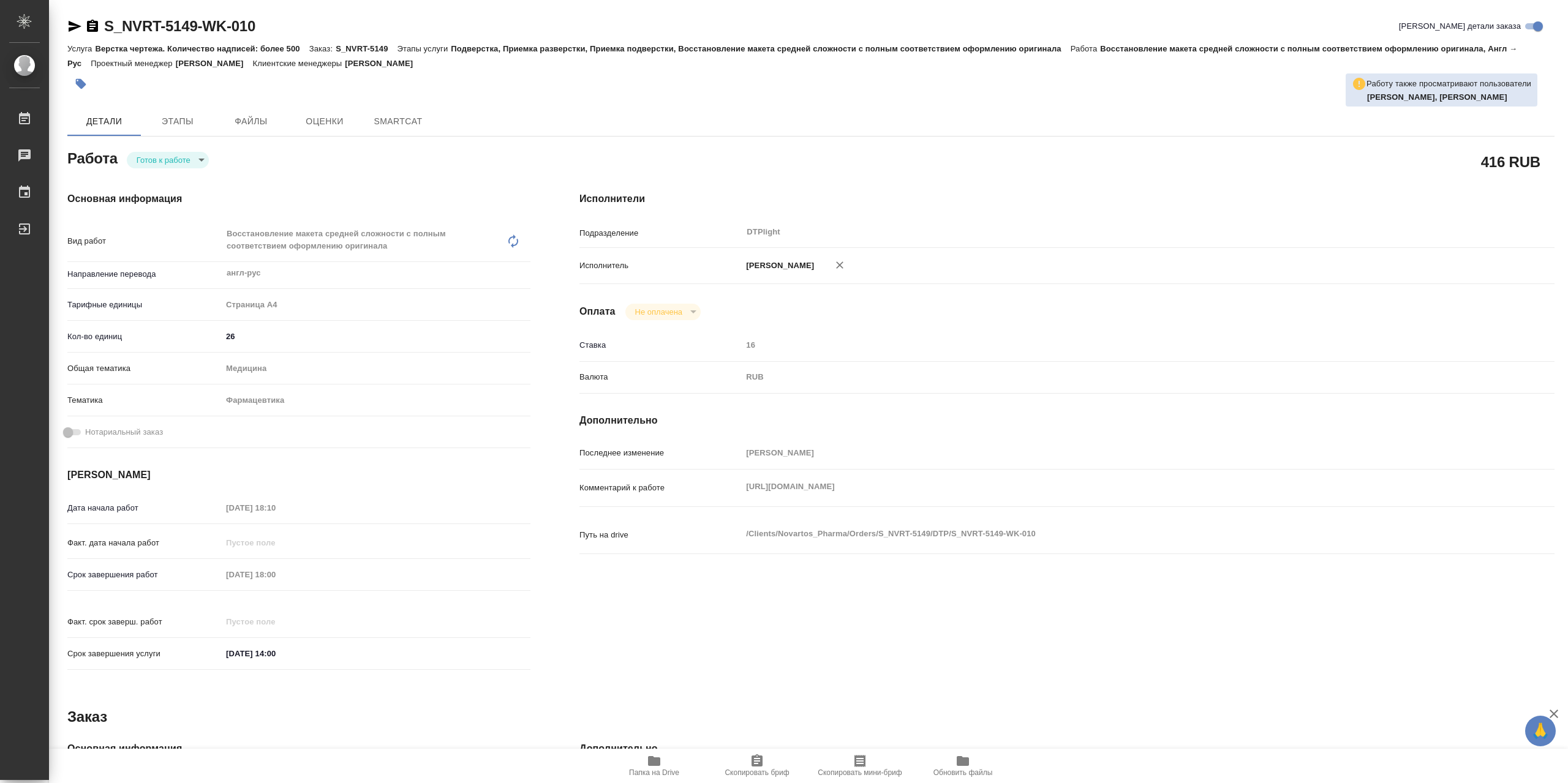
click at [176, 168] on body "🙏 .cls-1 fill:#fff; AWATERA Сархатов [PERSON_NAME] Работы Чаты График Выйти S_N…" at bounding box center [784, 391] width 1568 height 783
type textarea "x"
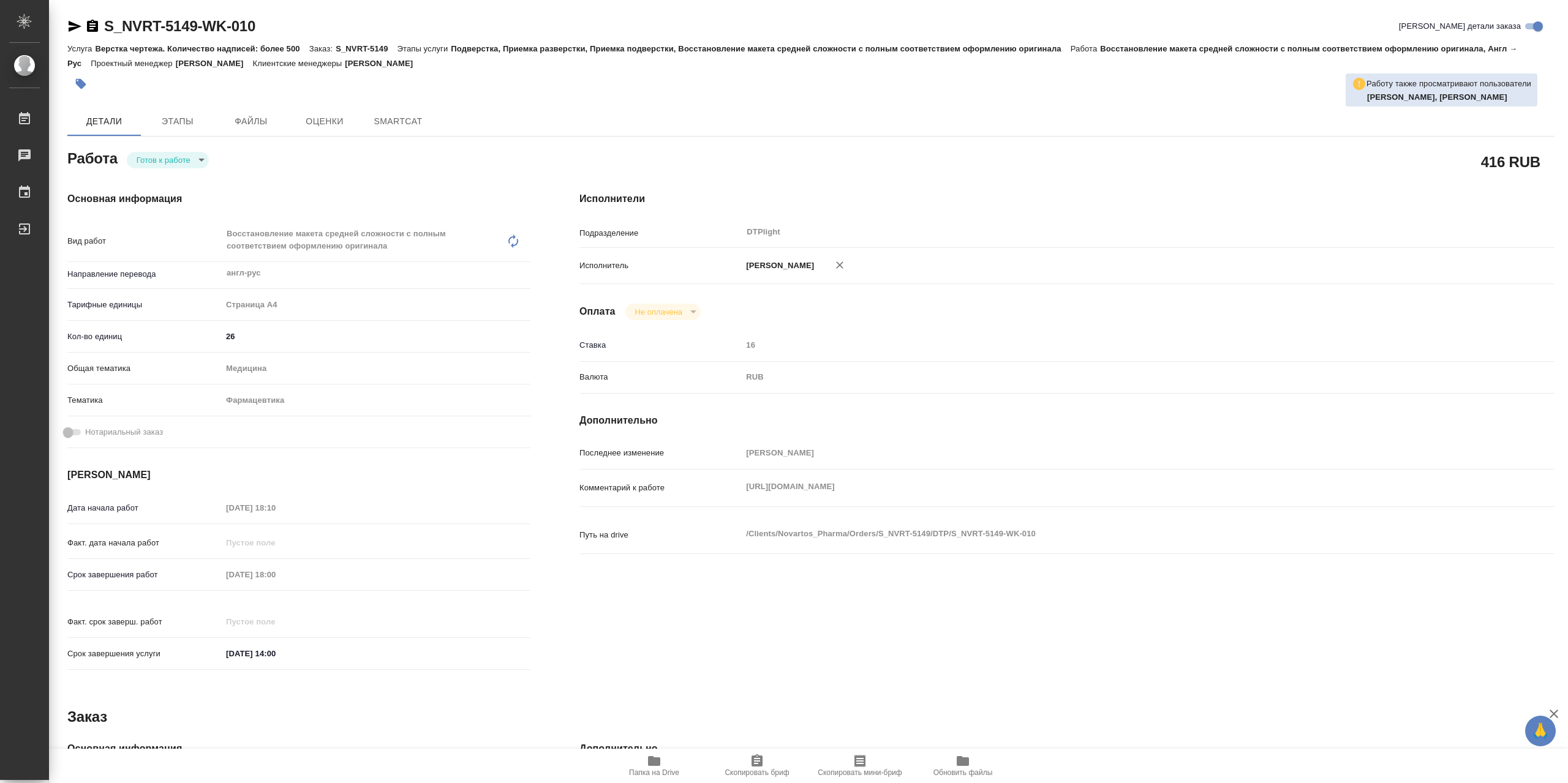
type textarea "x"
click at [178, 167] on li "В работе" at bounding box center [168, 163] width 82 height 21
type textarea "x"
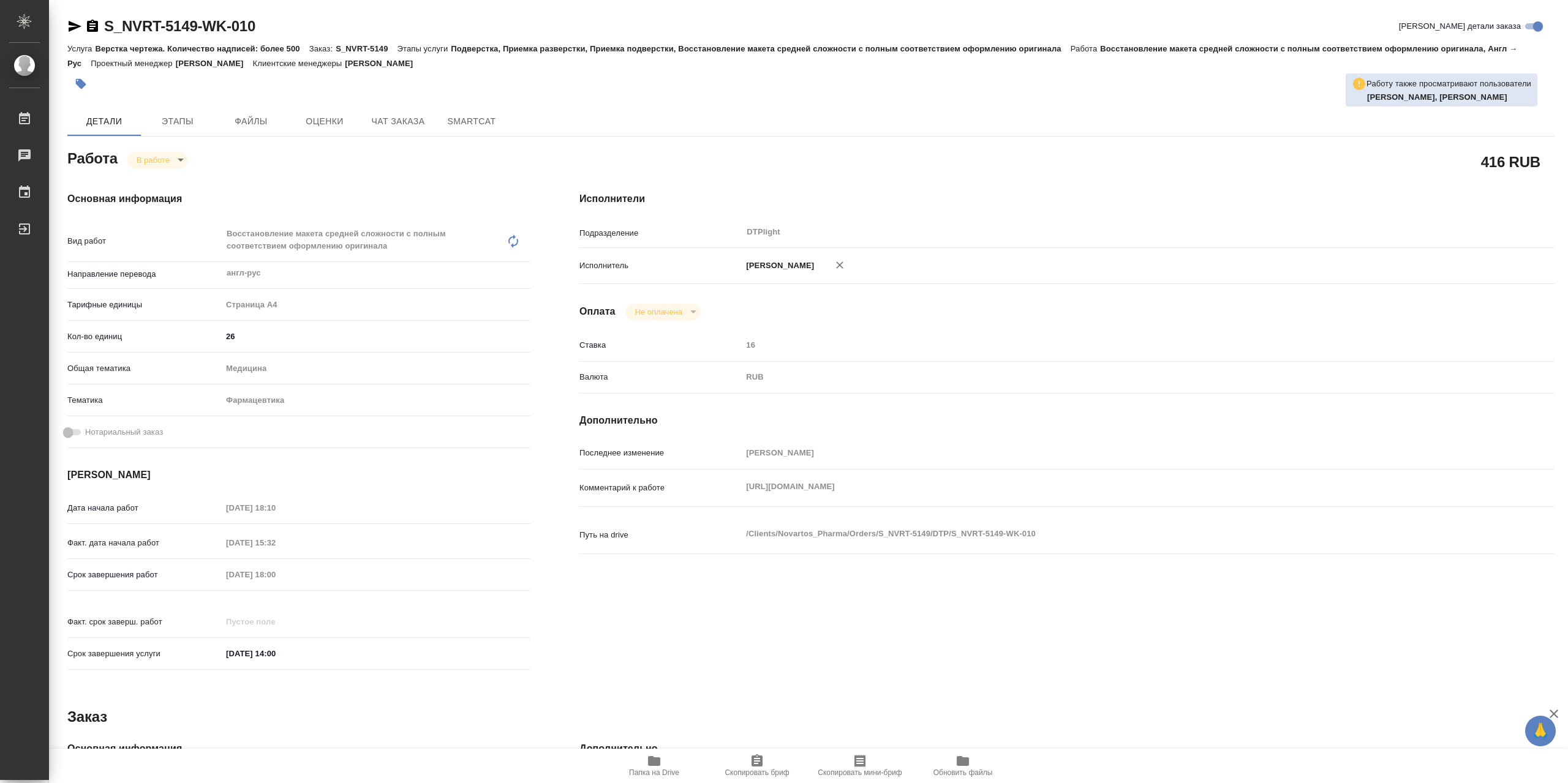
type textarea "x"
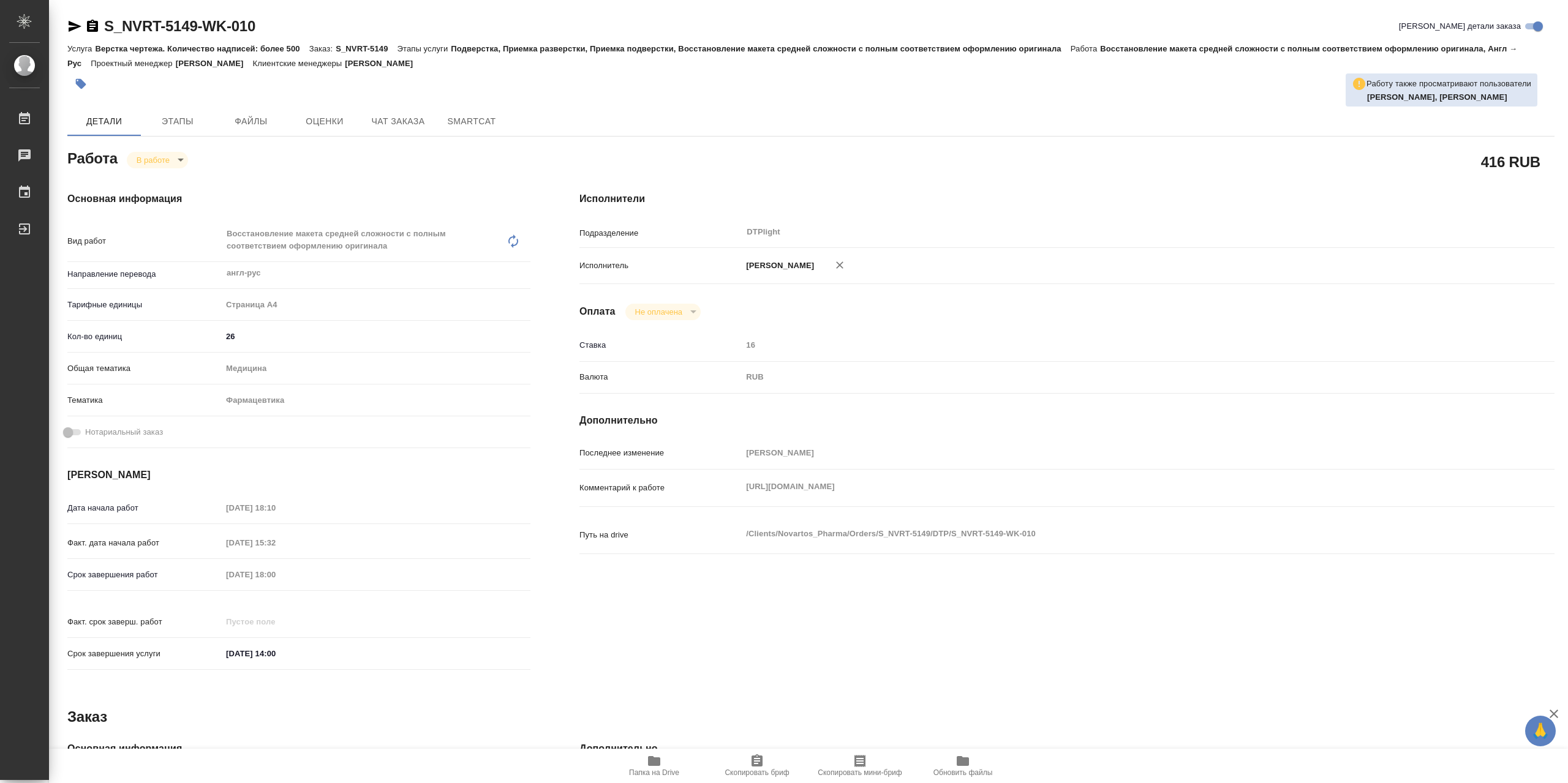
type textarea "x"
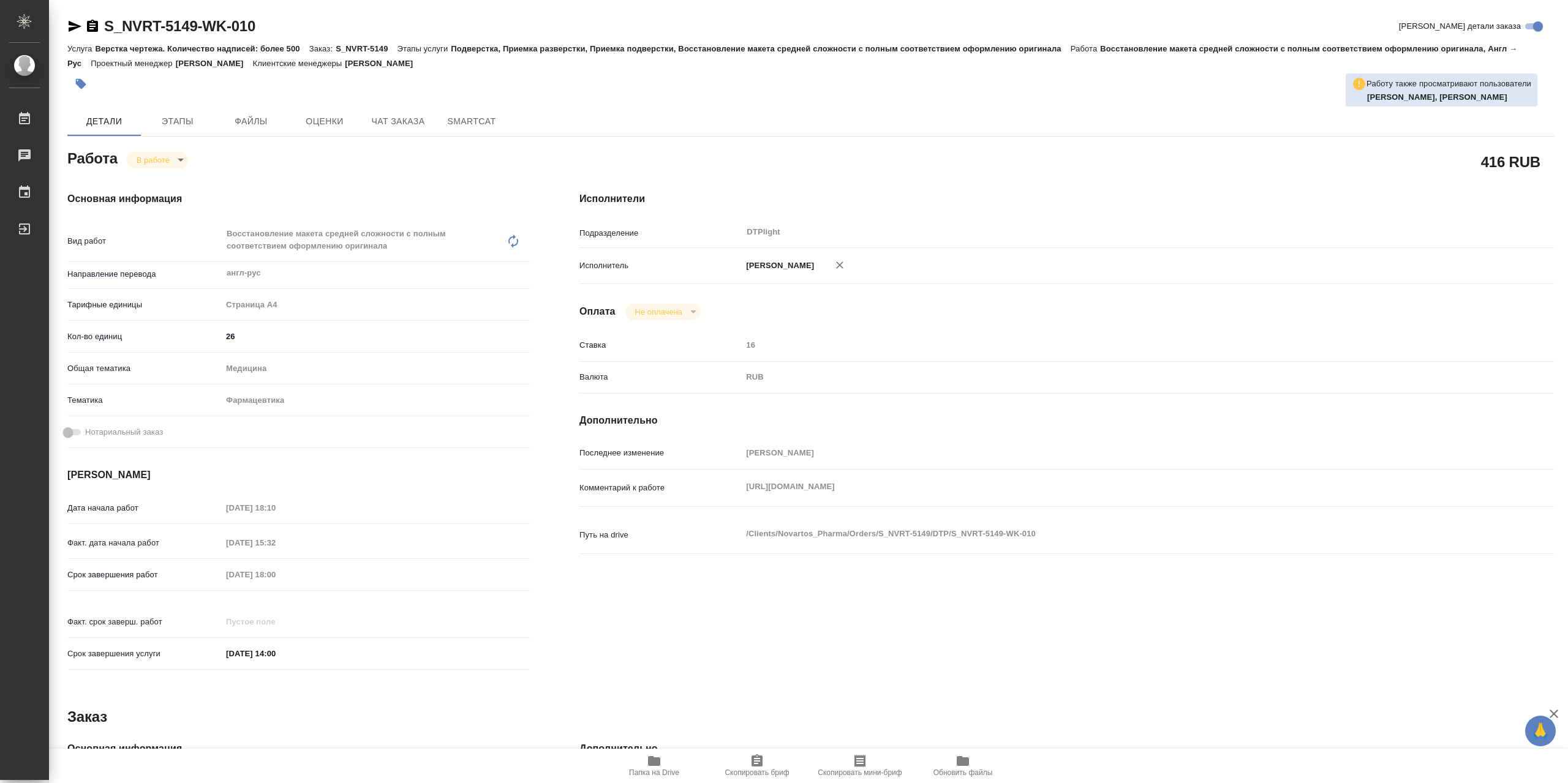
type textarea "x"
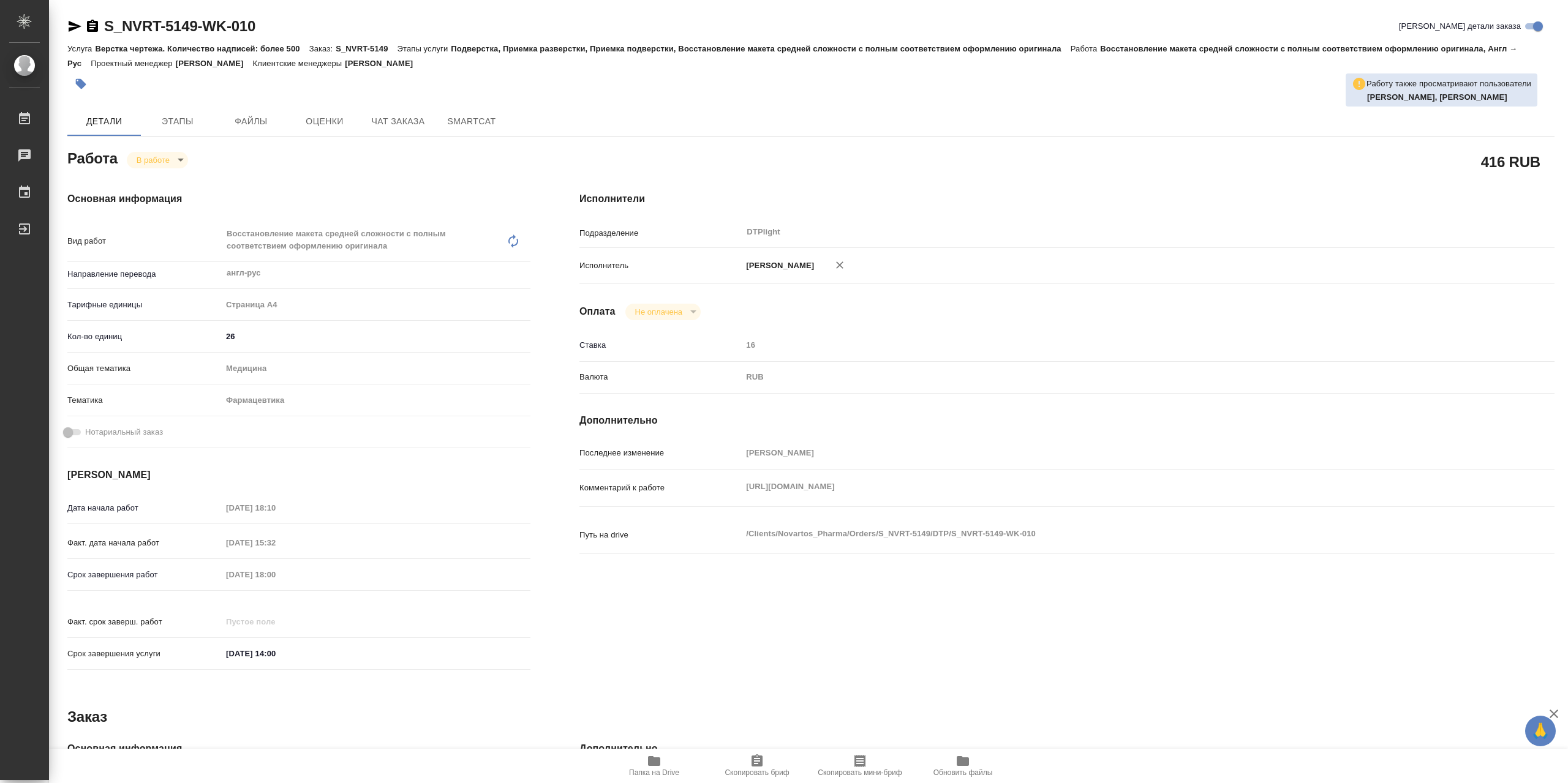
type textarea "x"
click at [666, 761] on span "Папка на Drive" at bounding box center [653, 766] width 88 height 23
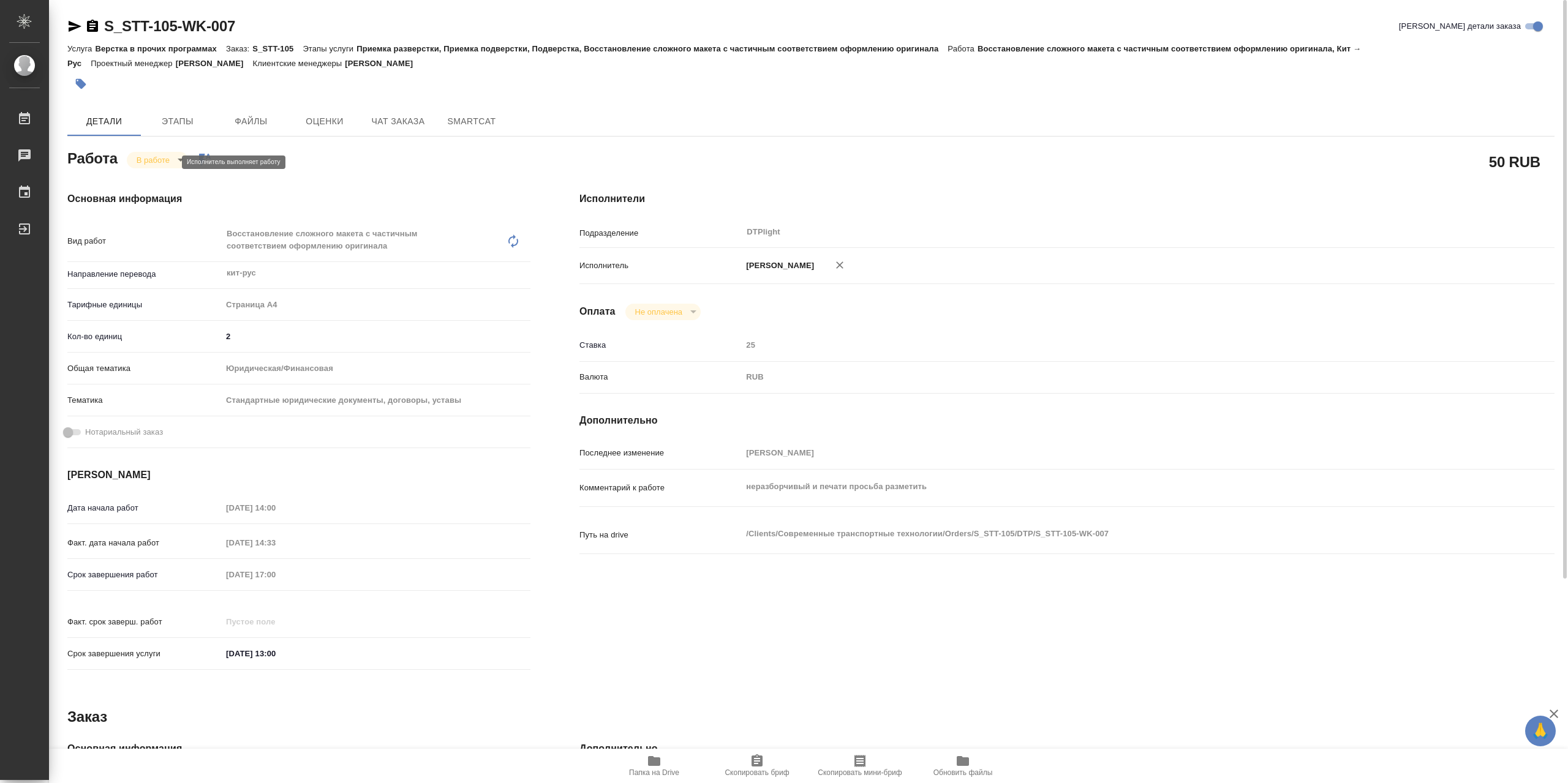
click at [161, 161] on body "🙏 .cls-1 fill:#fff; AWATERA Сархатов [PERSON_NAME] Работы 0 Чаты График Выйти S…" at bounding box center [784, 391] width 1568 height 783
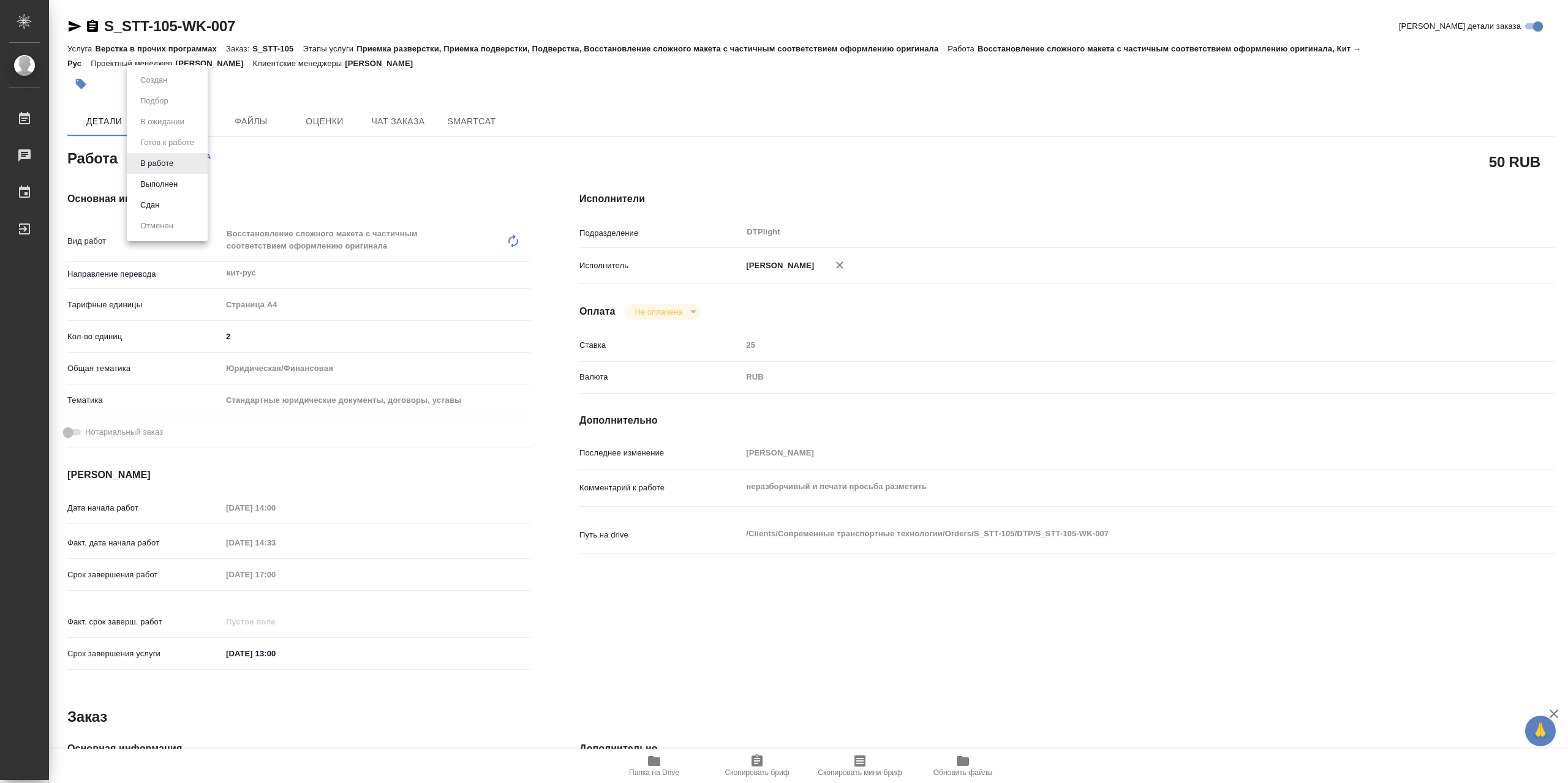
click at [184, 186] on li "Выполнен" at bounding box center [167, 184] width 81 height 21
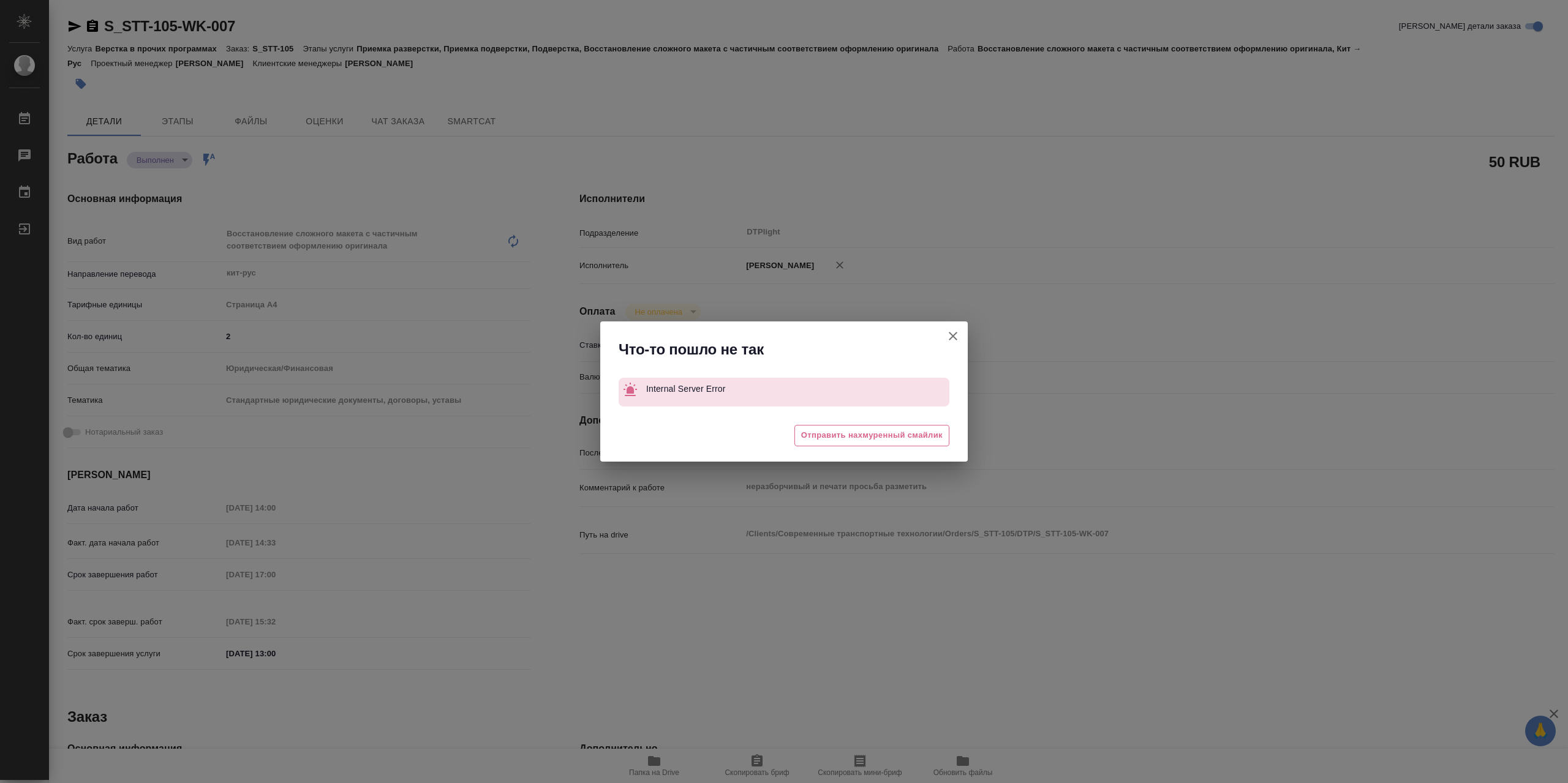
type textarea "x"
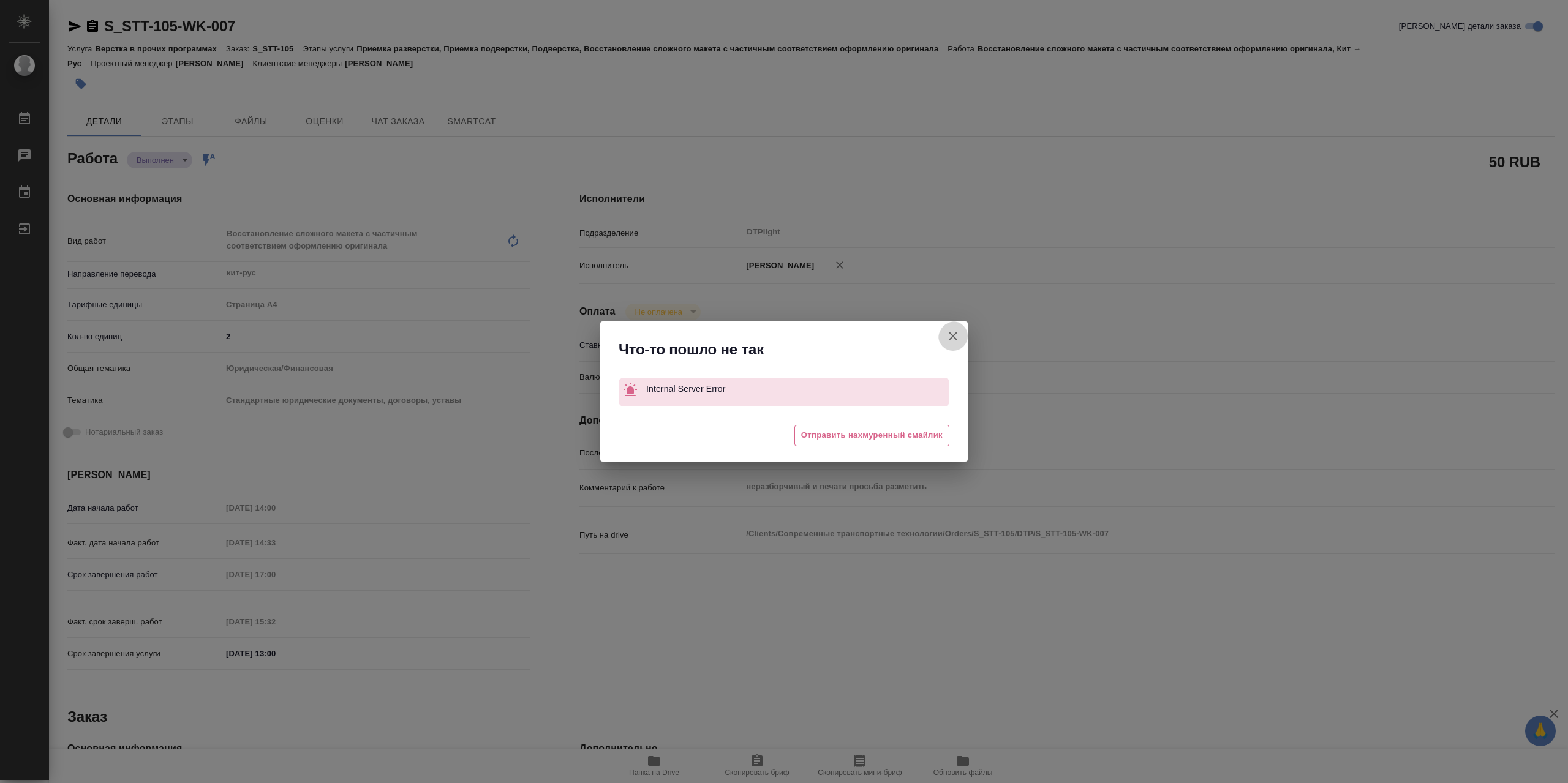
click at [950, 336] on icon "button" at bounding box center [953, 336] width 9 height 9
type textarea "x"
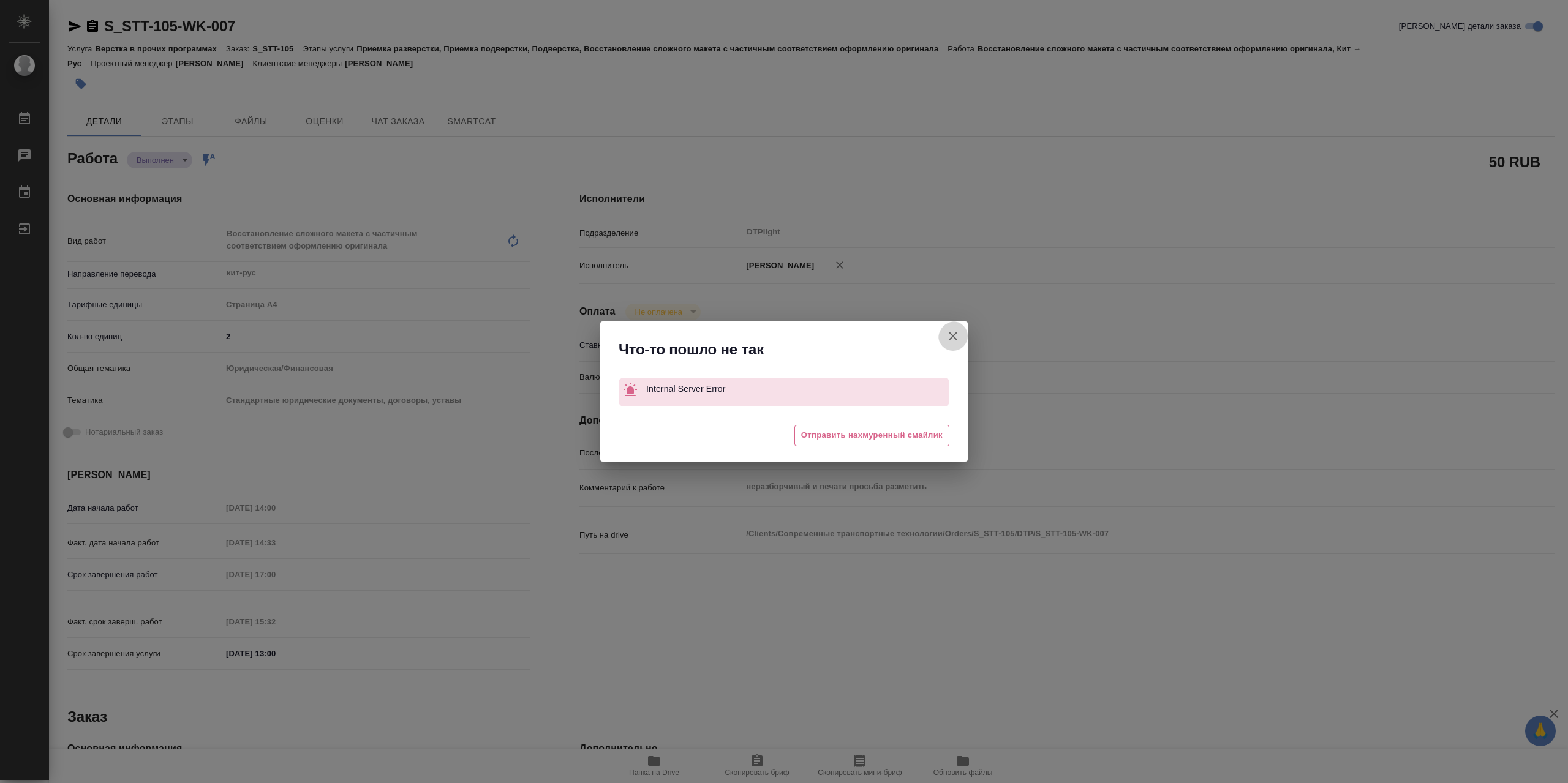
type textarea "x"
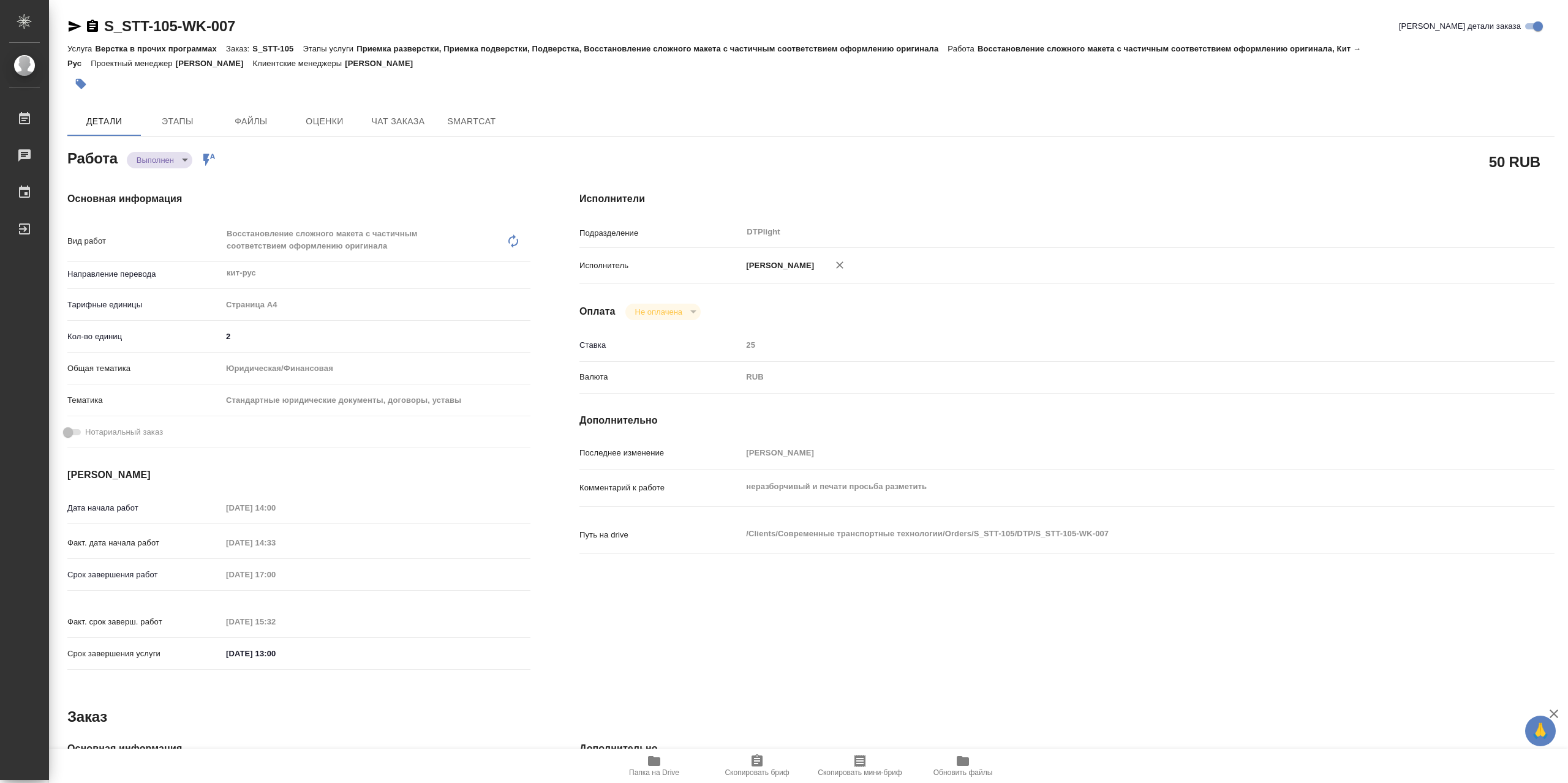
type textarea "x"
